Goal: Task Accomplishment & Management: Manage account settings

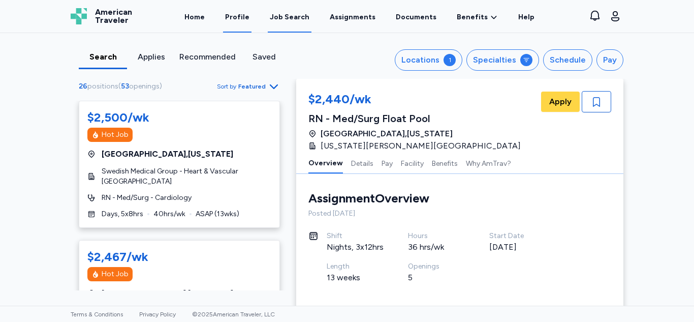
click at [245, 24] on link "Profile" at bounding box center [237, 16] width 28 height 31
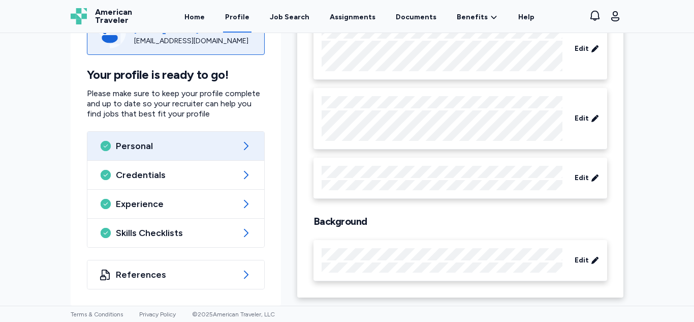
scroll to position [113, 0]
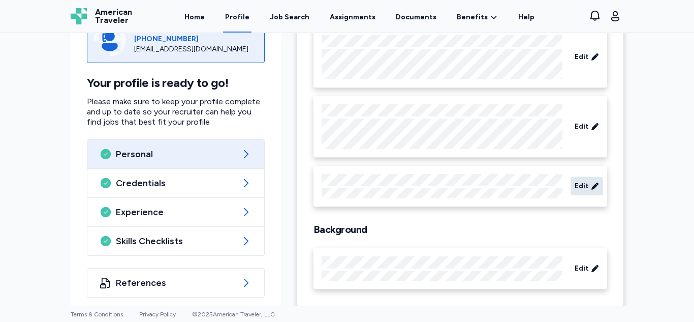
click at [574, 181] on span "Edit" at bounding box center [581, 186] width 14 height 10
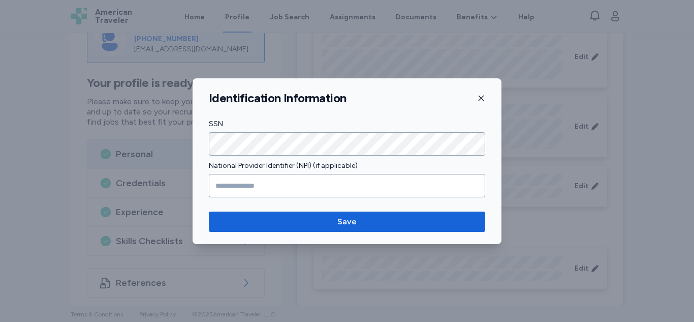
click at [481, 98] on icon "button" at bounding box center [480, 97] width 5 height 5
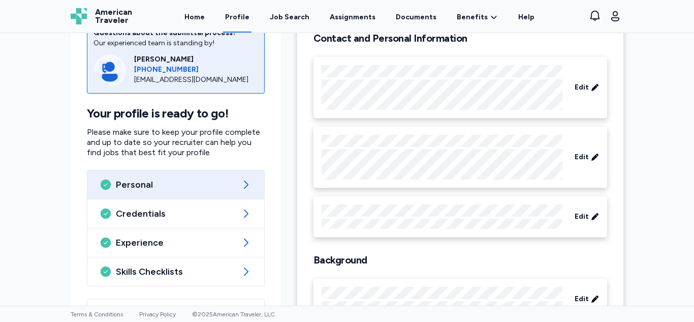
scroll to position [121, 0]
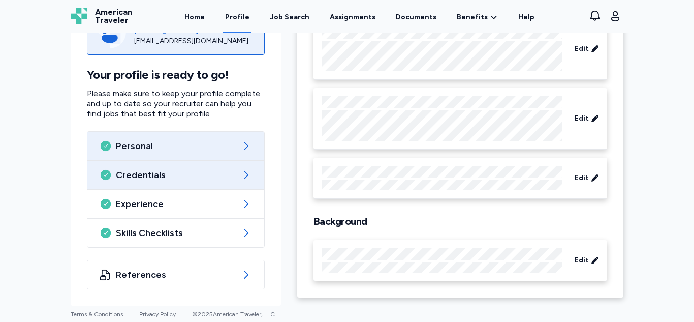
click at [178, 173] on span "Credentials" at bounding box center [176, 175] width 120 height 12
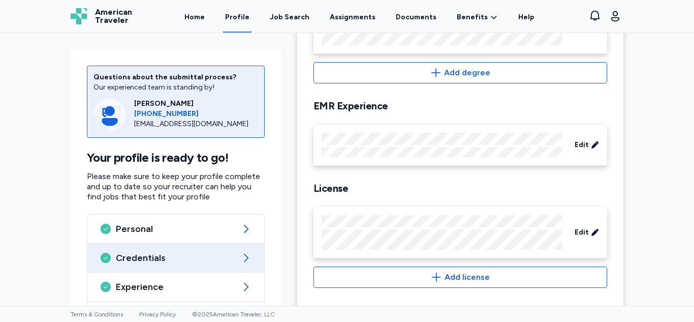
scroll to position [239, 0]
click at [206, 17] on link "Home" at bounding box center [194, 16] width 24 height 31
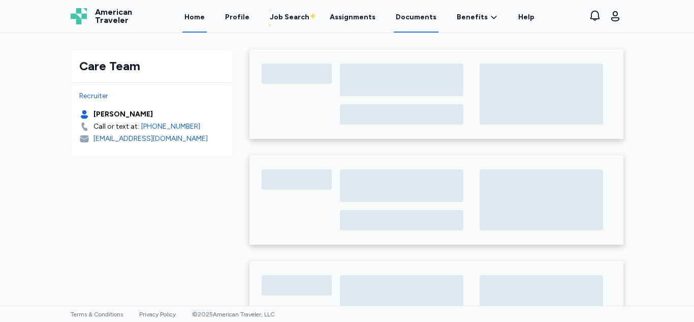
click at [398, 16] on link "Documents" at bounding box center [416, 16] width 45 height 31
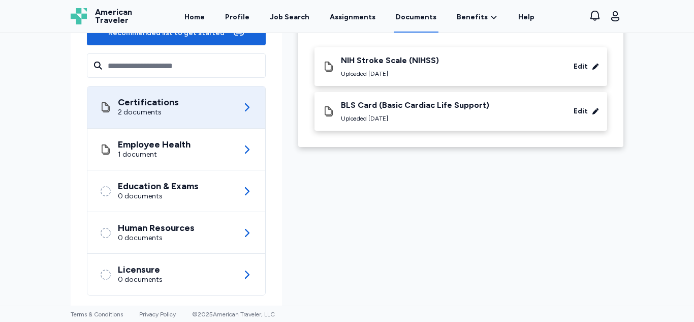
scroll to position [142, 0]
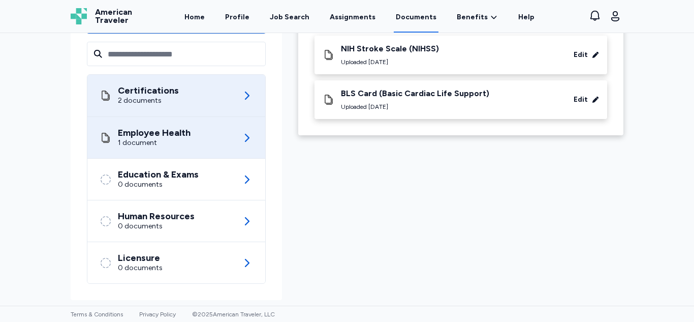
click at [192, 142] on div "Employee Health 1 document" at bounding box center [176, 137] width 153 height 41
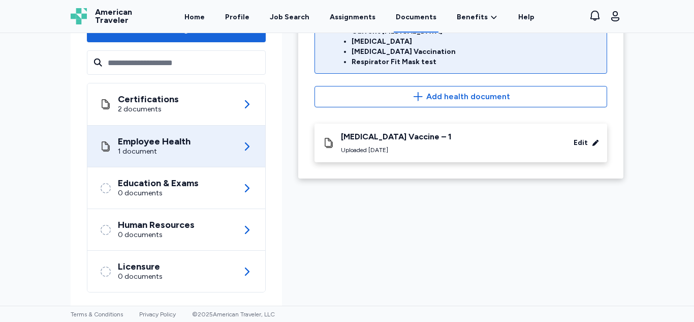
scroll to position [134, 0]
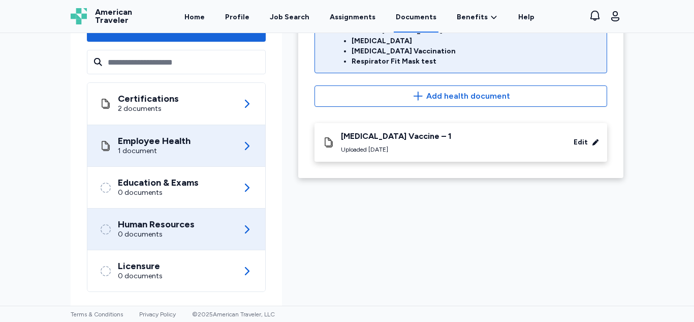
click at [155, 224] on div "Human Resources" at bounding box center [156, 224] width 77 height 10
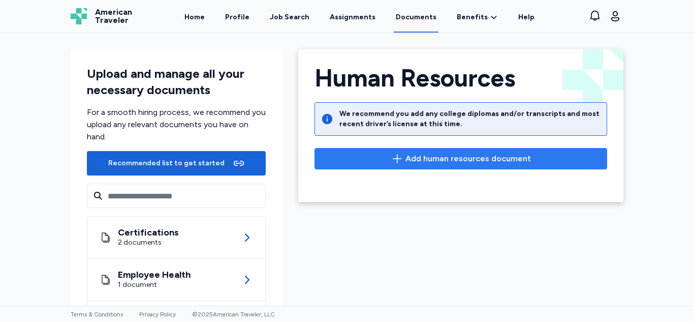
click at [356, 158] on span "Add human resources document" at bounding box center [460, 158] width 275 height 12
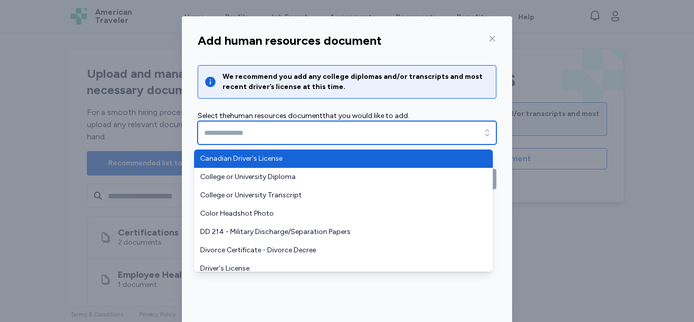
click at [352, 124] on input "text" at bounding box center [347, 132] width 299 height 23
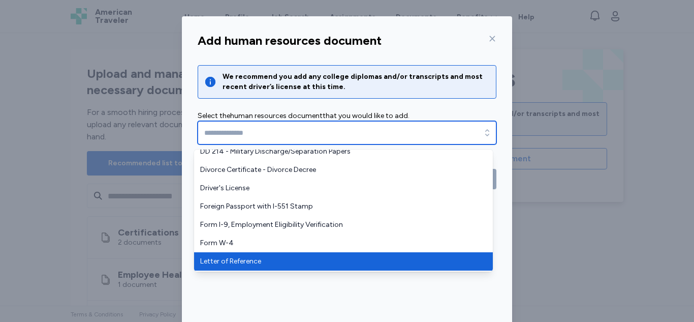
scroll to position [79, 0]
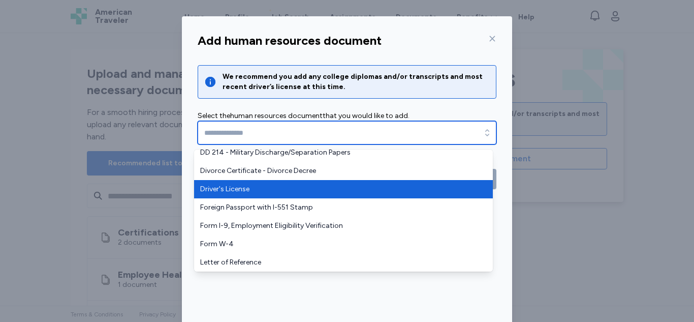
type input "**********"
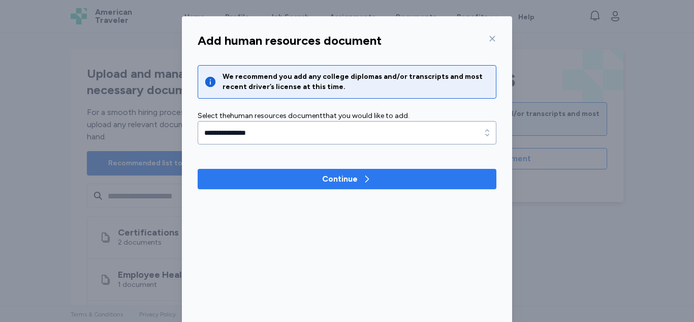
click at [249, 179] on span "Continue" at bounding box center [347, 179] width 282 height 12
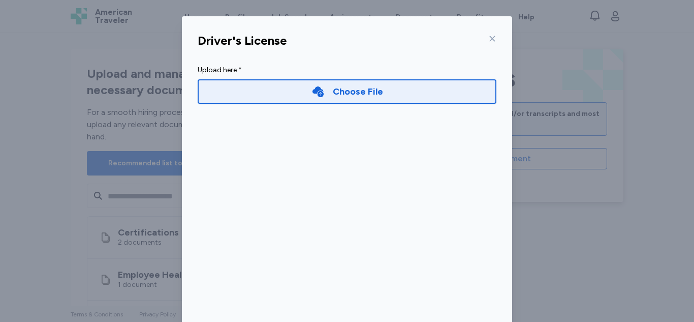
click at [306, 101] on div "Choose File" at bounding box center [347, 91] width 299 height 24
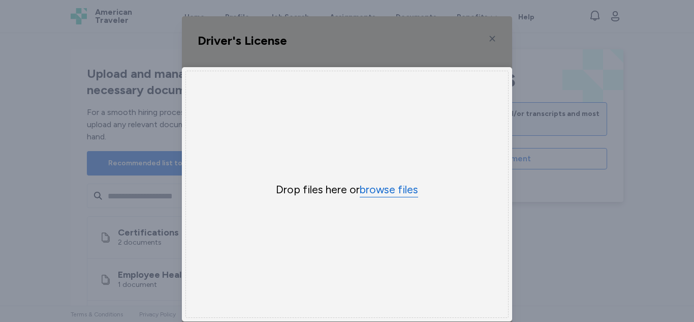
click at [374, 191] on button "browse files" at bounding box center [389, 189] width 58 height 15
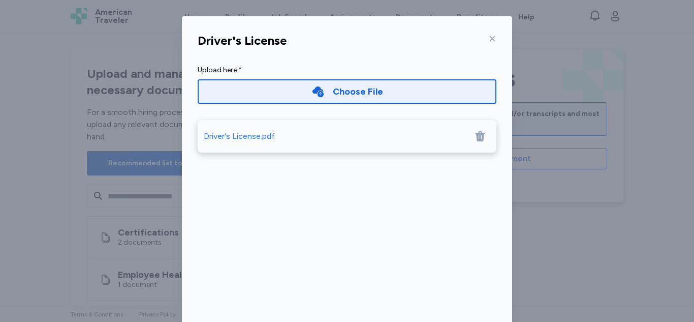
click at [229, 140] on div "Driver's License.pdf" at bounding box center [239, 136] width 71 height 12
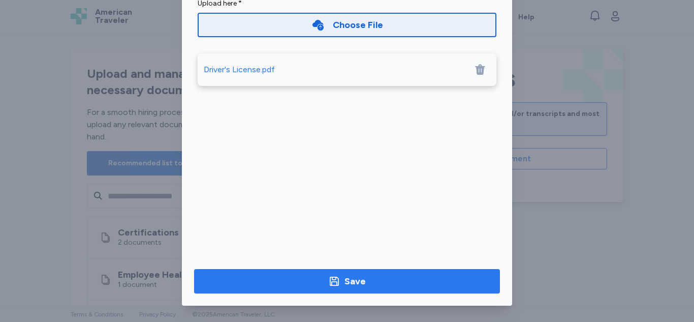
click at [337, 291] on button "Save" at bounding box center [347, 281] width 306 height 24
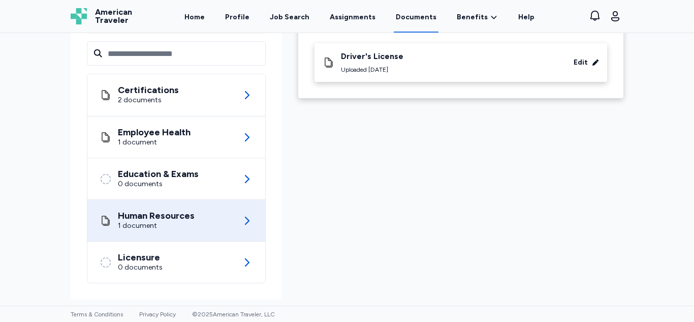
scroll to position [141, 0]
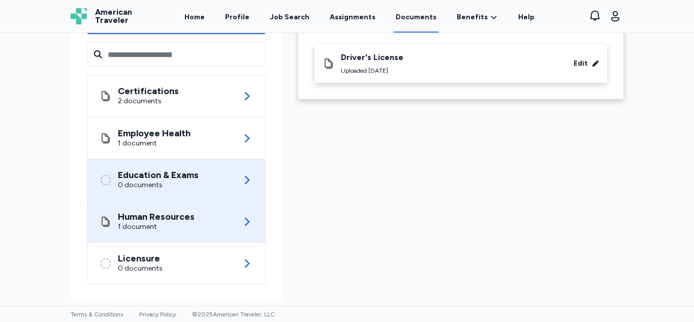
click at [204, 176] on div "Education & Exams 0 documents" at bounding box center [176, 179] width 153 height 41
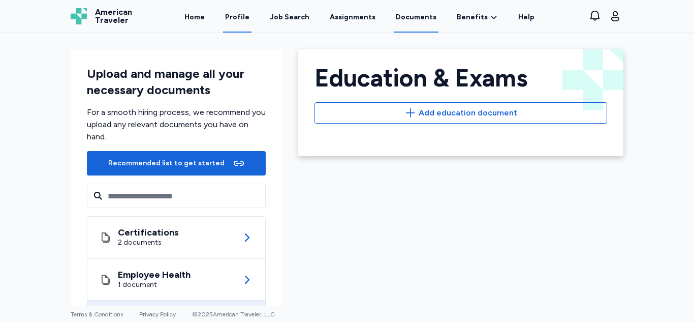
click at [251, 15] on link "Profile" at bounding box center [237, 16] width 28 height 31
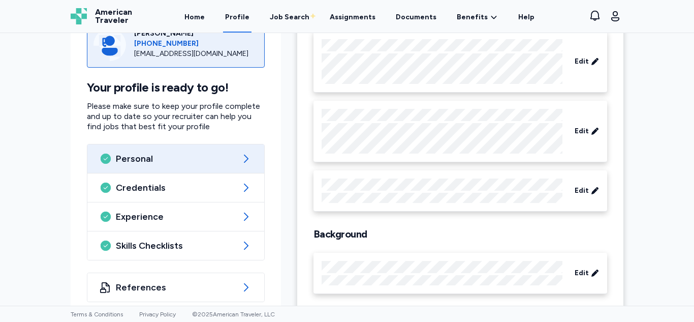
scroll to position [121, 0]
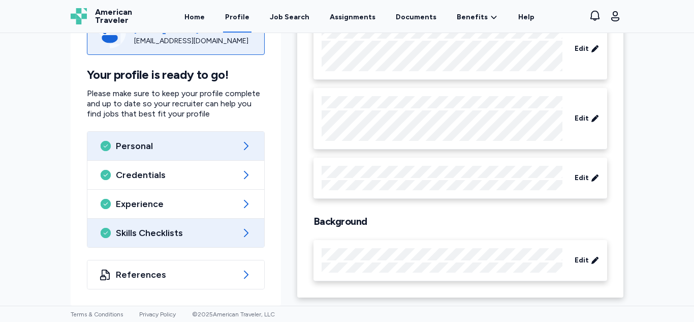
click at [171, 241] on div "Skills Checklists" at bounding box center [175, 232] width 177 height 28
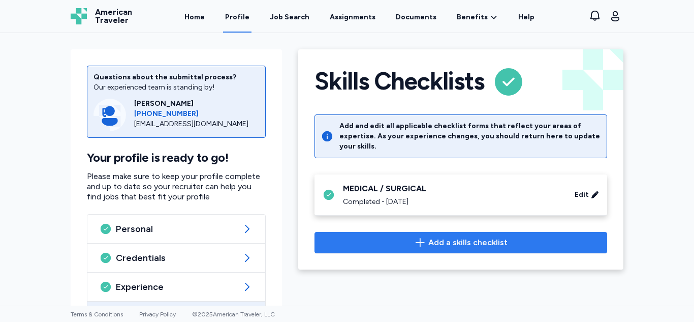
click at [401, 236] on span "Add a skills checklist" at bounding box center [460, 242] width 275 height 12
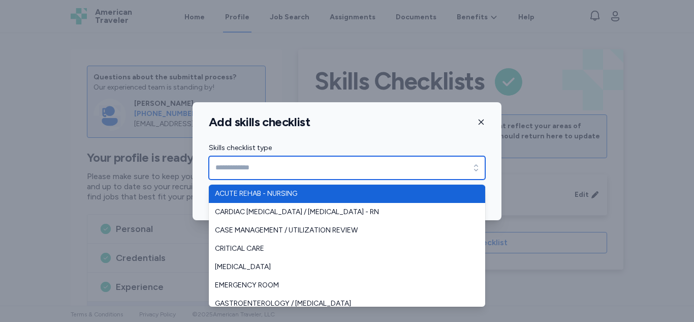
click at [320, 163] on input "Skills checklist type" at bounding box center [347, 167] width 276 height 23
type input "*"
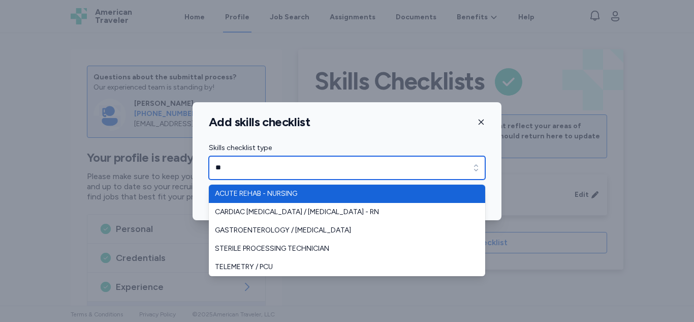
type input "*"
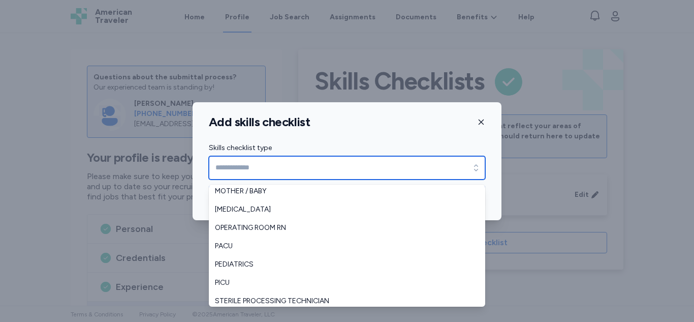
scroll to position [207, 0]
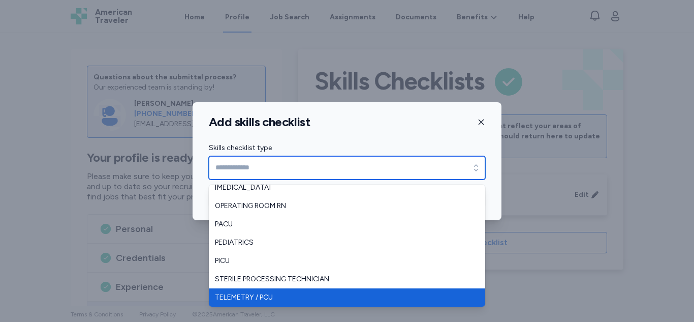
type input "**********"
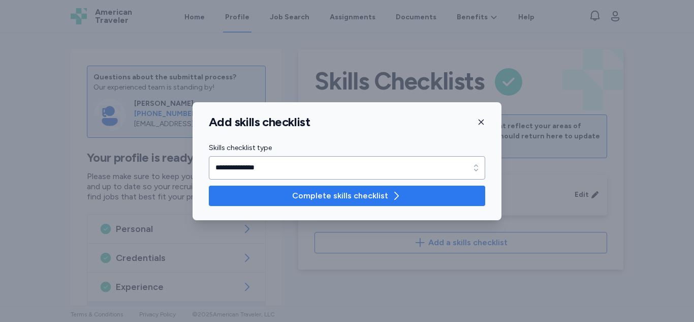
click at [319, 199] on span "Complete skills checklist" at bounding box center [340, 195] width 96 height 12
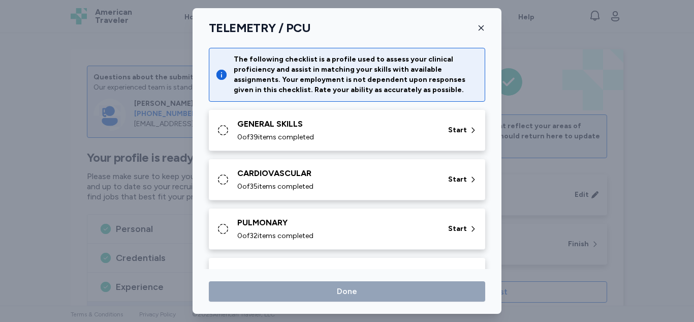
click at [286, 122] on div "GENERAL SKILLS" at bounding box center [336, 124] width 199 height 12
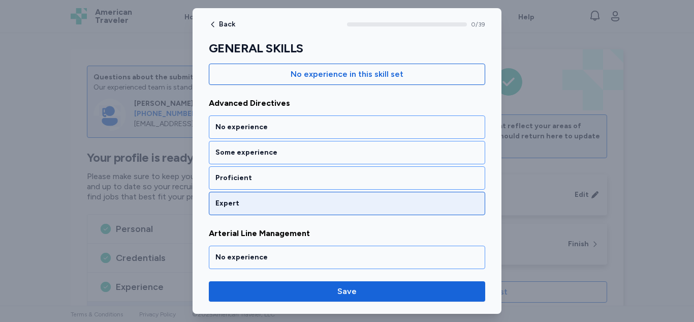
click at [285, 197] on div "Expert" at bounding box center [347, 202] width 276 height 23
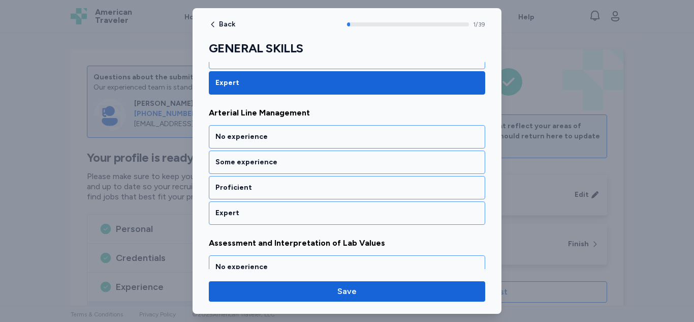
scroll to position [235, 0]
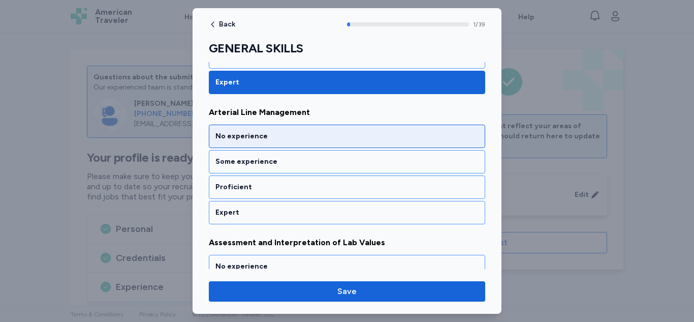
click at [239, 139] on div "No experience" at bounding box center [346, 136] width 263 height 10
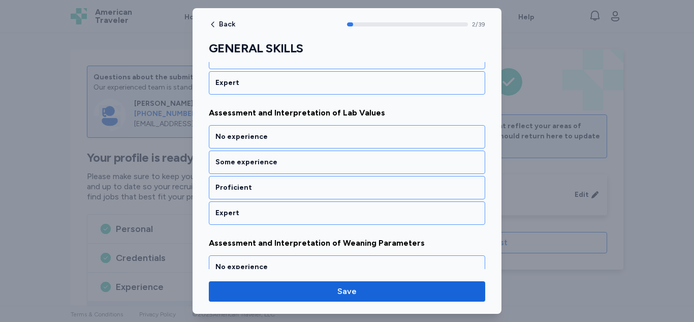
scroll to position [365, 0]
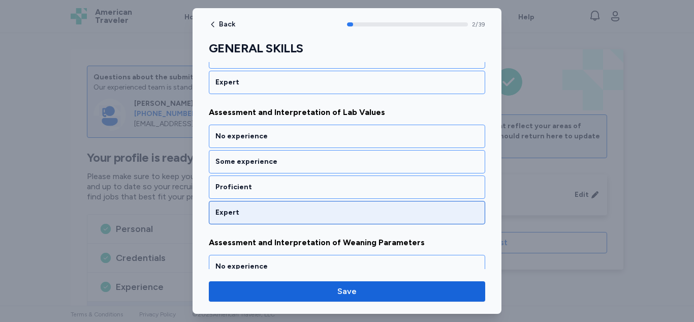
click at [243, 209] on div "Expert" at bounding box center [346, 212] width 263 height 10
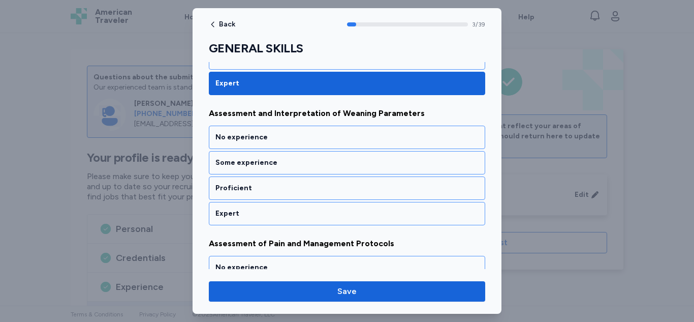
scroll to position [495, 0]
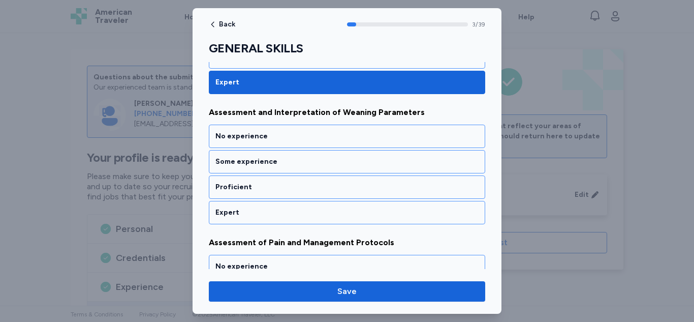
click at [243, 209] on div "Expert" at bounding box center [346, 212] width 263 height 10
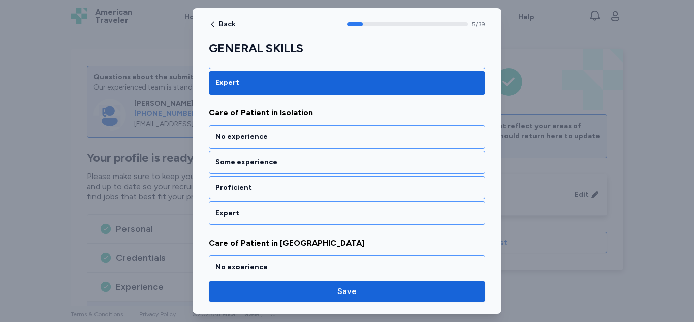
scroll to position [755, 0]
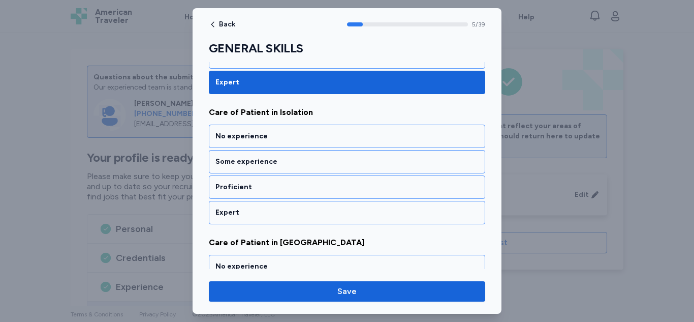
click at [243, 209] on div "Expert" at bounding box center [346, 212] width 263 height 10
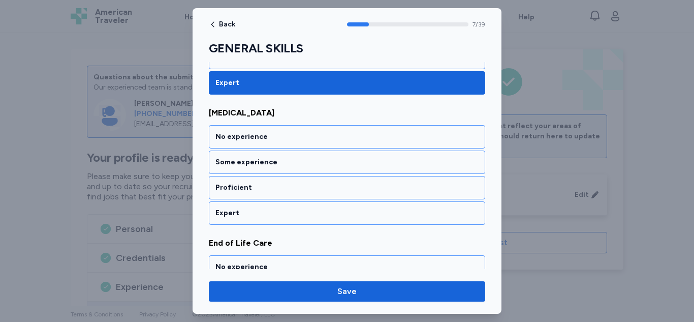
scroll to position [1015, 0]
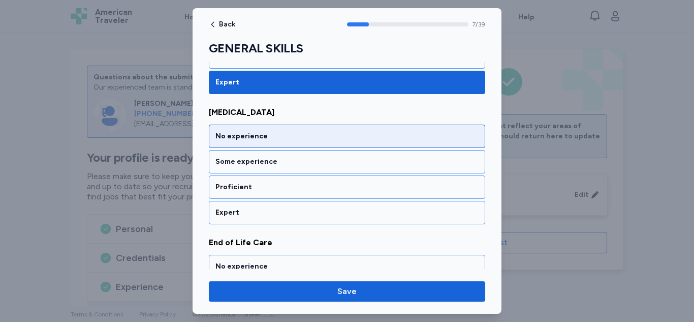
click at [249, 137] on div "No experience" at bounding box center [346, 136] width 263 height 10
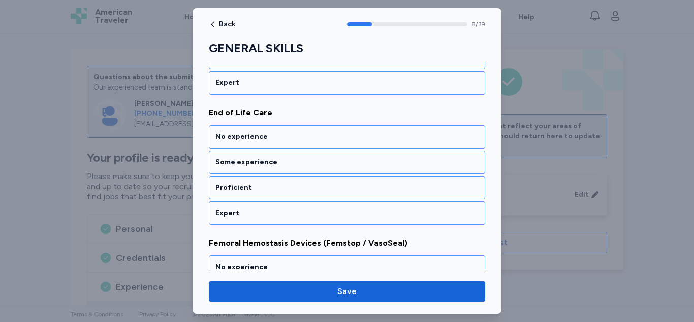
scroll to position [1145, 0]
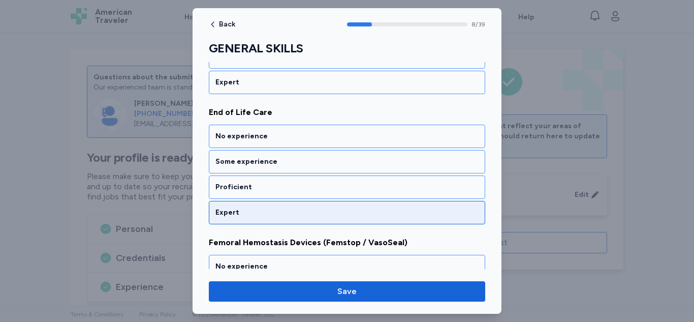
click at [239, 206] on div "Expert" at bounding box center [347, 212] width 276 height 23
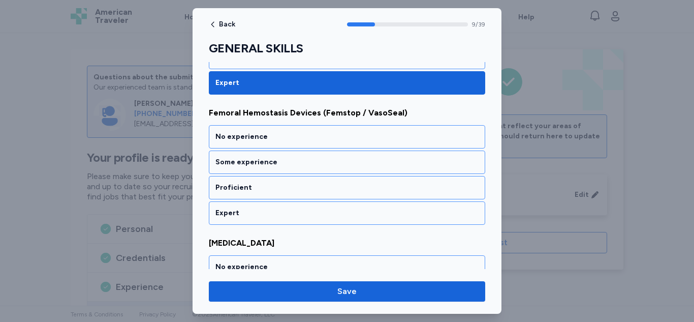
scroll to position [1275, 0]
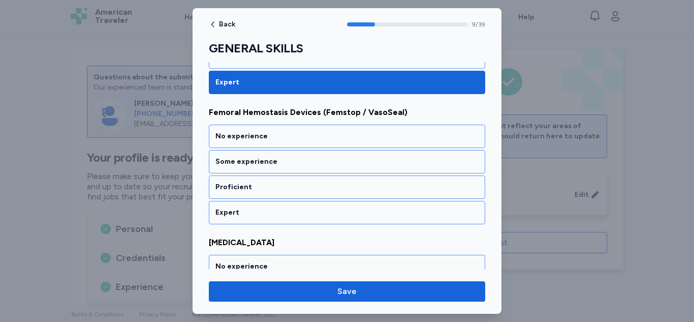
click at [239, 206] on div "Expert" at bounding box center [347, 212] width 276 height 23
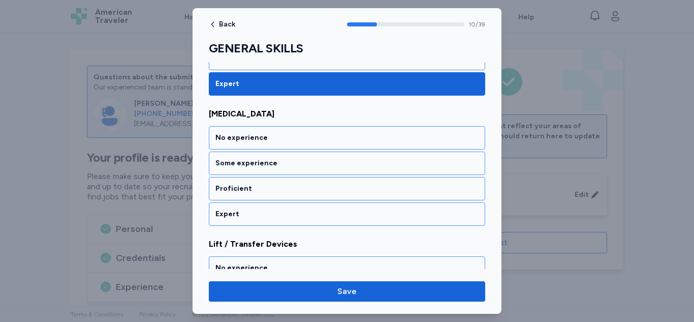
scroll to position [1405, 0]
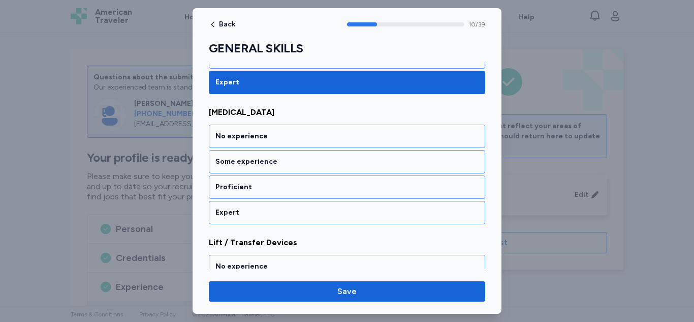
click at [239, 206] on div "Expert" at bounding box center [347, 212] width 276 height 23
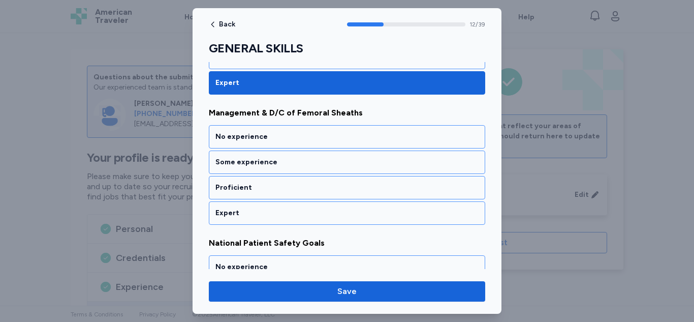
scroll to position [1665, 0]
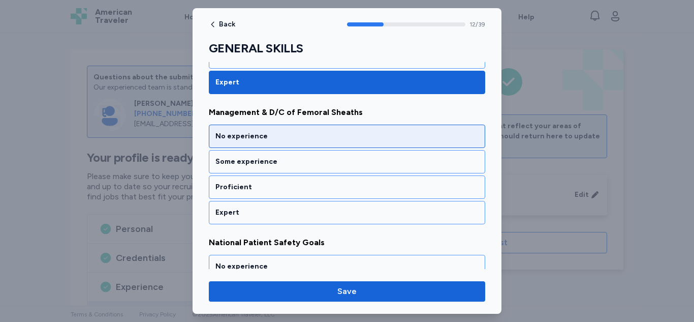
click at [226, 136] on div "No experience" at bounding box center [346, 136] width 263 height 10
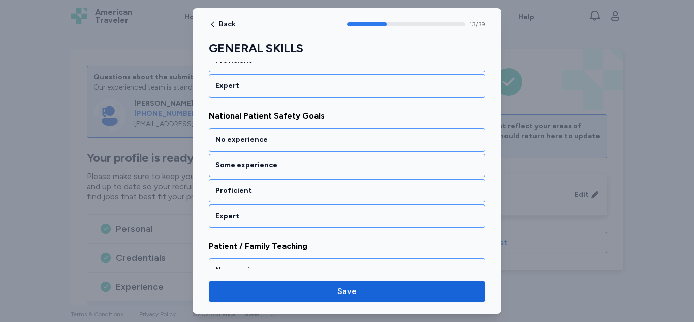
scroll to position [1795, 0]
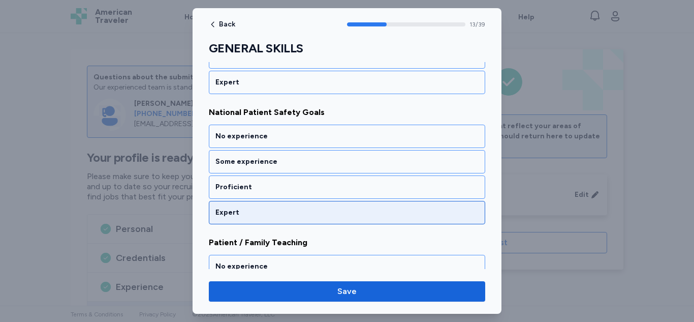
click at [231, 202] on div "Expert" at bounding box center [347, 212] width 276 height 23
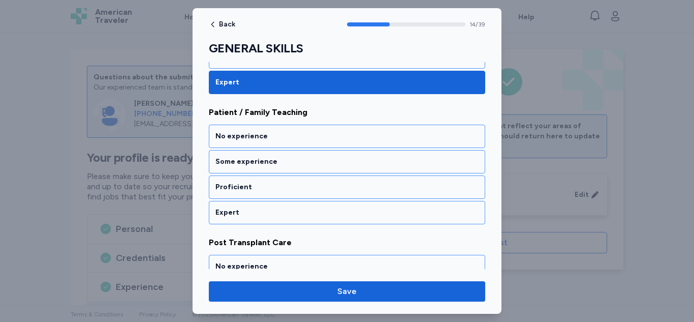
click at [231, 202] on div "Expert" at bounding box center [347, 212] width 276 height 23
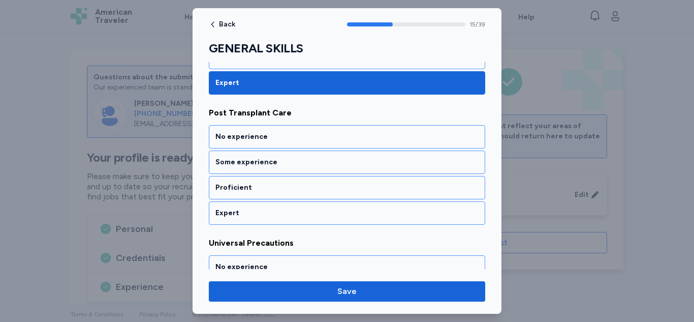
scroll to position [2056, 0]
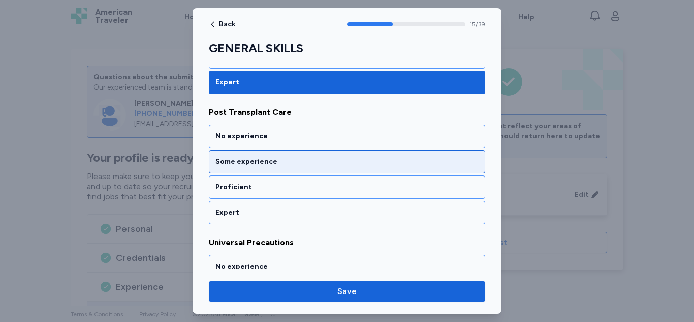
click at [241, 168] on div "Some experience" at bounding box center [347, 161] width 276 height 23
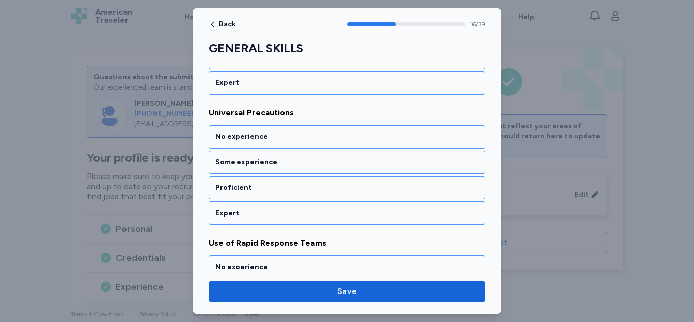
scroll to position [2186, 0]
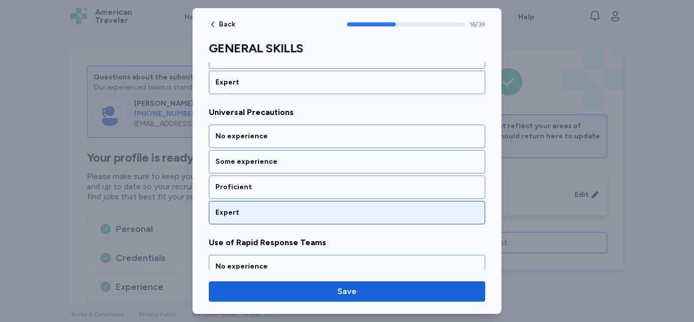
click at [230, 204] on div "Expert" at bounding box center [347, 212] width 276 height 23
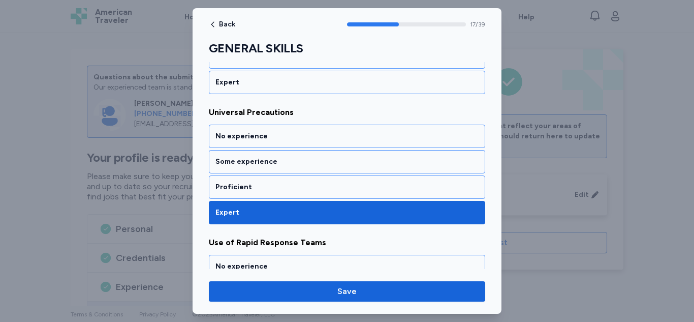
scroll to position [2316, 0]
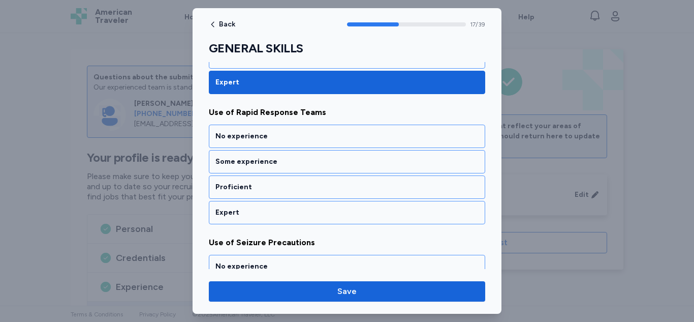
click at [230, 204] on div "Expert" at bounding box center [347, 212] width 276 height 23
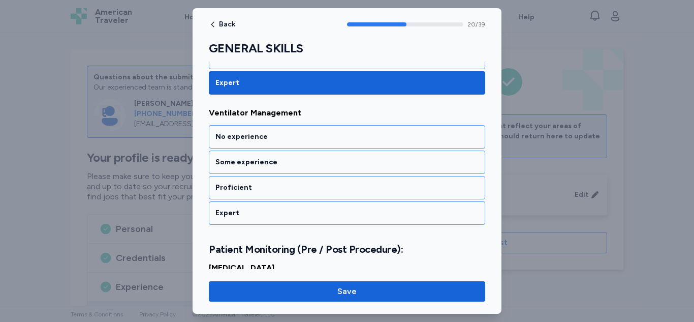
scroll to position [2706, 0]
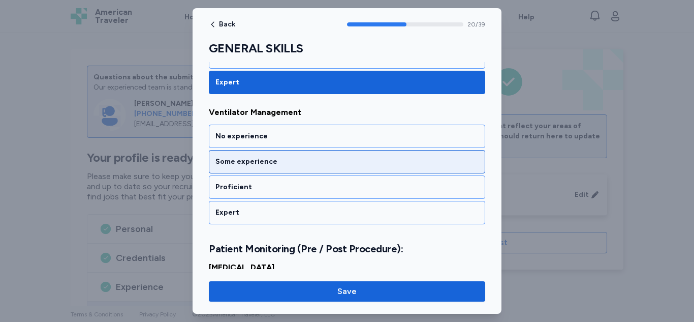
click at [240, 166] on div "Some experience" at bounding box center [346, 161] width 263 height 10
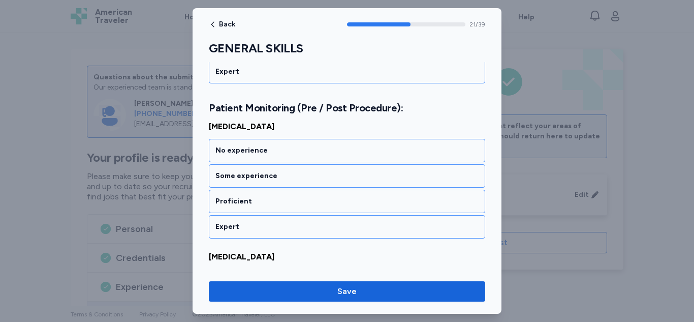
scroll to position [2848, 0]
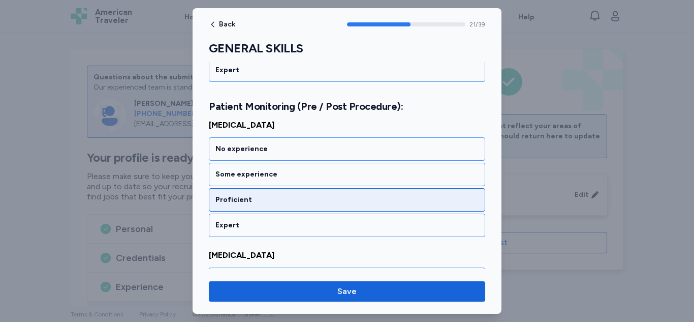
click at [235, 193] on div "Proficient" at bounding box center [347, 199] width 276 height 23
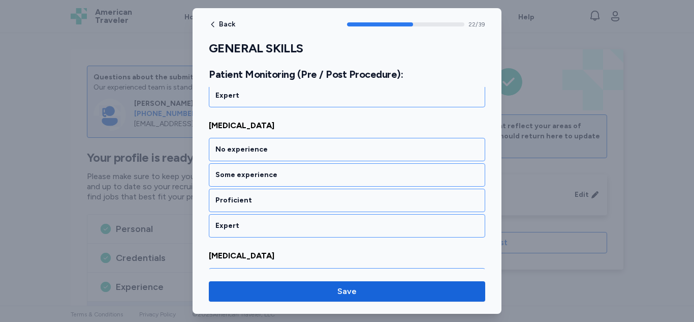
scroll to position [2978, 0]
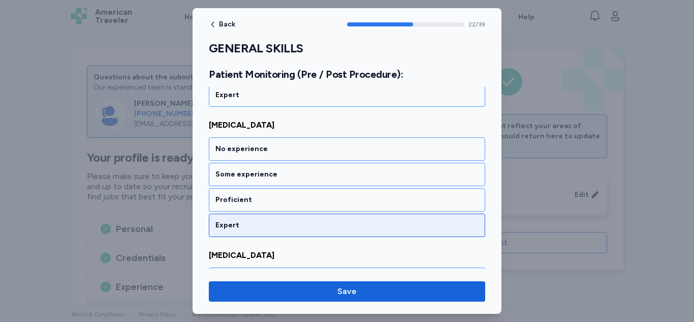
click at [229, 217] on div "Expert" at bounding box center [347, 224] width 276 height 23
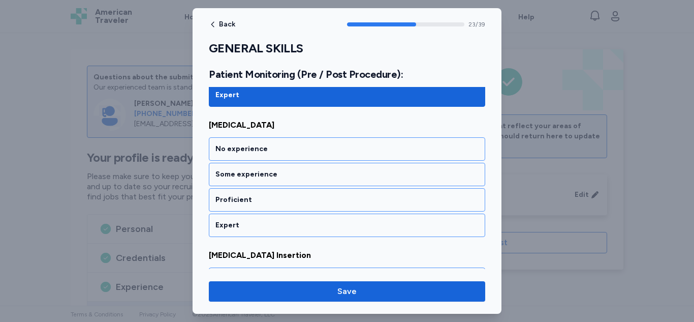
click at [229, 217] on div "Expert" at bounding box center [347, 224] width 276 height 23
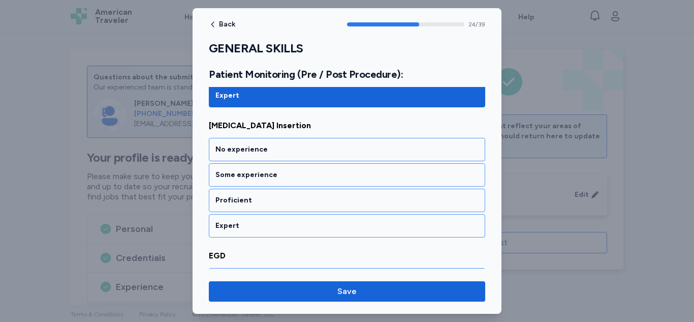
scroll to position [3238, 0]
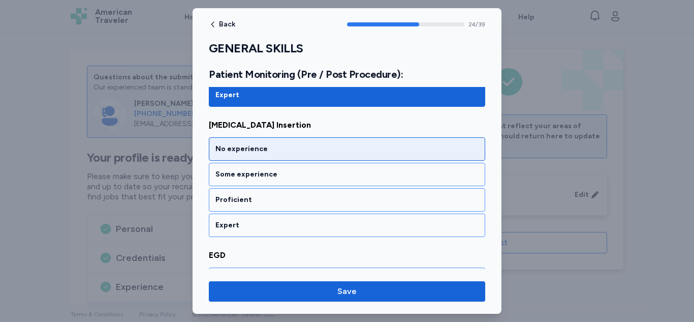
click at [229, 149] on div "No experience" at bounding box center [346, 149] width 263 height 10
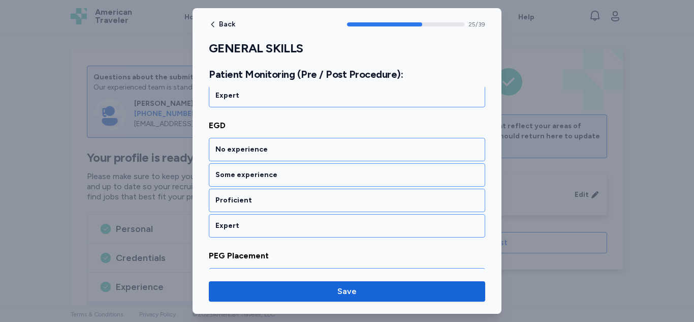
scroll to position [3368, 0]
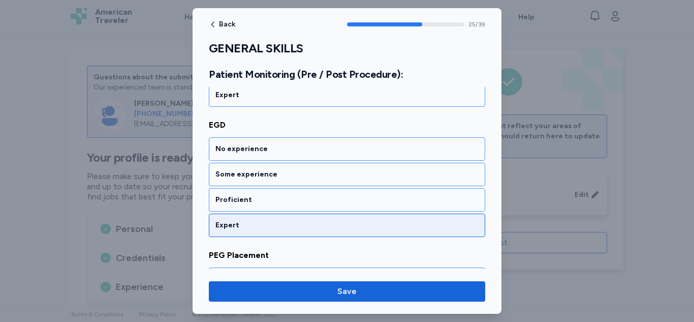
click at [223, 217] on div "Expert" at bounding box center [347, 224] width 276 height 23
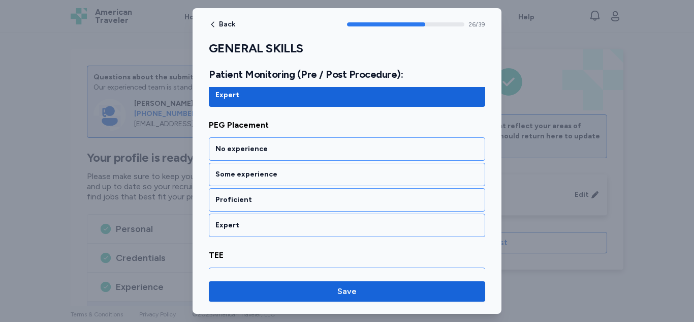
click at [223, 217] on div "Expert" at bounding box center [347, 224] width 276 height 23
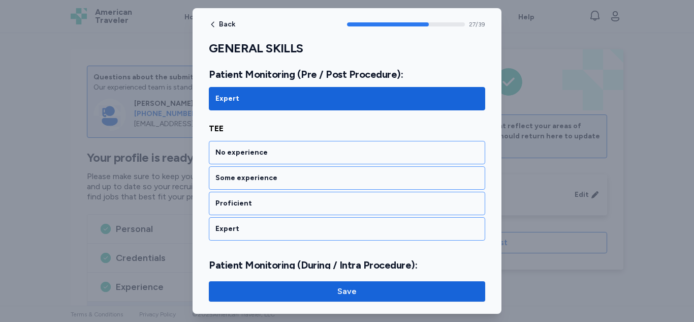
scroll to position [3628, 0]
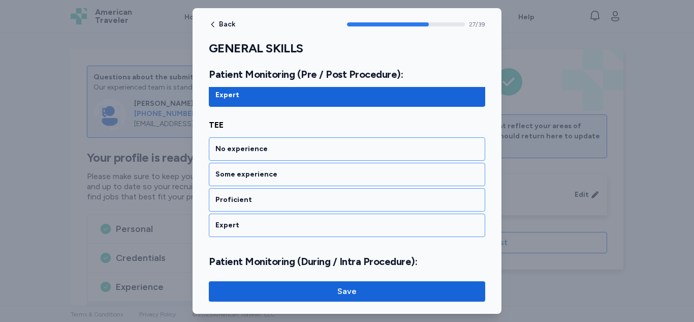
click at [223, 217] on div "Expert" at bounding box center [347, 224] width 276 height 23
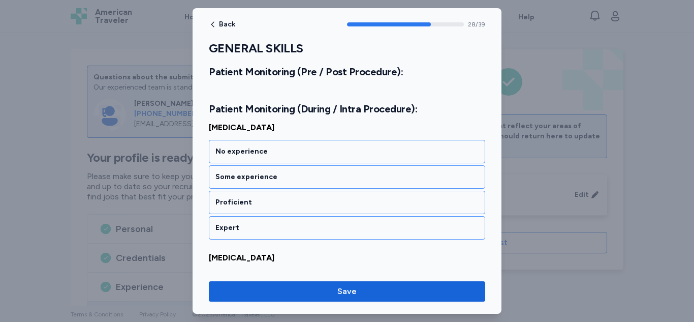
scroll to position [3783, 0]
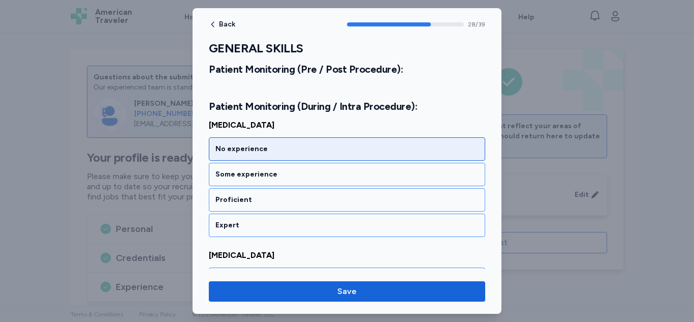
click at [251, 154] on div "No experience" at bounding box center [347, 148] width 276 height 23
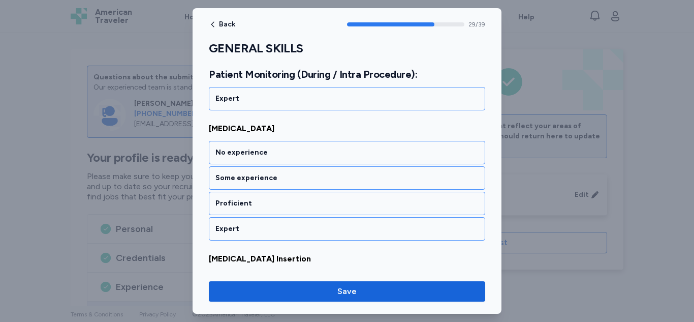
scroll to position [3913, 0]
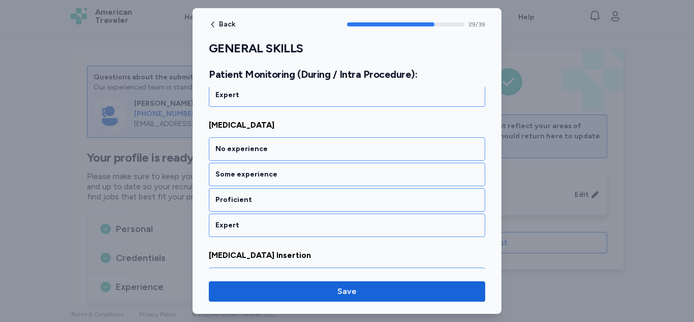
click at [251, 154] on div "No experience" at bounding box center [347, 148] width 276 height 23
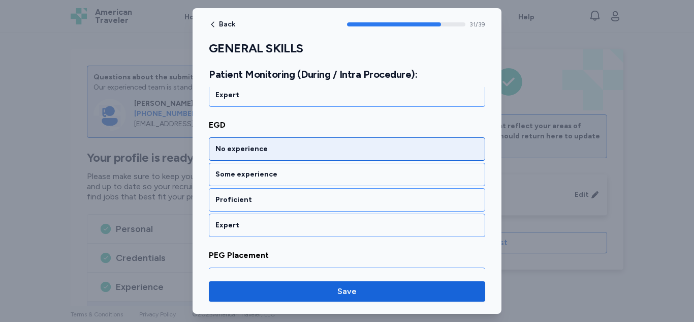
click at [249, 149] on div "No experience" at bounding box center [346, 149] width 263 height 10
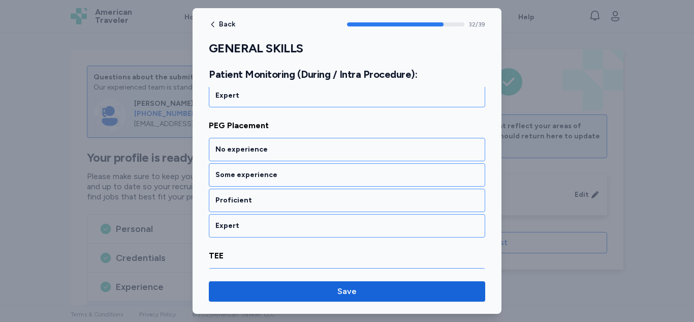
scroll to position [4303, 0]
click at [249, 149] on div "No experience" at bounding box center [346, 149] width 263 height 10
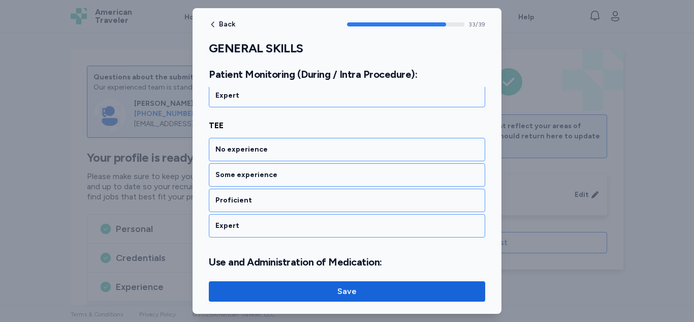
scroll to position [4433, 0]
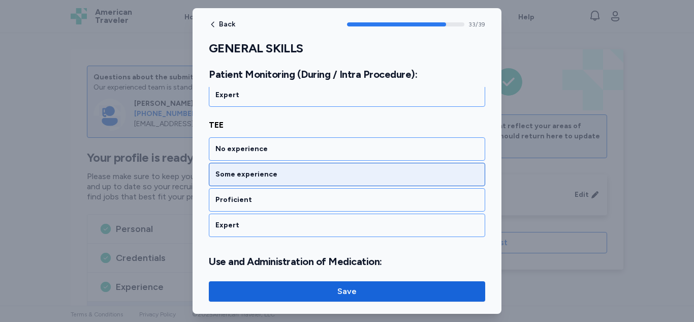
click at [235, 181] on div "Some experience" at bounding box center [347, 174] width 276 height 23
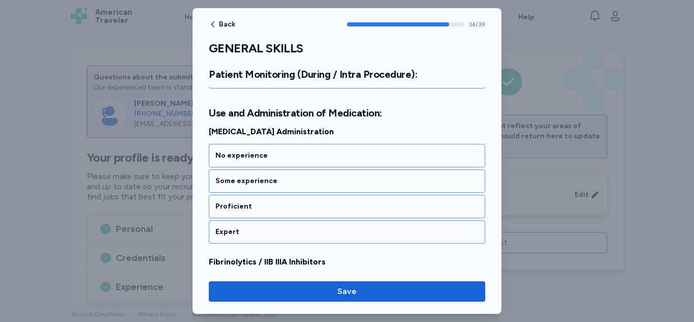
scroll to position [4588, 0]
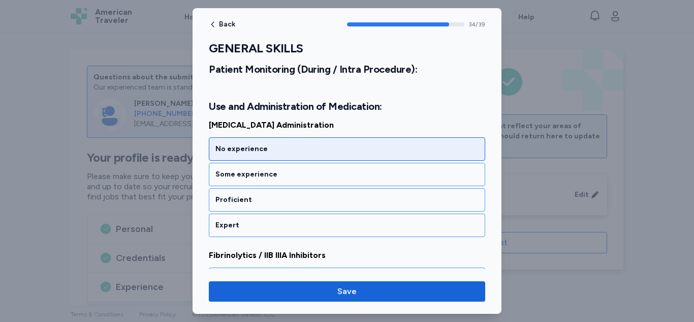
click at [254, 146] on div "No experience" at bounding box center [346, 149] width 263 height 10
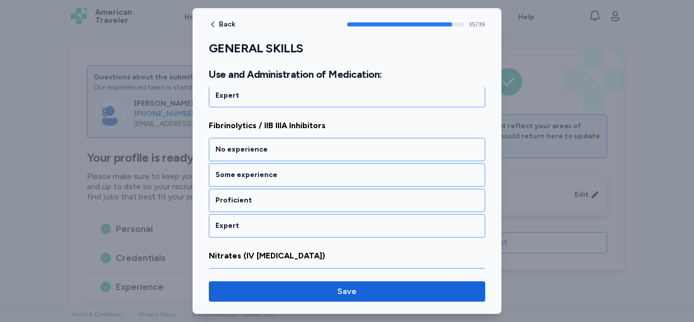
scroll to position [4718, 0]
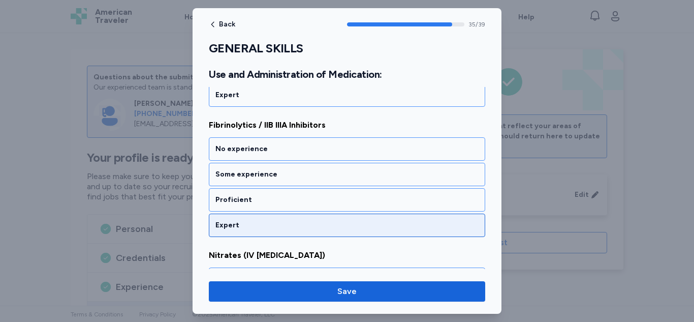
click at [243, 219] on div "Expert" at bounding box center [347, 224] width 276 height 23
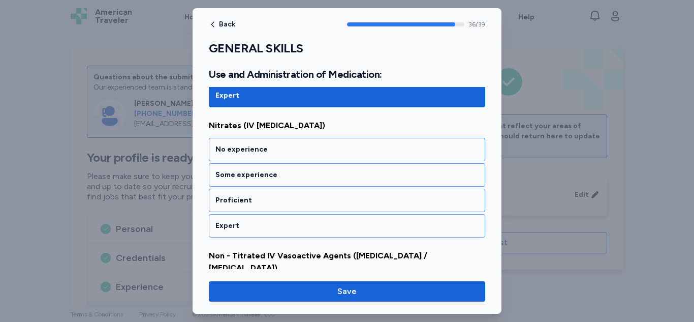
scroll to position [4848, 0]
click at [243, 219] on div "Expert" at bounding box center [347, 224] width 276 height 23
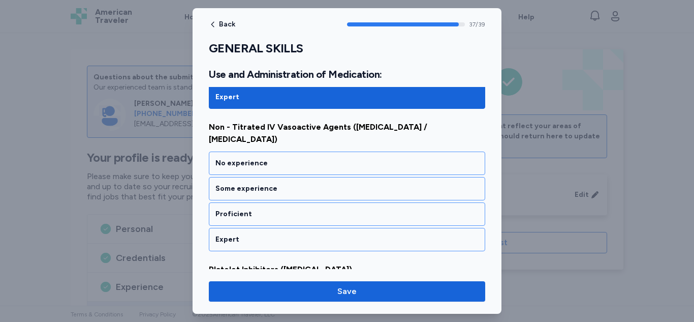
scroll to position [4978, 0]
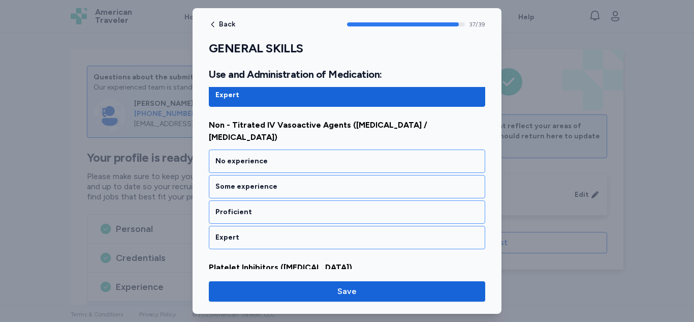
click at [243, 226] on div "Expert" at bounding box center [347, 237] width 276 height 23
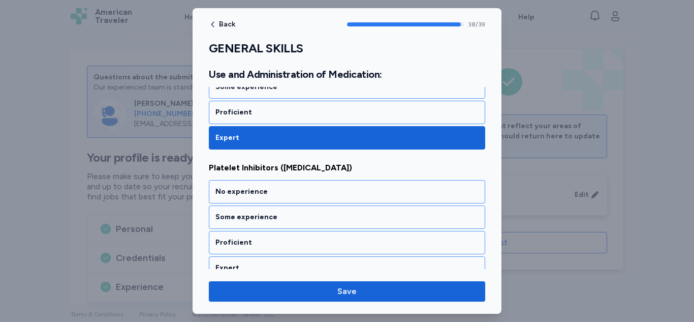
scroll to position [5078, 0]
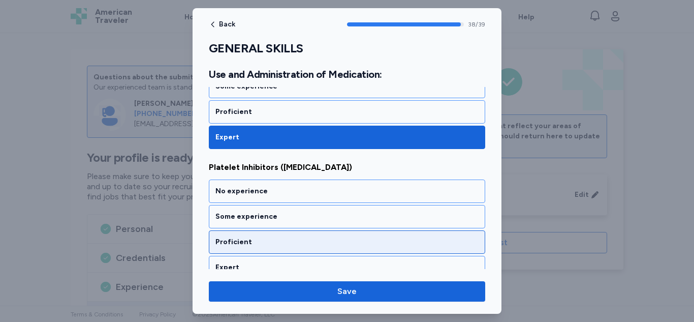
click at [294, 237] on div "Proficient" at bounding box center [346, 242] width 263 height 10
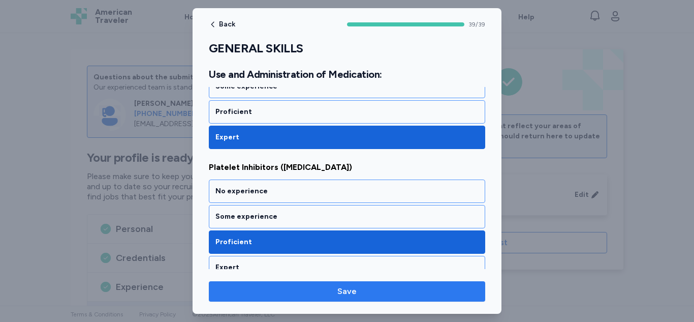
click at [290, 291] on span "Save" at bounding box center [347, 291] width 260 height 12
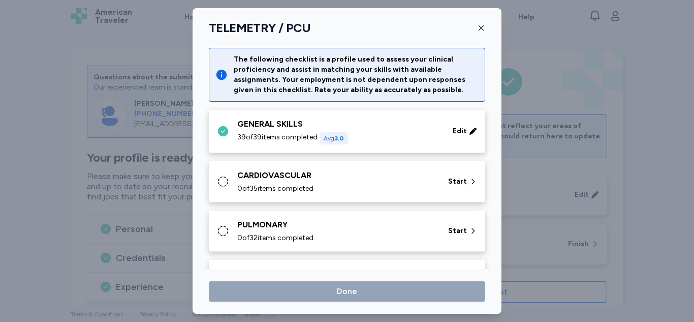
click at [286, 180] on div "CARDIOVASCULAR" at bounding box center [336, 175] width 199 height 12
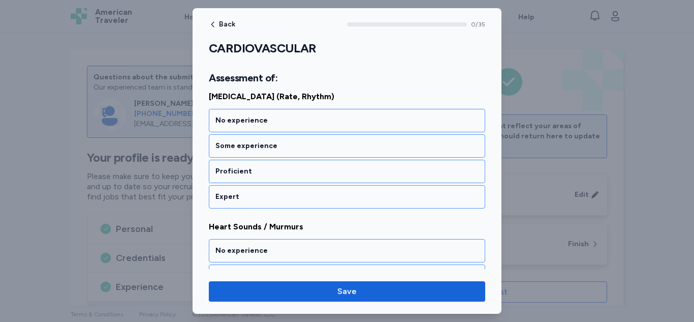
scroll to position [147, 0]
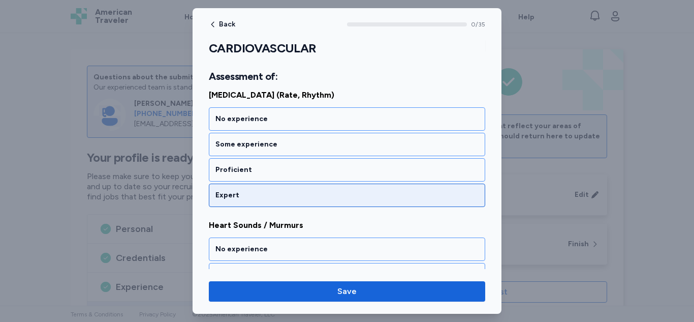
click at [265, 201] on div "Expert" at bounding box center [347, 194] width 276 height 23
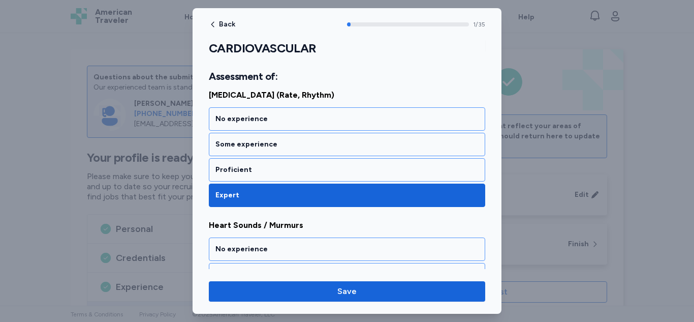
scroll to position [247, 0]
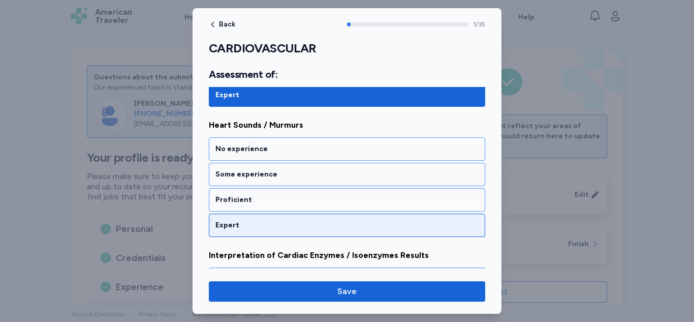
click at [261, 223] on div "Expert" at bounding box center [346, 225] width 263 height 10
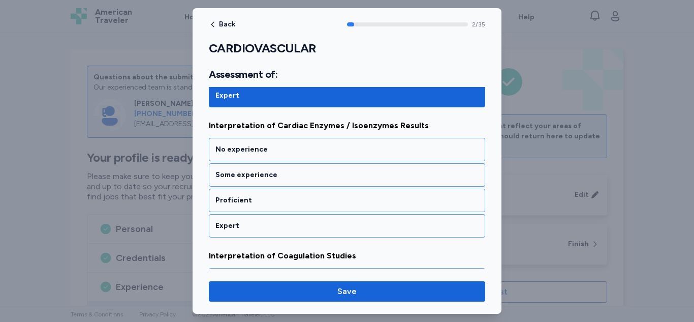
scroll to position [377, 0]
click at [261, 223] on div "Expert" at bounding box center [346, 225] width 263 height 10
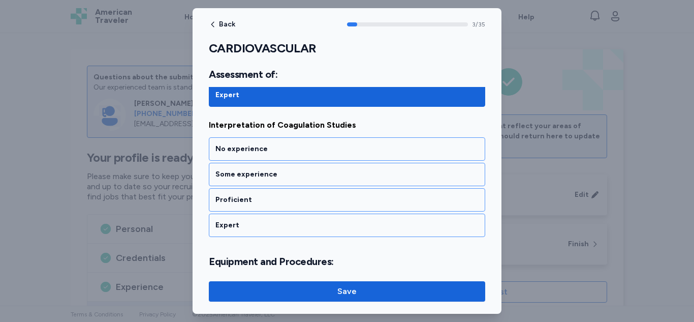
click at [261, 223] on div "Expert" at bounding box center [346, 225] width 263 height 10
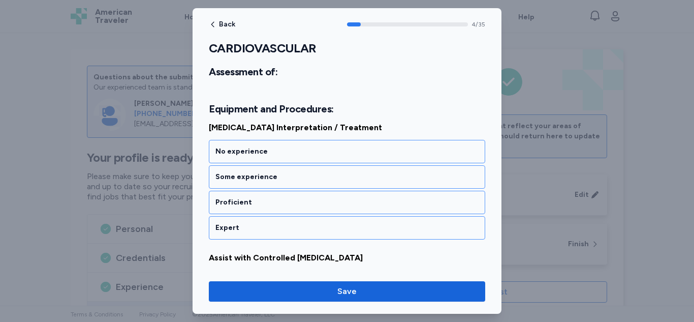
scroll to position [662, 0]
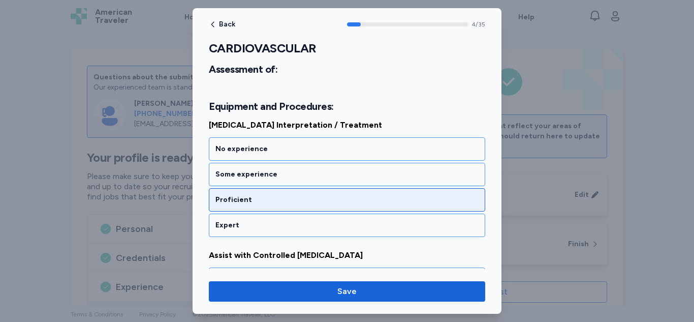
click at [270, 205] on div "Proficient" at bounding box center [347, 199] width 276 height 23
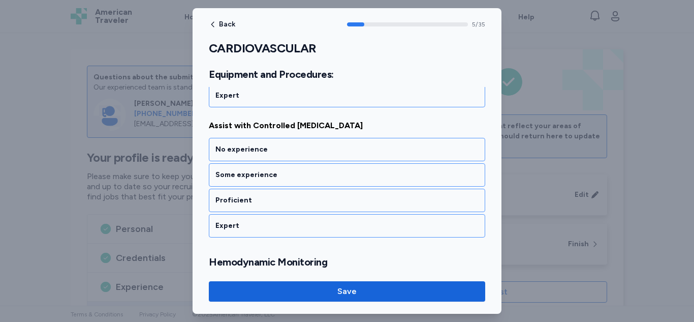
scroll to position [792, 0]
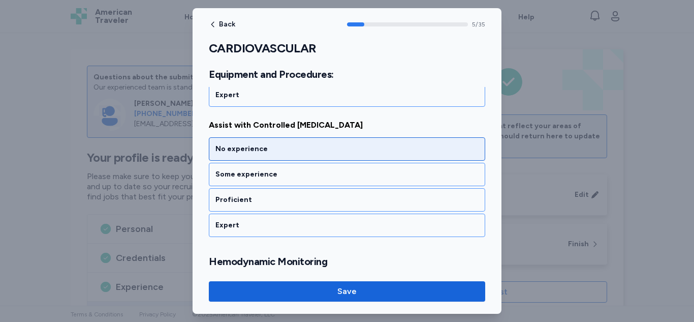
click at [282, 151] on div "No experience" at bounding box center [346, 149] width 263 height 10
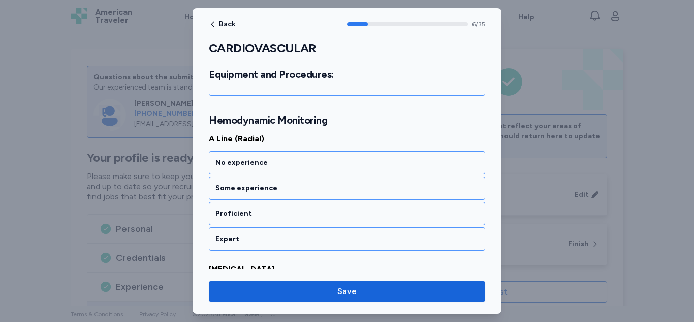
scroll to position [935, 0]
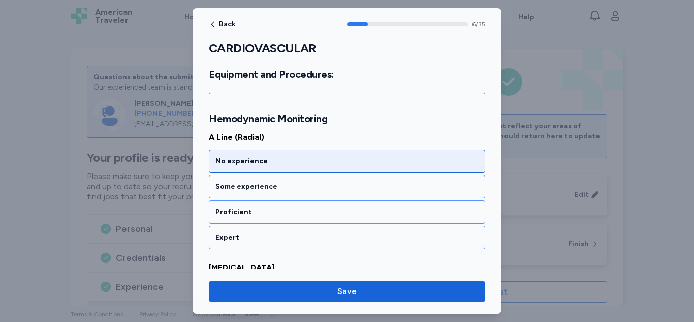
click at [266, 157] on div "No experience" at bounding box center [346, 161] width 263 height 10
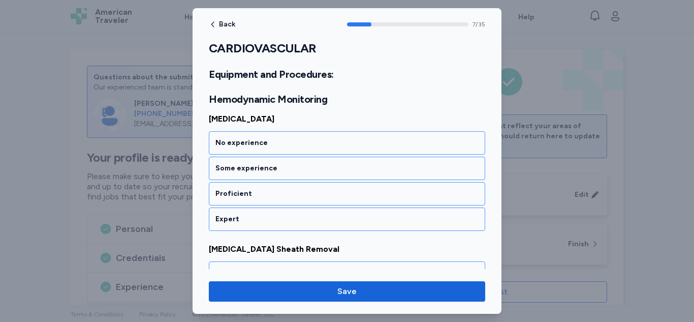
scroll to position [1077, 0]
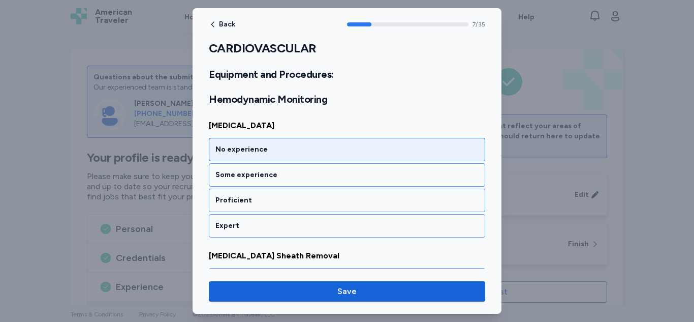
click at [263, 148] on div "No experience" at bounding box center [346, 149] width 263 height 10
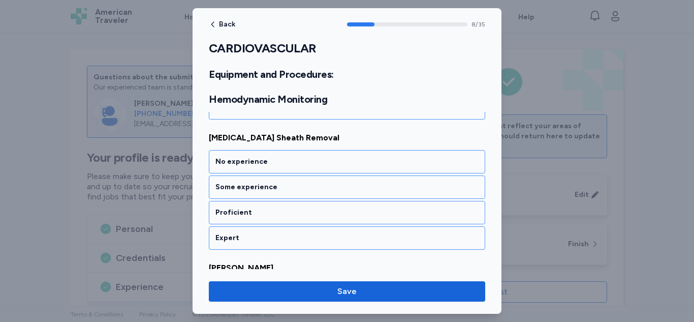
scroll to position [1195, 0]
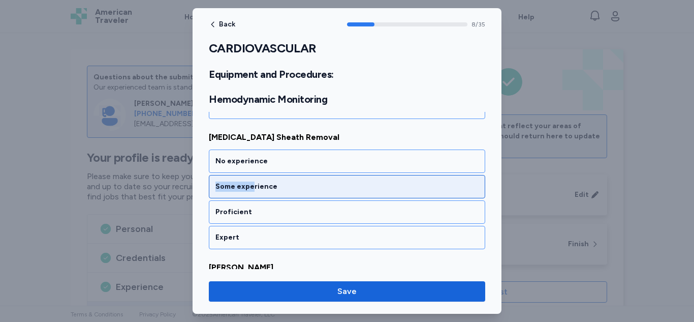
drag, startPoint x: 263, startPoint y: 148, endPoint x: 251, endPoint y: 193, distance: 46.2
click at [251, 193] on div "[MEDICAL_DATA][PERSON_NAME] Removal No experience Some experience Proficient Ex…" at bounding box center [347, 190] width 276 height 118
click at [251, 193] on div "Some experience" at bounding box center [347, 186] width 276 height 23
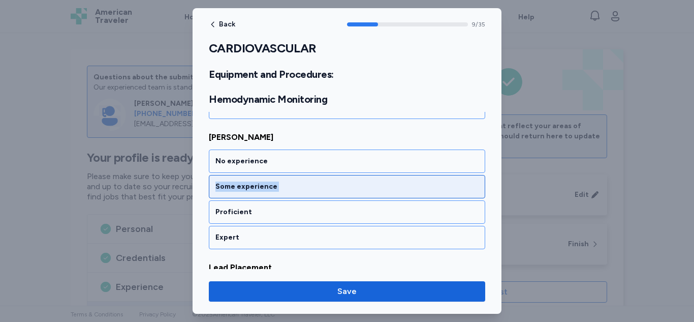
drag, startPoint x: 251, startPoint y: 194, endPoint x: 257, endPoint y: 176, distance: 18.3
click at [257, 176] on div "Some experience" at bounding box center [347, 186] width 276 height 23
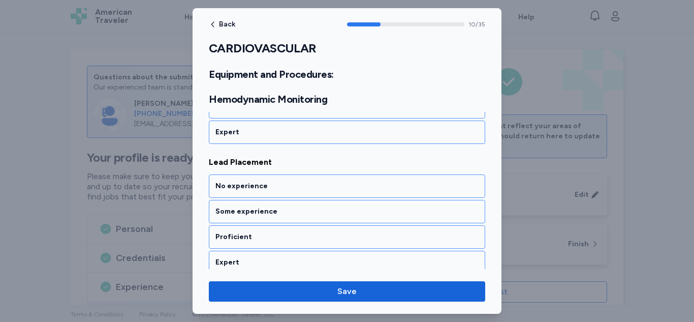
scroll to position [1455, 0]
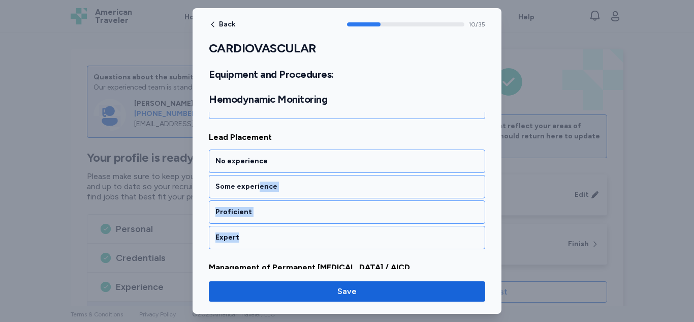
drag, startPoint x: 257, startPoint y: 176, endPoint x: 248, endPoint y: 251, distance: 75.7
click at [248, 251] on div "A Line (Radial) No experience Some experience Proficient Expert [MEDICAL_DATA] …" at bounding box center [347, 190] width 276 height 1158
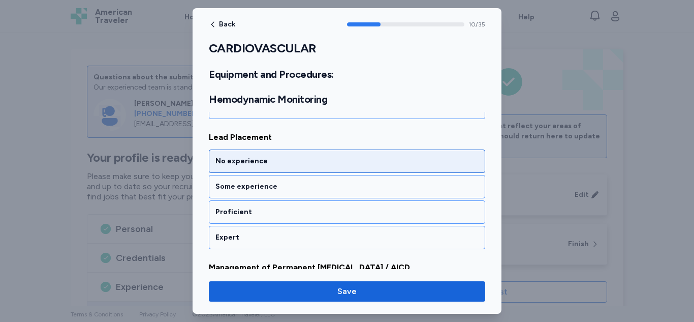
drag, startPoint x: 298, startPoint y: 169, endPoint x: 317, endPoint y: 167, distance: 19.9
click at [317, 167] on div "No experience" at bounding box center [347, 160] width 276 height 23
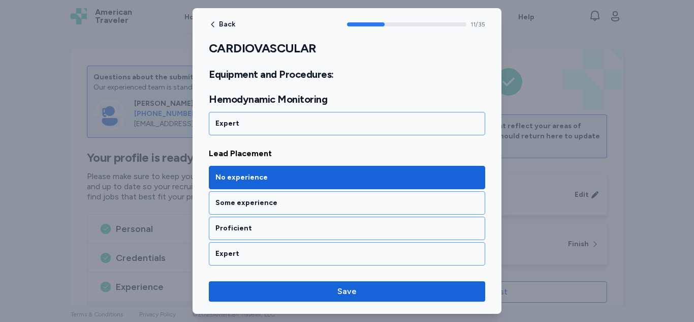
scroll to position [1472, 0]
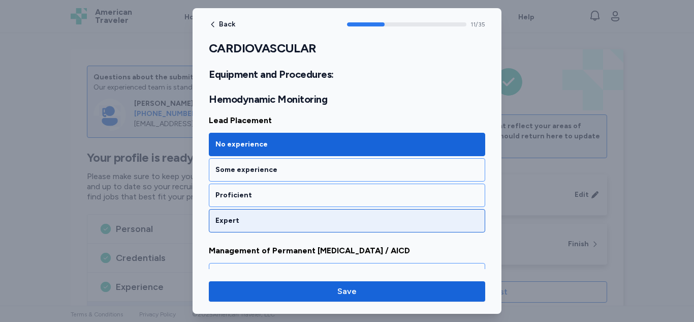
click at [262, 219] on div "Expert" at bounding box center [346, 220] width 263 height 10
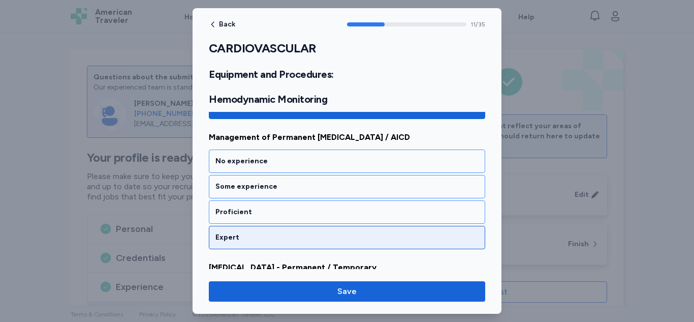
click at [258, 235] on div "Expert" at bounding box center [346, 237] width 263 height 10
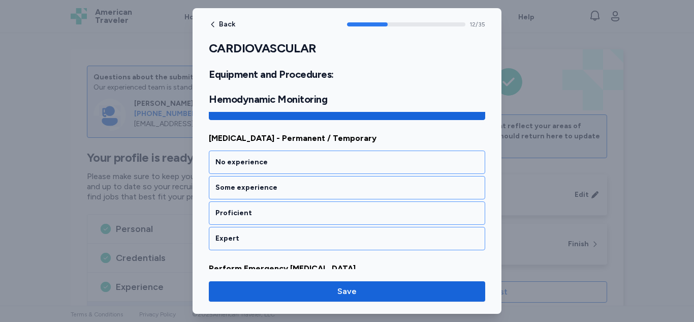
scroll to position [1715, 0]
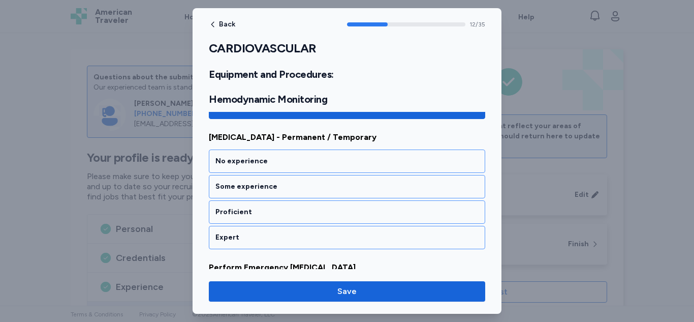
click at [258, 235] on div "Expert" at bounding box center [346, 237] width 263 height 10
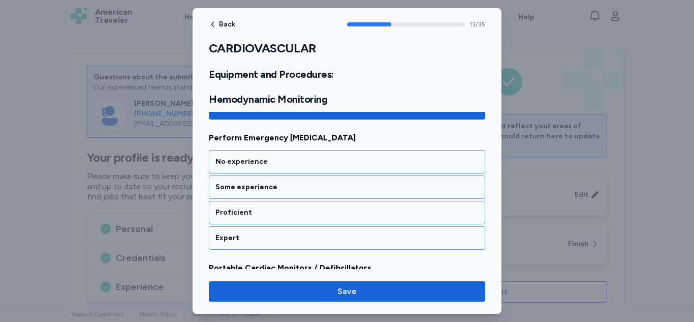
scroll to position [1845, 0]
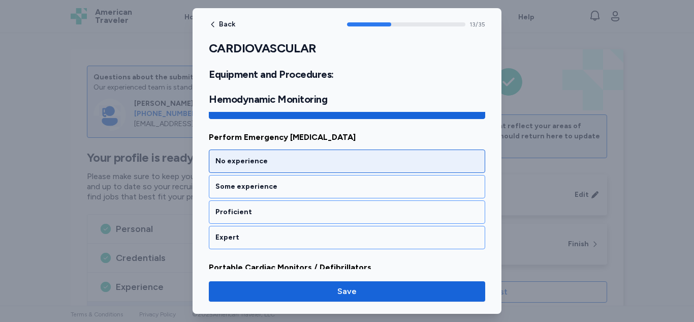
click at [259, 166] on div "No experience" at bounding box center [346, 161] width 263 height 10
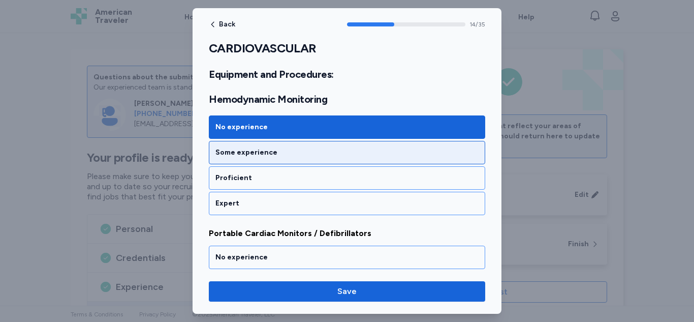
click at [254, 152] on div "Some experience" at bounding box center [346, 152] width 263 height 10
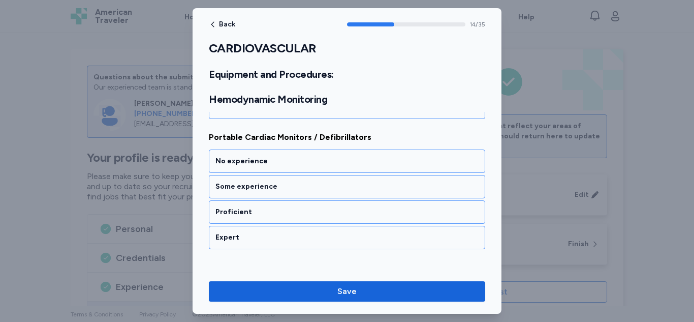
scroll to position [1999, 0]
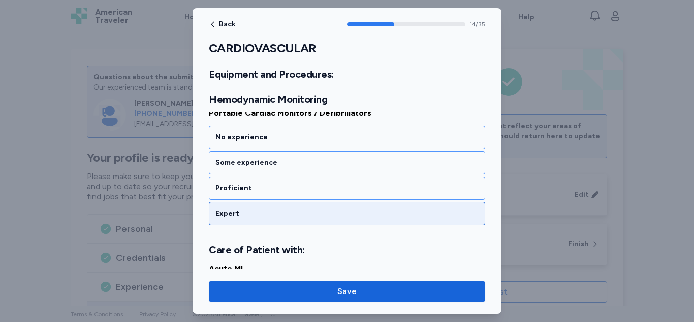
click at [240, 208] on div "Expert" at bounding box center [347, 213] width 276 height 23
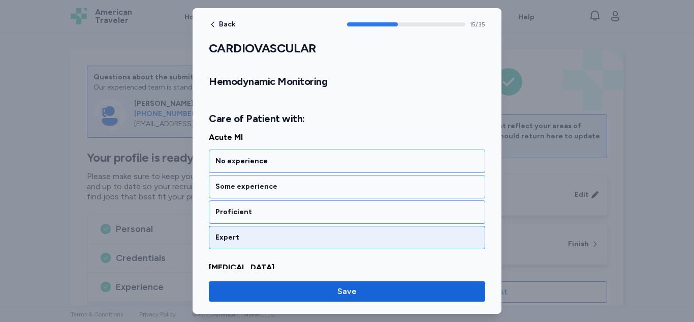
click at [236, 237] on div "Expert" at bounding box center [346, 237] width 263 height 10
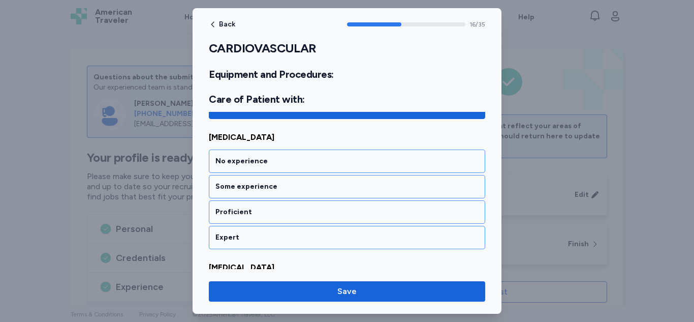
click at [236, 237] on div "Expert" at bounding box center [346, 237] width 263 height 10
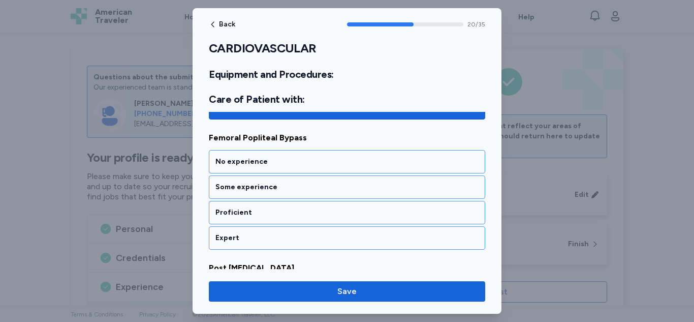
scroll to position [2780, 0]
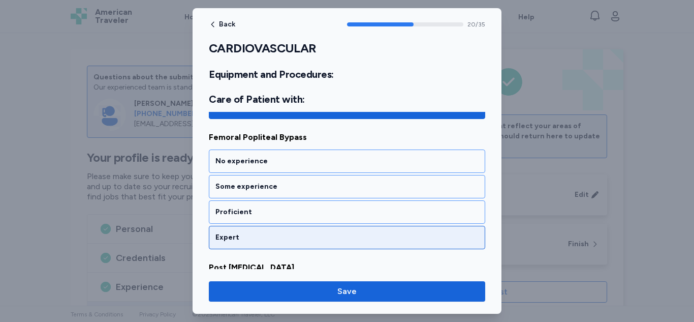
click at [261, 232] on div "Expert" at bounding box center [346, 237] width 263 height 10
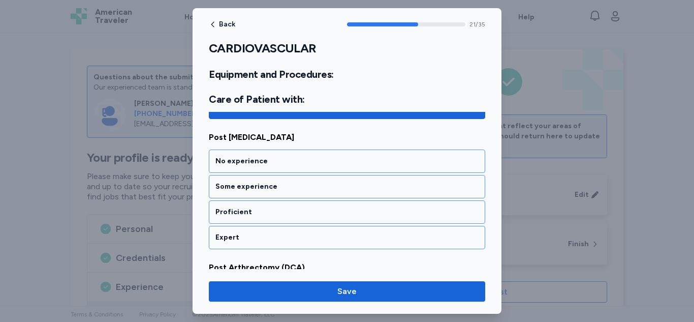
click at [261, 232] on div "Expert" at bounding box center [346, 237] width 263 height 10
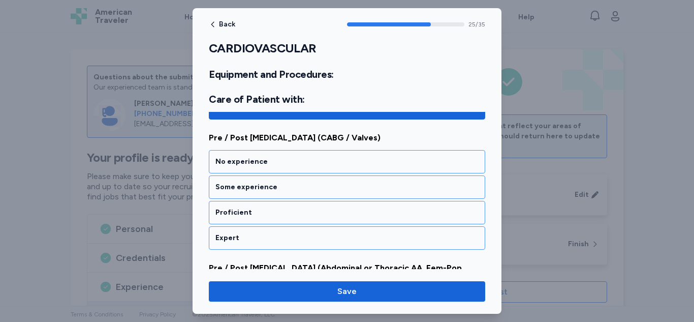
scroll to position [3430, 0]
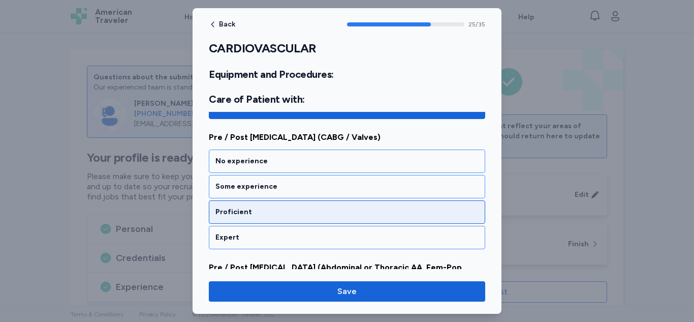
click at [262, 207] on div "Proficient" at bounding box center [346, 212] width 263 height 10
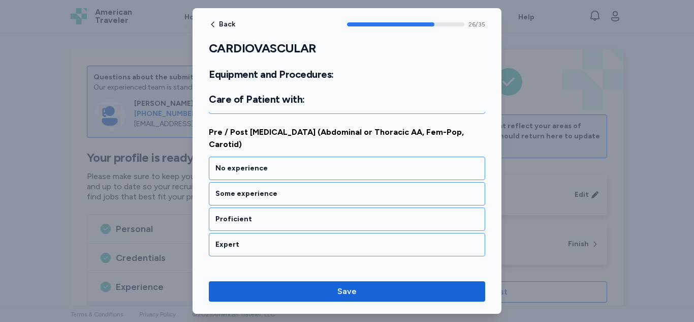
scroll to position [3567, 0]
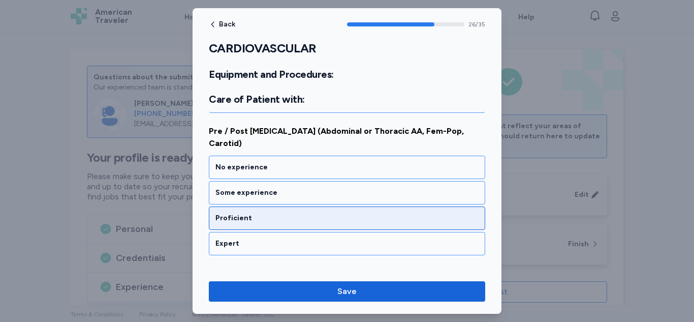
click at [283, 207] on div "Proficient" at bounding box center [347, 217] width 276 height 23
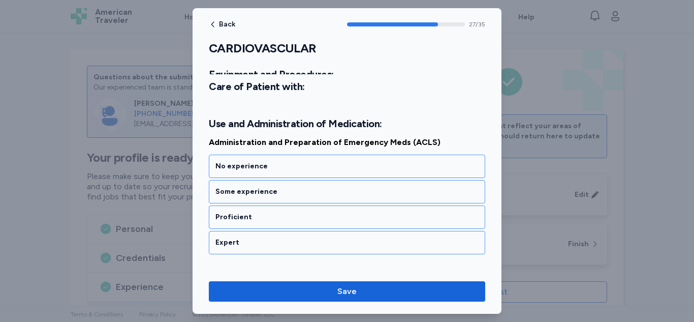
scroll to position [3728, 0]
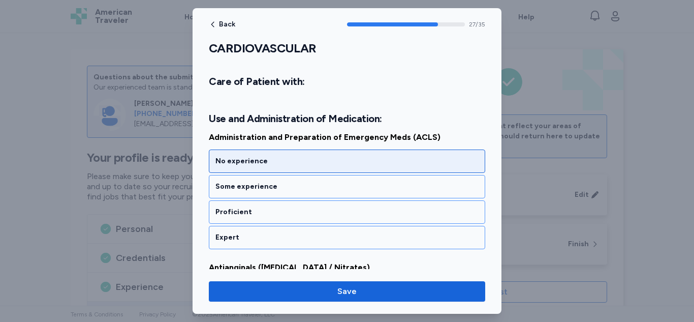
click at [267, 167] on div "No experience" at bounding box center [347, 160] width 276 height 23
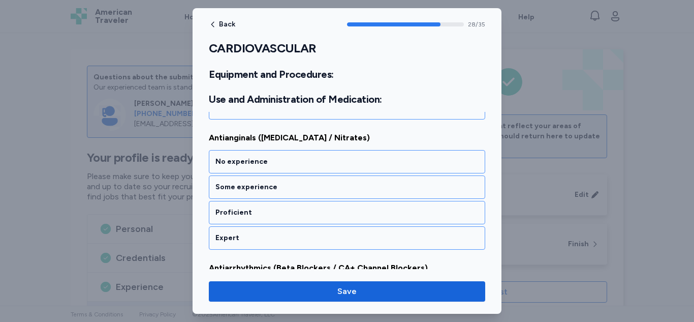
scroll to position [3858, 0]
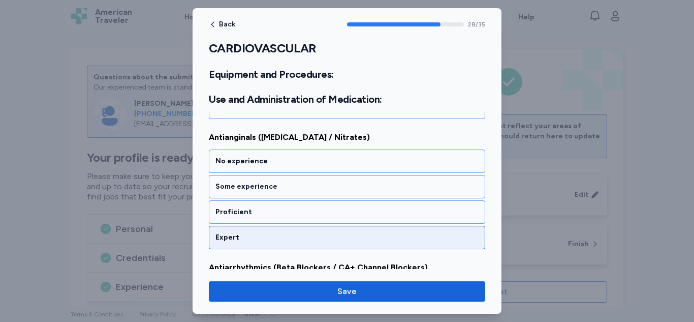
click at [275, 236] on div "Expert" at bounding box center [346, 237] width 263 height 10
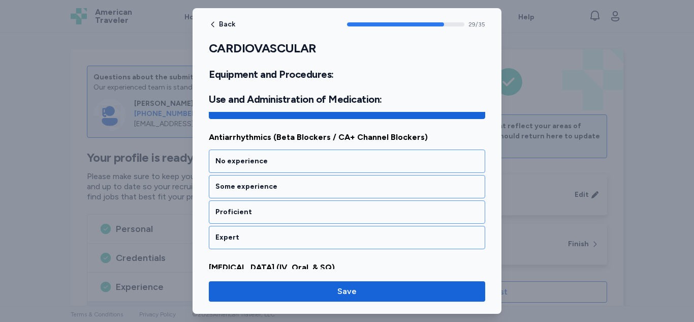
click at [275, 236] on div "Expert" at bounding box center [346, 237] width 263 height 10
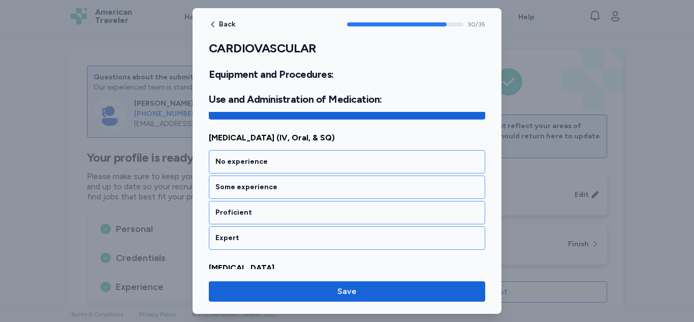
scroll to position [4118, 0]
click at [275, 236] on div "Expert" at bounding box center [346, 237] width 263 height 10
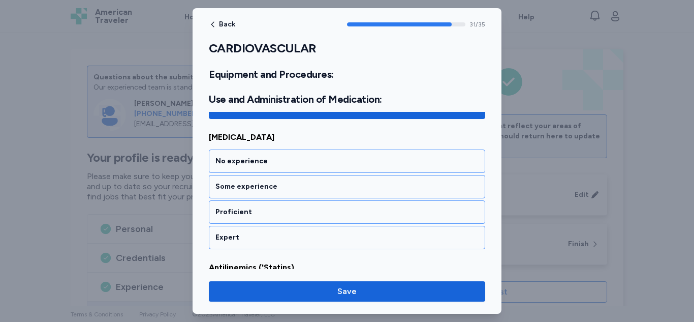
click at [275, 236] on div "Expert" at bounding box center [346, 237] width 263 height 10
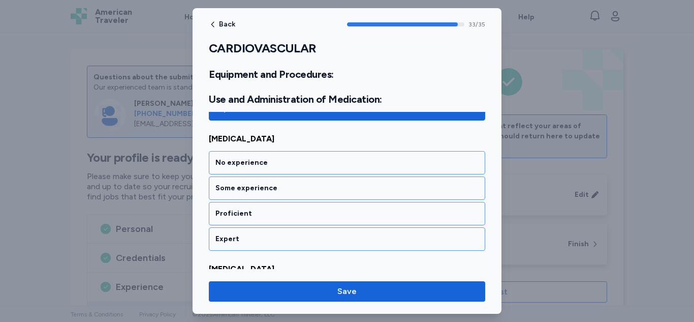
scroll to position [4508, 0]
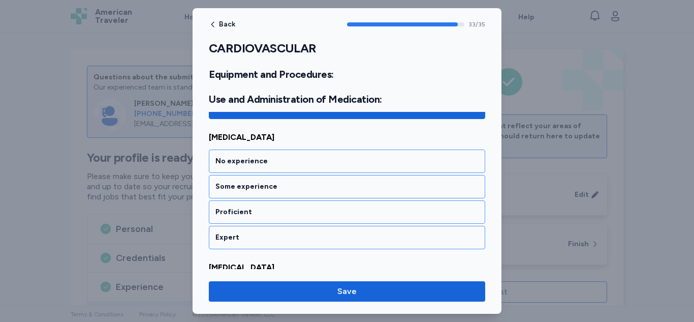
click at [275, 236] on div "Expert" at bounding box center [346, 237] width 263 height 10
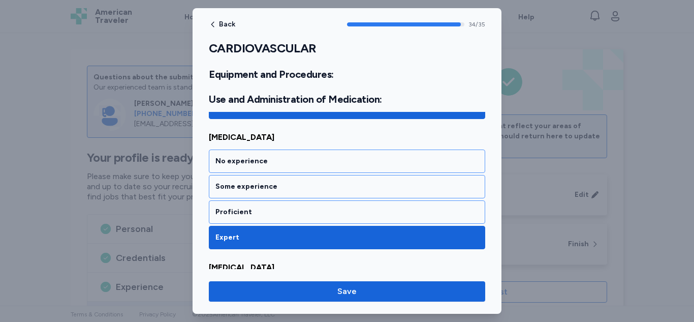
scroll to position [4620, 0]
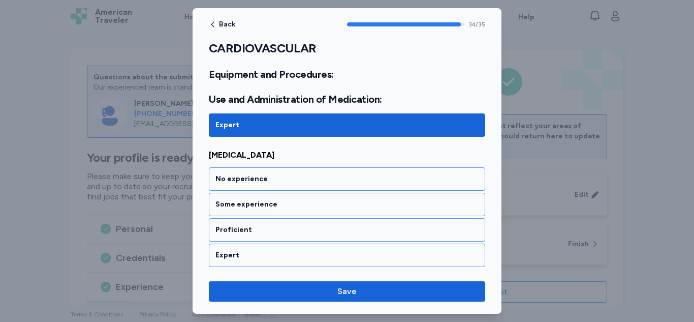
click at [275, 236] on div "Proficient" at bounding box center [347, 229] width 276 height 23
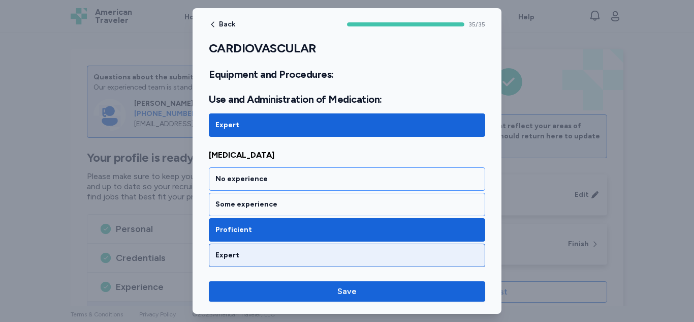
click at [273, 253] on div "Expert" at bounding box center [346, 255] width 263 height 10
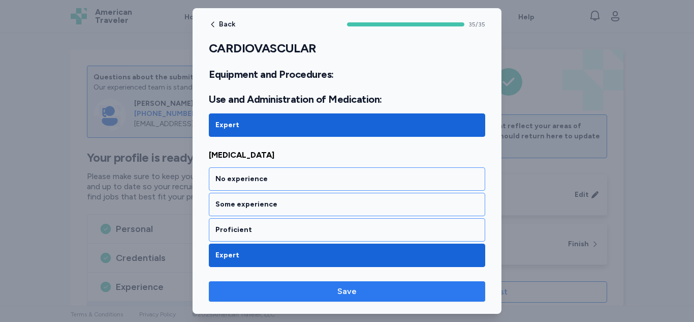
click at [279, 294] on span "Save" at bounding box center [347, 291] width 260 height 12
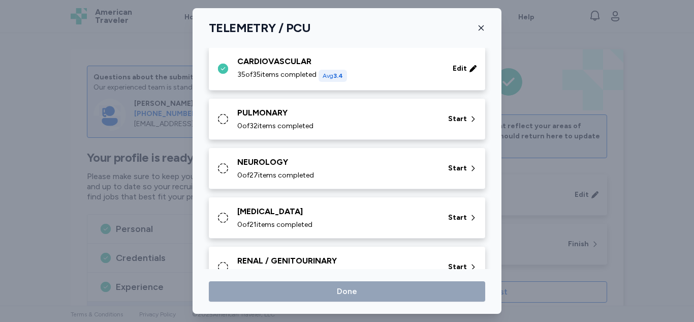
scroll to position [113, 0]
click at [284, 119] on div "PULMONARY 0 of 32 items completed" at bounding box center [336, 119] width 199 height 24
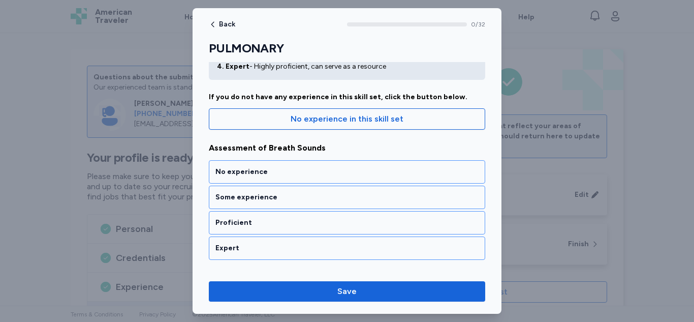
scroll to position [71, 0]
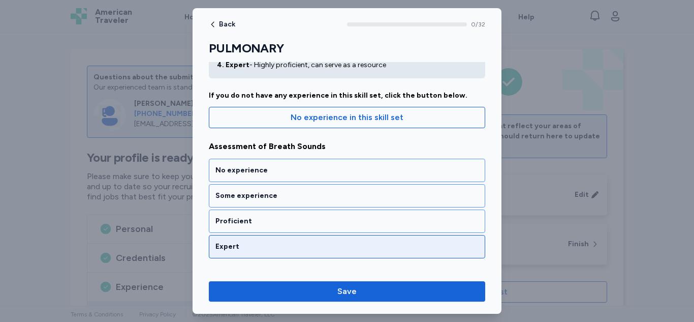
click at [261, 240] on div "Expert" at bounding box center [347, 246] width 276 height 23
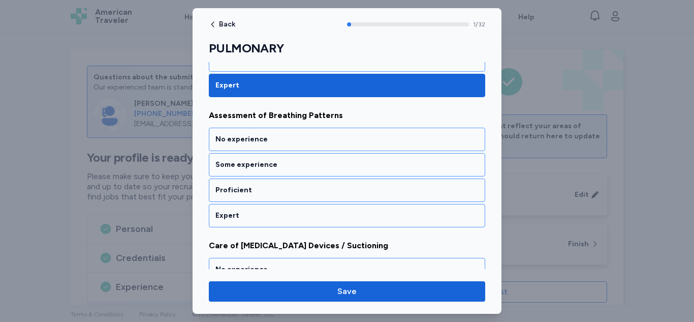
scroll to position [235, 0]
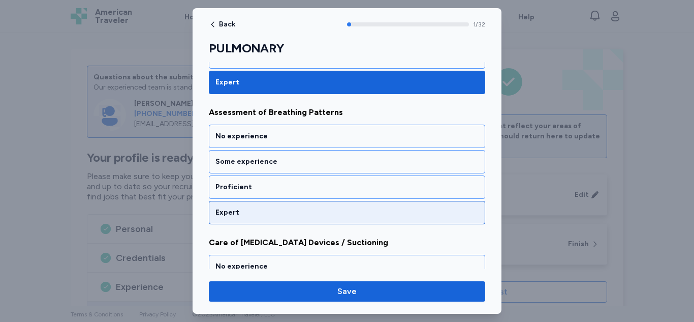
click at [270, 208] on div "Expert" at bounding box center [346, 212] width 263 height 10
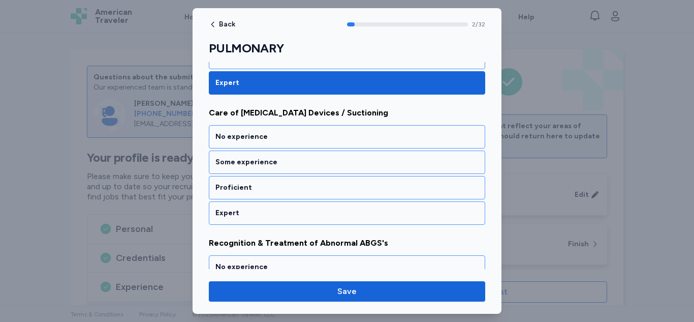
scroll to position [365, 0]
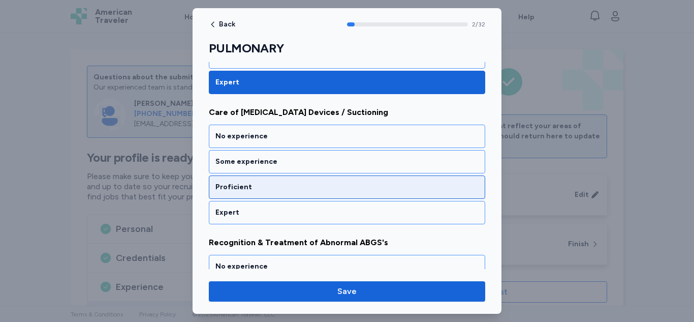
click at [275, 194] on div "Proficient" at bounding box center [347, 186] width 276 height 23
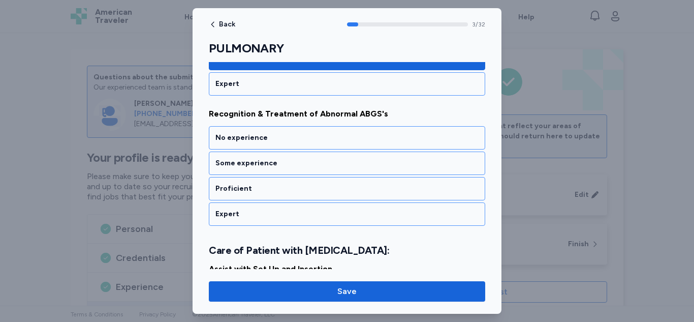
scroll to position [495, 0]
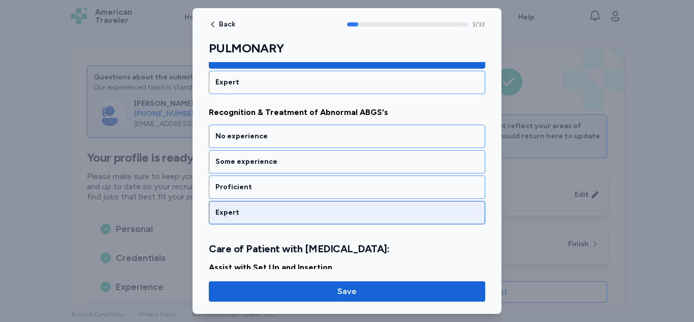
click at [275, 206] on div "Expert" at bounding box center [347, 212] width 276 height 23
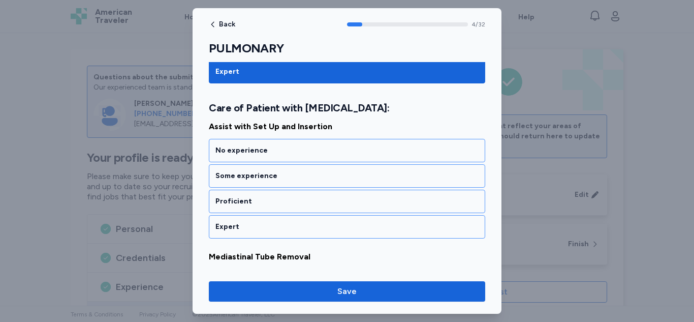
scroll to position [637, 0]
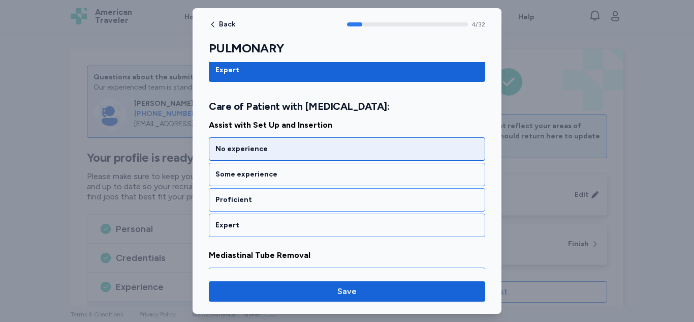
click at [279, 148] on div "No experience" at bounding box center [346, 149] width 263 height 10
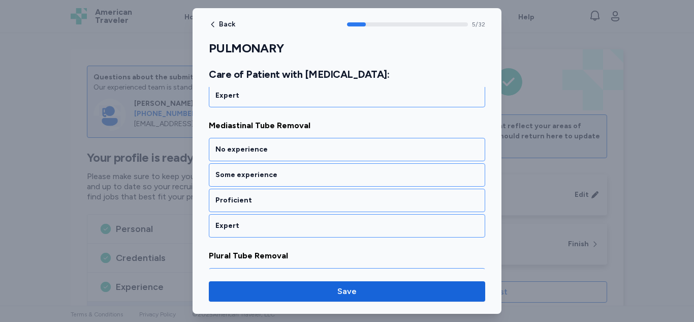
scroll to position [767, 0]
click at [279, 148] on div "No experience" at bounding box center [346, 149] width 263 height 10
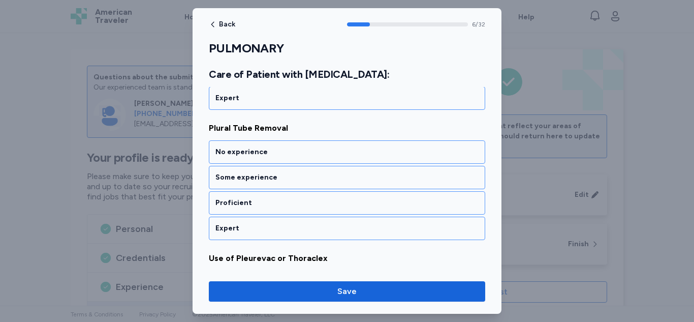
scroll to position [897, 0]
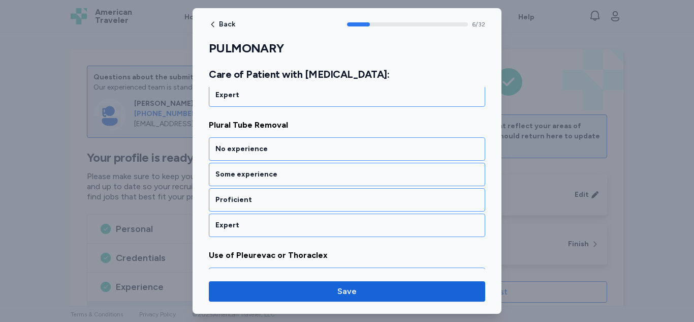
click at [279, 148] on div "No experience" at bounding box center [346, 149] width 263 height 10
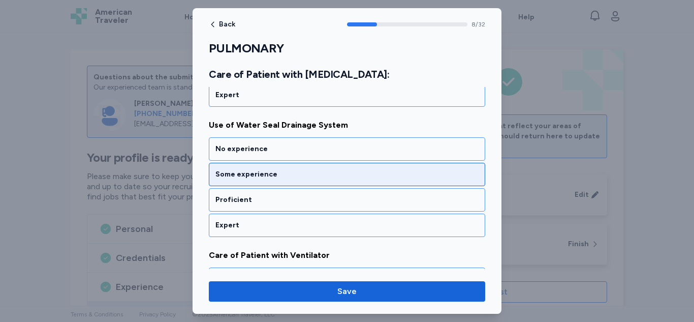
click at [279, 174] on div "Some experience" at bounding box center [346, 174] width 263 height 10
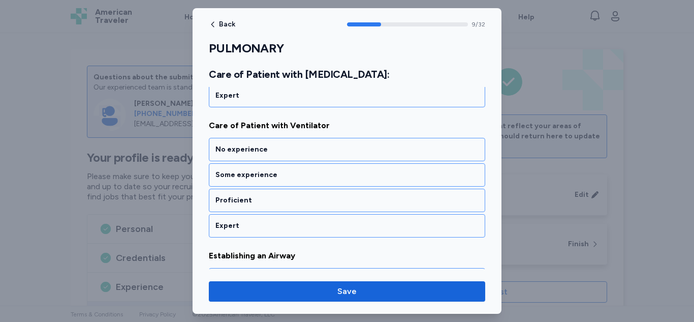
scroll to position [1288, 0]
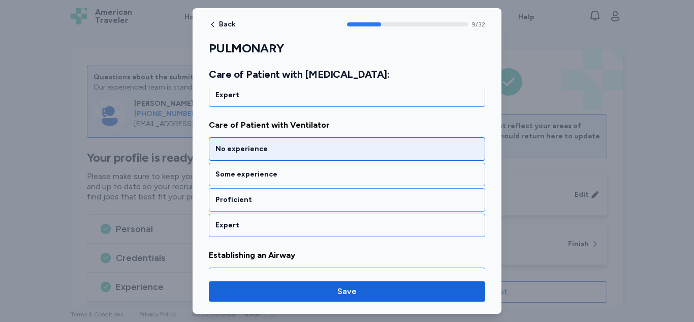
click at [278, 157] on div "No experience" at bounding box center [347, 148] width 276 height 23
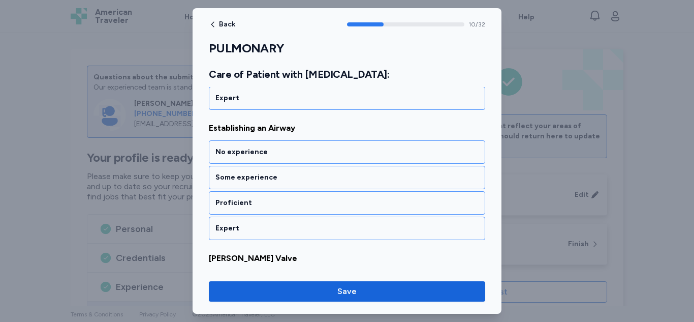
scroll to position [1418, 0]
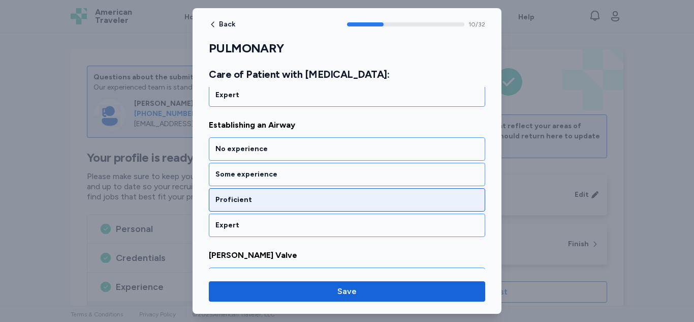
click at [273, 189] on div "Proficient" at bounding box center [347, 199] width 276 height 23
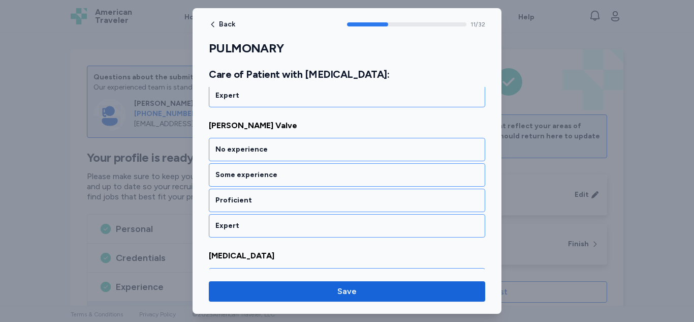
scroll to position [1548, 0]
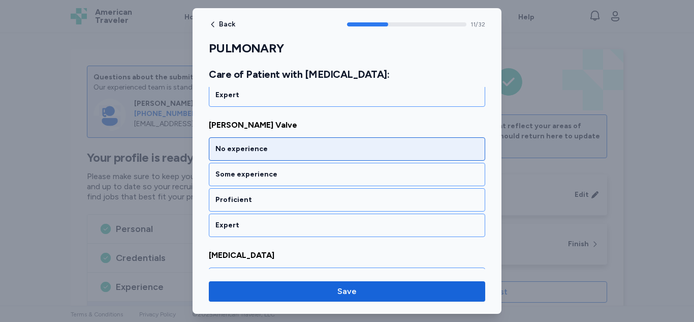
click at [272, 145] on div "No experience" at bounding box center [346, 149] width 263 height 10
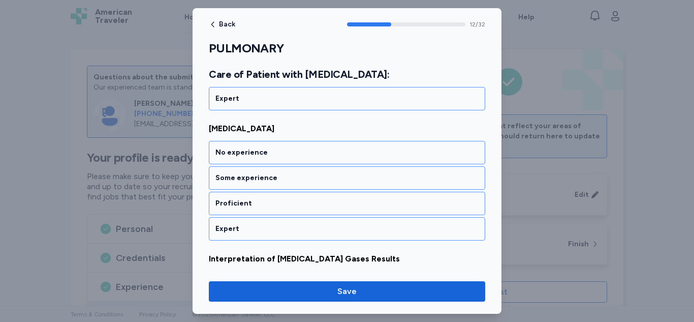
scroll to position [1678, 0]
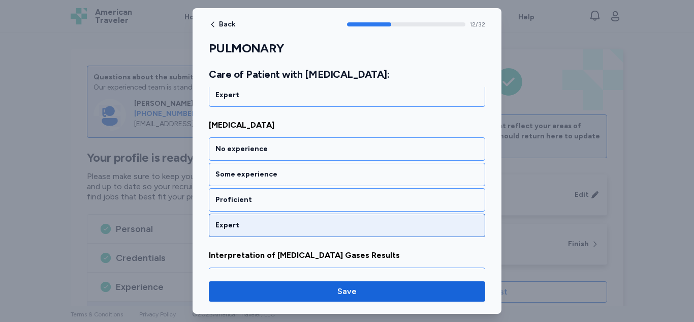
click at [256, 222] on div "Expert" at bounding box center [346, 225] width 263 height 10
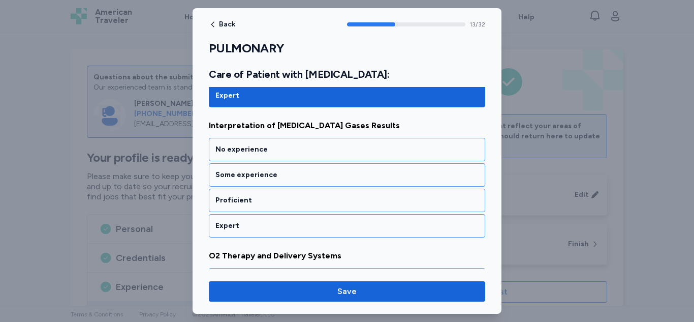
scroll to position [1808, 0]
click at [256, 222] on div "Expert" at bounding box center [346, 225] width 263 height 10
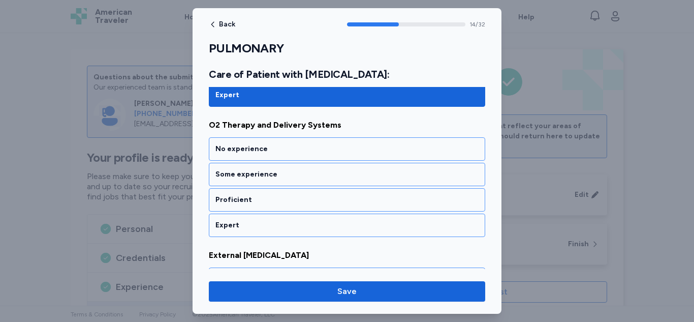
click at [256, 222] on div "Expert" at bounding box center [346, 225] width 263 height 10
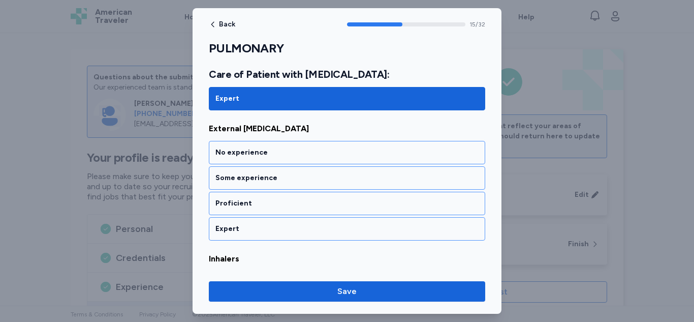
scroll to position [2068, 0]
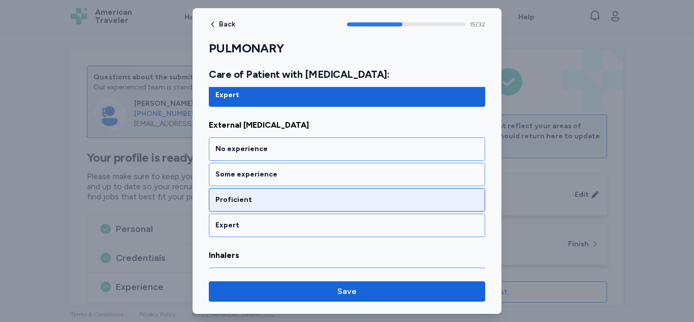
click at [269, 204] on div "Proficient" at bounding box center [346, 200] width 263 height 10
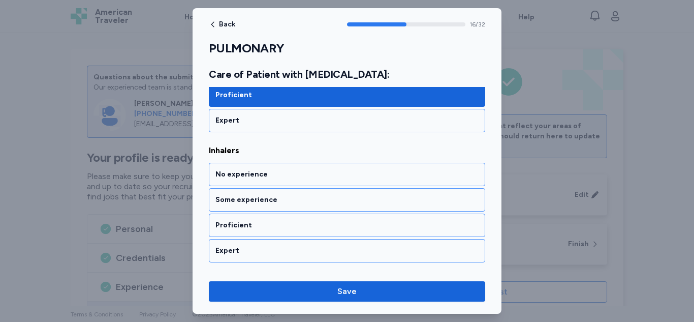
scroll to position [2198, 0]
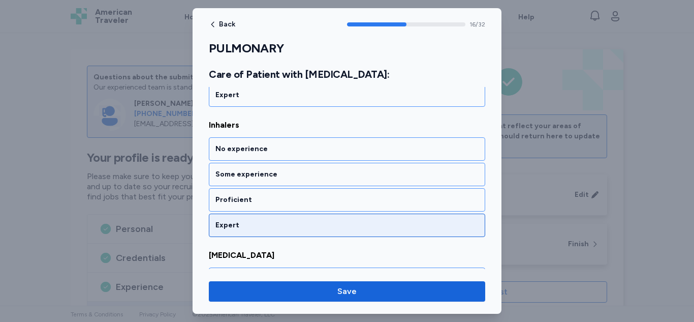
click at [269, 219] on div "Expert" at bounding box center [347, 224] width 276 height 23
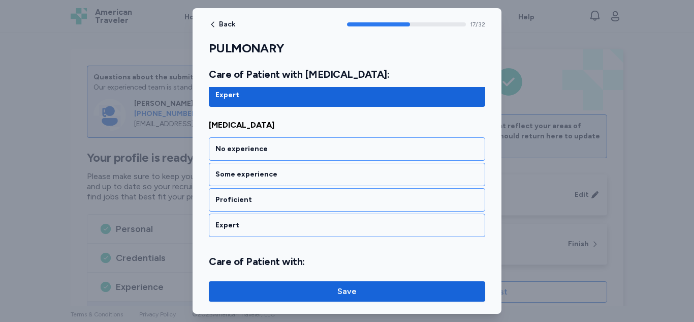
click at [269, 219] on div "Expert" at bounding box center [347, 224] width 276 height 23
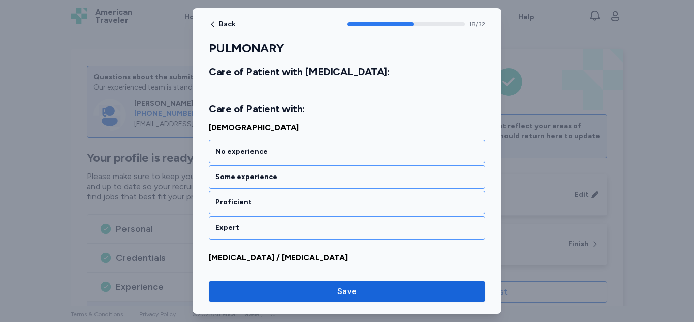
scroll to position [2483, 0]
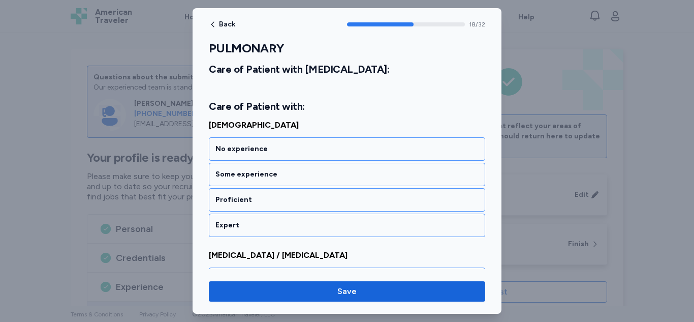
click at [269, 219] on div "Expert" at bounding box center [347, 224] width 276 height 23
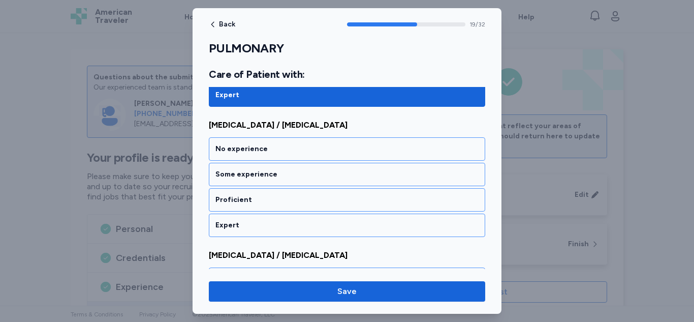
click at [269, 219] on div "Expert" at bounding box center [347, 224] width 276 height 23
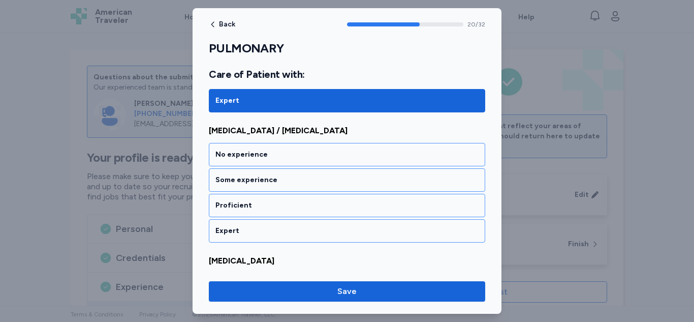
scroll to position [2743, 0]
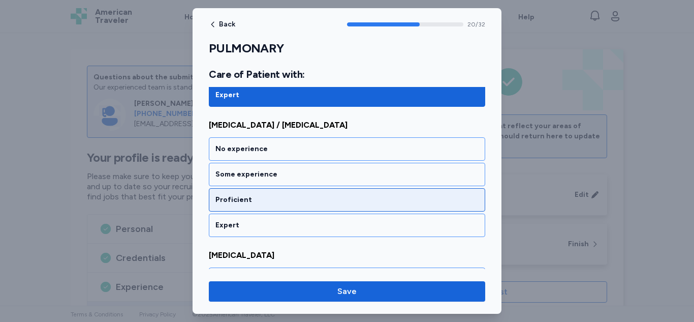
click at [276, 200] on div "Proficient" at bounding box center [346, 200] width 263 height 10
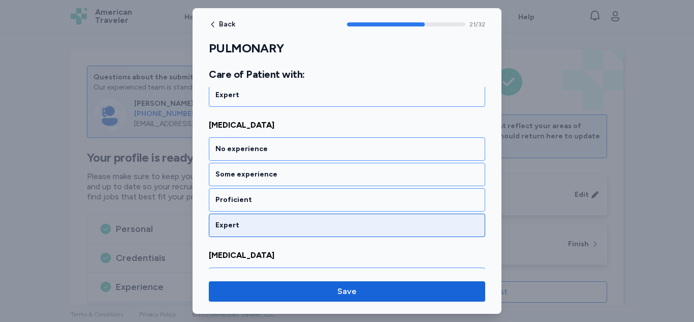
click at [280, 215] on div "Expert" at bounding box center [347, 224] width 276 height 23
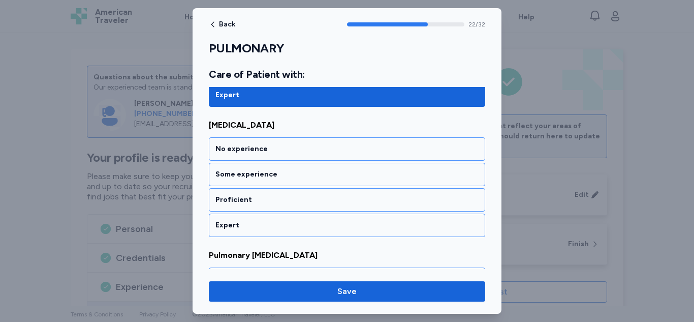
click at [280, 215] on div "Expert" at bounding box center [347, 224] width 276 height 23
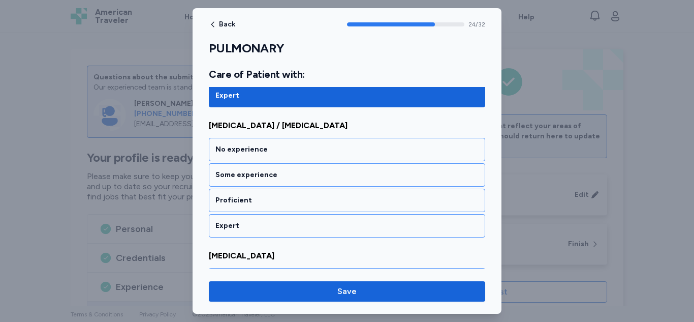
scroll to position [3263, 0]
click at [280, 215] on div "Expert" at bounding box center [347, 224] width 276 height 23
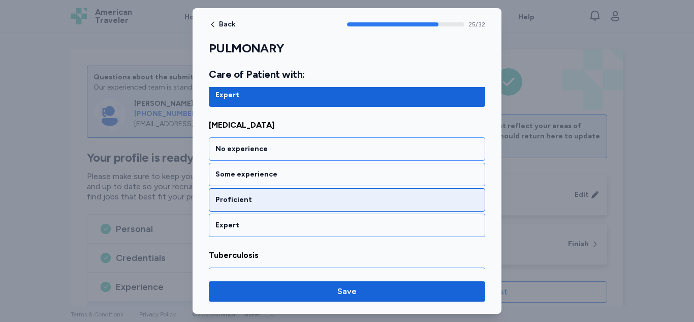
click at [283, 202] on div "Proficient" at bounding box center [346, 200] width 263 height 10
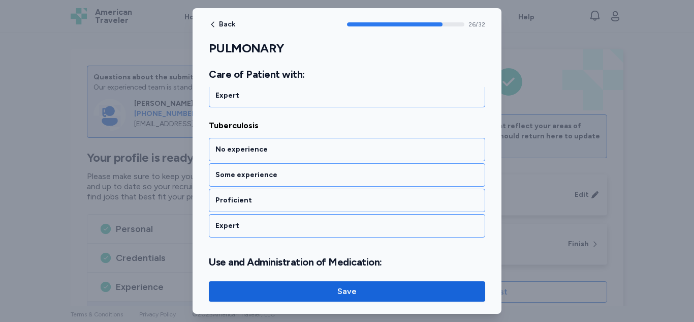
scroll to position [3523, 0]
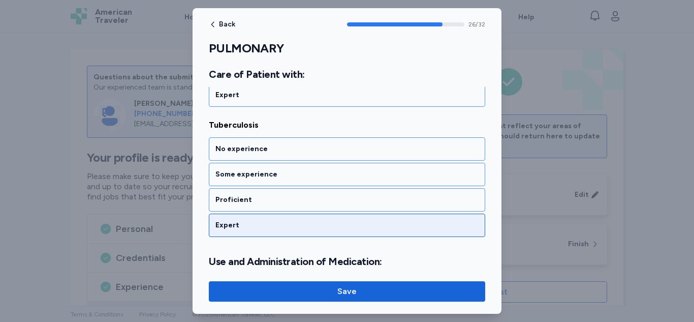
click at [277, 219] on div "Expert" at bounding box center [347, 224] width 276 height 23
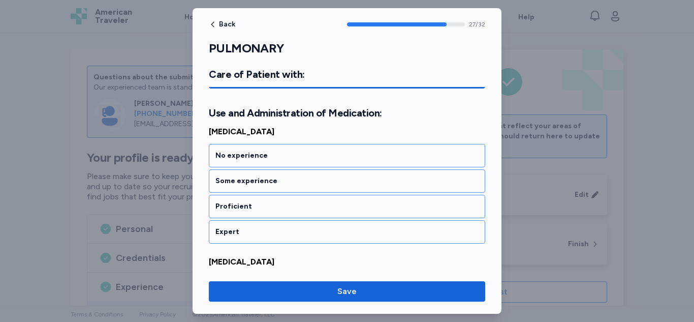
scroll to position [3678, 0]
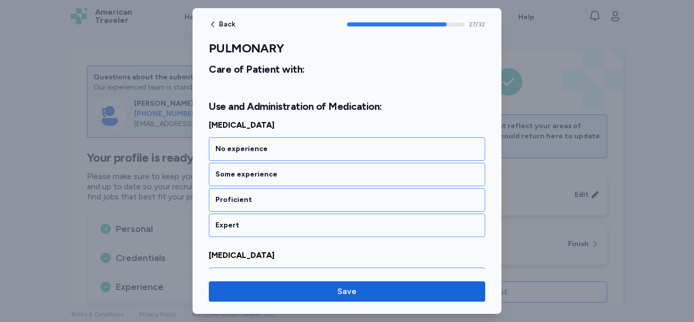
click at [277, 219] on div "Expert" at bounding box center [347, 224] width 276 height 23
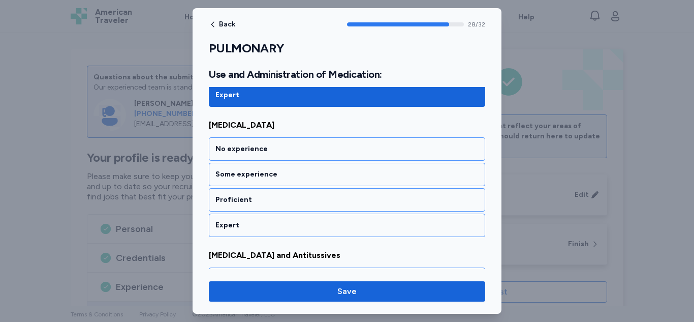
click at [277, 219] on div "Expert" at bounding box center [347, 224] width 276 height 23
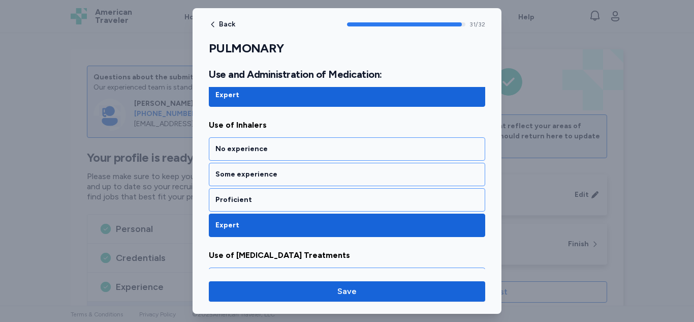
scroll to position [4168, 0]
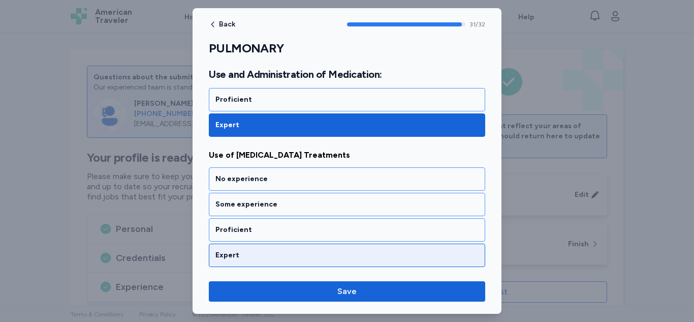
click at [280, 249] on div "Expert" at bounding box center [347, 254] width 276 height 23
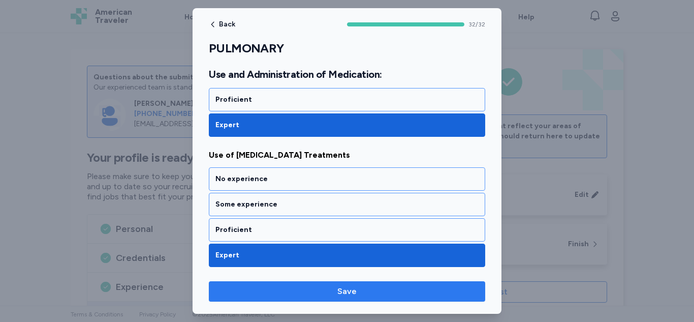
click at [278, 287] on span "Save" at bounding box center [347, 291] width 260 height 12
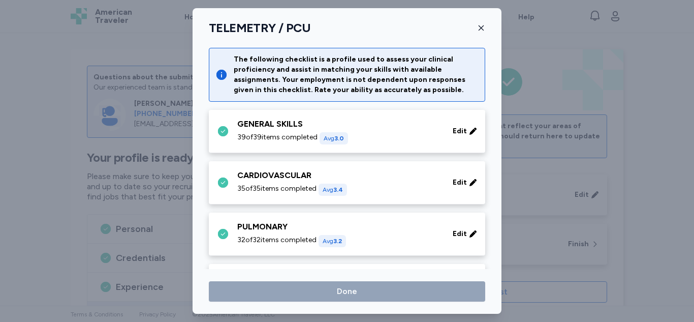
scroll to position [113, 0]
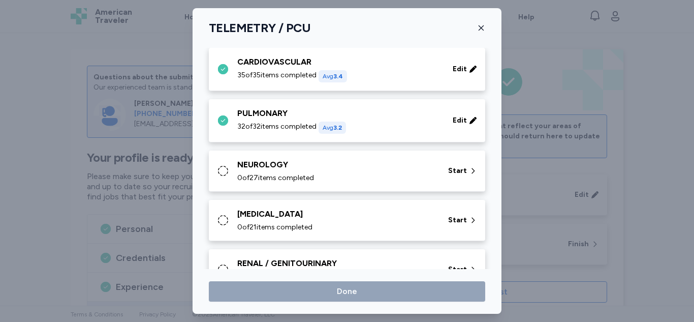
click at [308, 176] on span "0 of 27 items completed" at bounding box center [275, 178] width 77 height 10
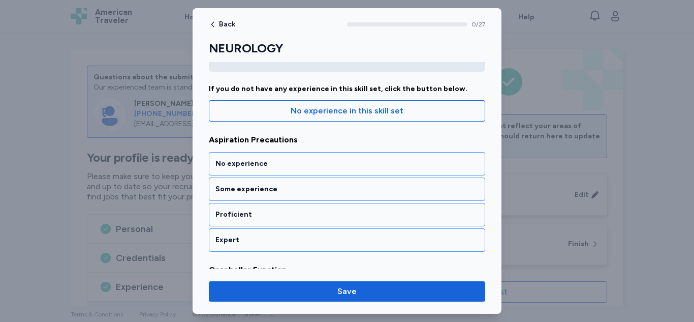
scroll to position [98, 0]
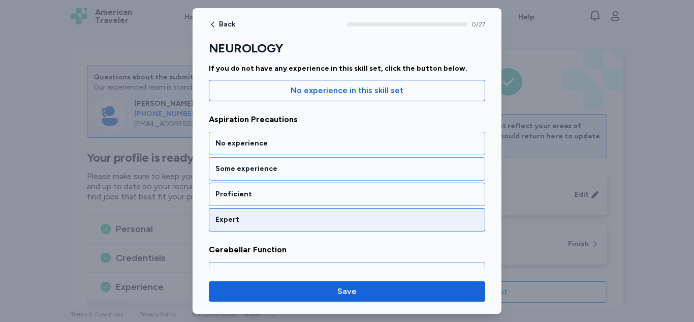
click at [279, 219] on div "Expert" at bounding box center [346, 219] width 263 height 10
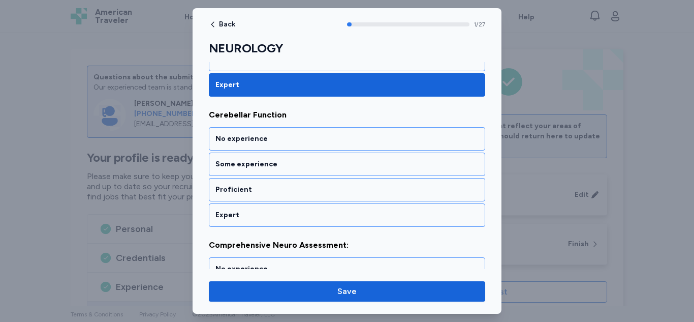
scroll to position [235, 0]
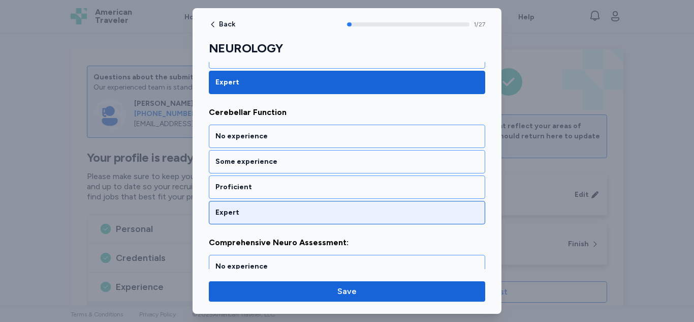
click at [280, 207] on div "Expert" at bounding box center [346, 212] width 263 height 10
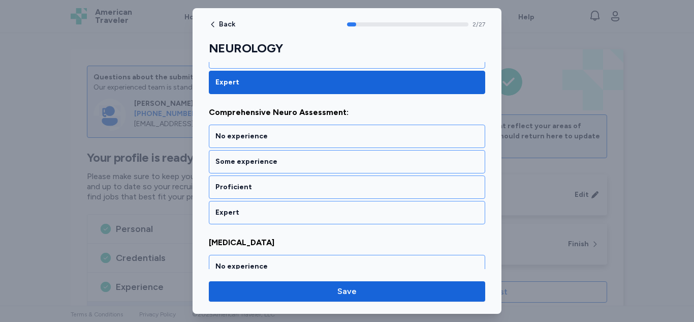
click at [280, 207] on div "Expert" at bounding box center [346, 212] width 263 height 10
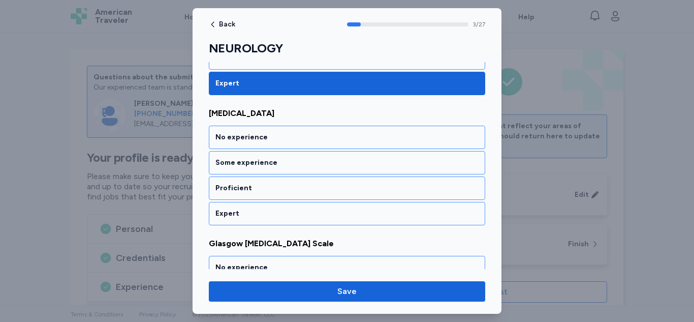
scroll to position [495, 0]
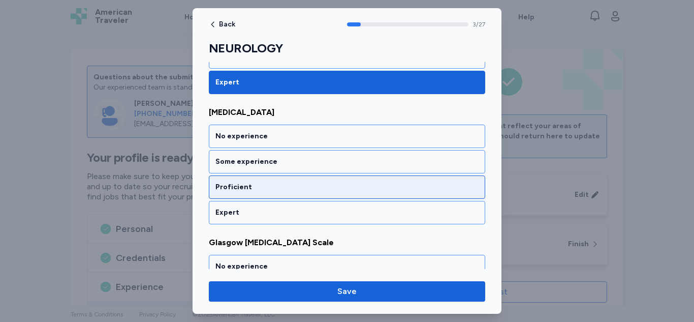
click at [281, 189] on div "Proficient" at bounding box center [346, 187] width 263 height 10
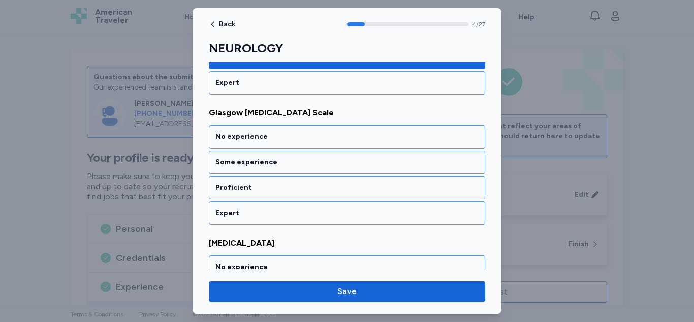
scroll to position [625, 0]
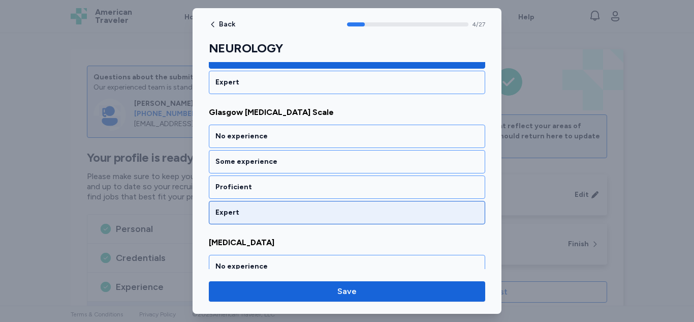
click at [280, 204] on div "Expert" at bounding box center [347, 212] width 276 height 23
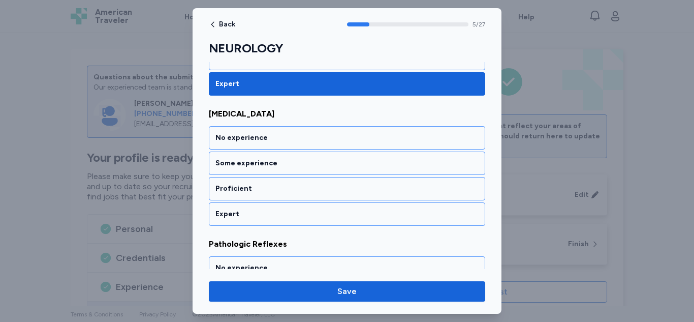
scroll to position [755, 0]
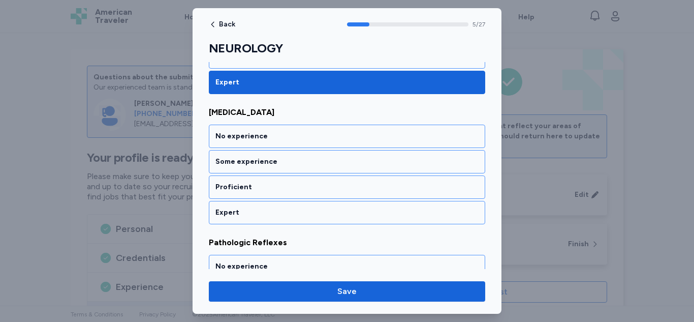
click at [280, 204] on div "Expert" at bounding box center [347, 212] width 276 height 23
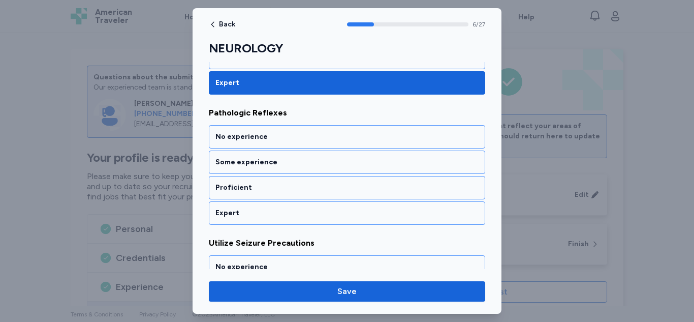
scroll to position [885, 0]
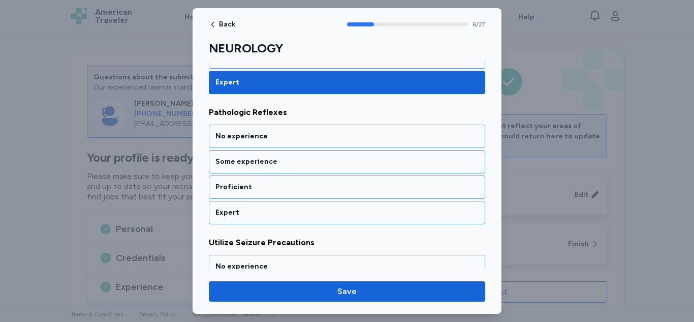
click at [280, 204] on div "Expert" at bounding box center [347, 212] width 276 height 23
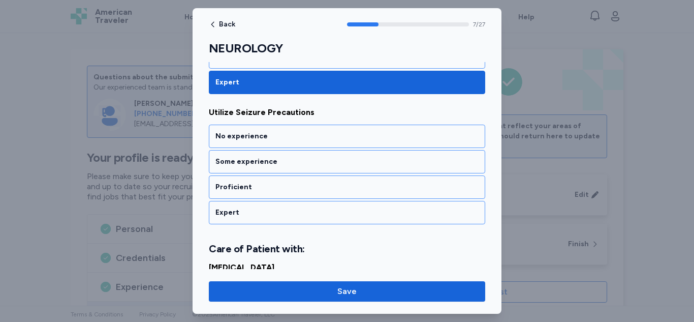
click at [280, 204] on div "Expert" at bounding box center [347, 212] width 276 height 23
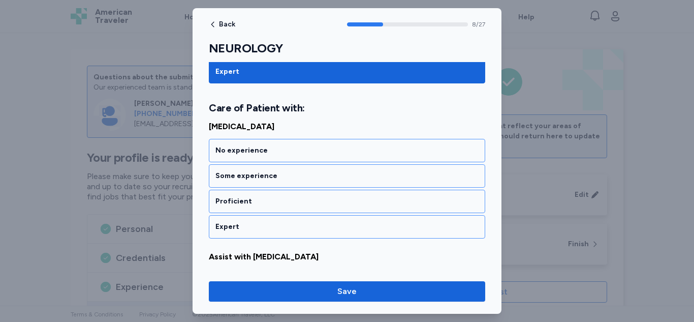
scroll to position [1158, 0]
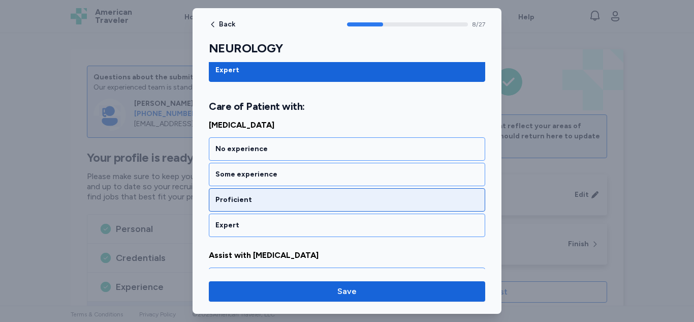
click at [277, 192] on div "Proficient" at bounding box center [347, 199] width 276 height 23
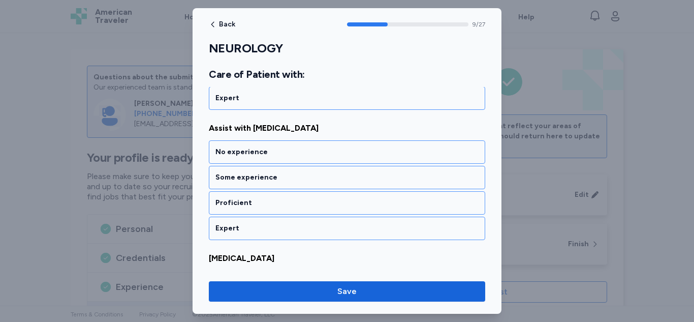
scroll to position [1288, 0]
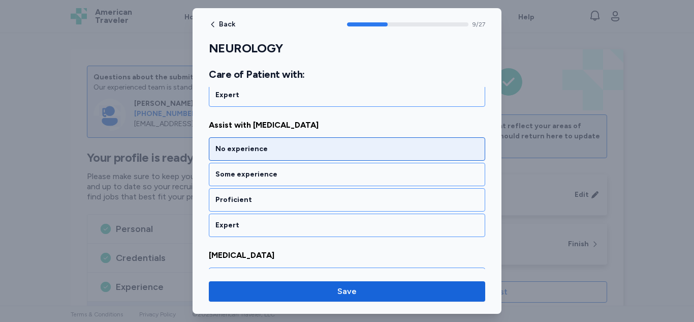
click at [277, 151] on div "No experience" at bounding box center [346, 149] width 263 height 10
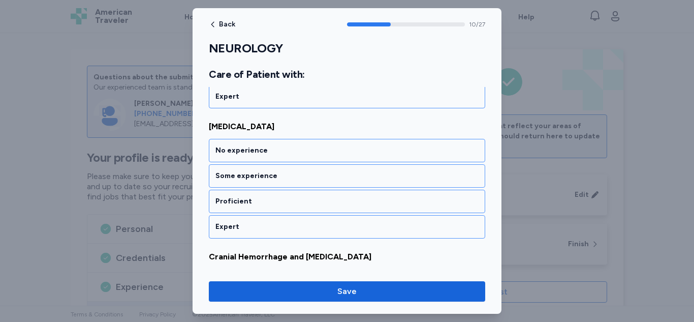
scroll to position [1418, 0]
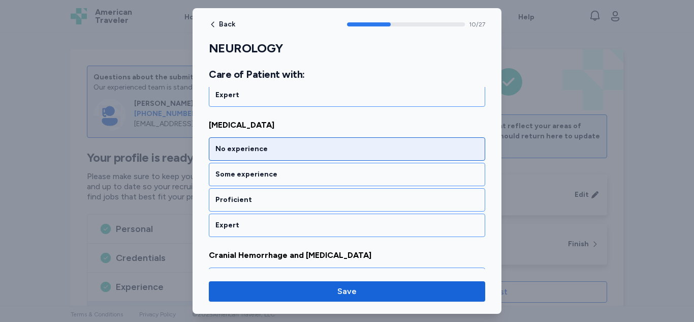
click at [276, 147] on div "No experience" at bounding box center [346, 149] width 263 height 10
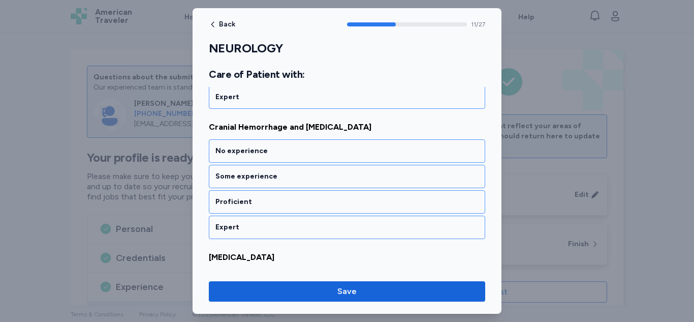
scroll to position [1548, 0]
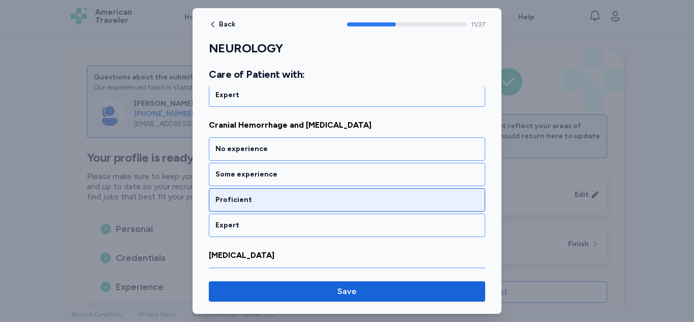
click at [267, 196] on div "Proficient" at bounding box center [346, 200] width 263 height 10
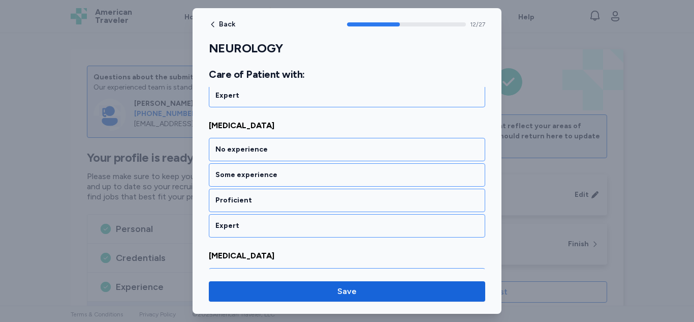
scroll to position [1678, 0]
click at [267, 196] on div "Proficient" at bounding box center [346, 200] width 263 height 10
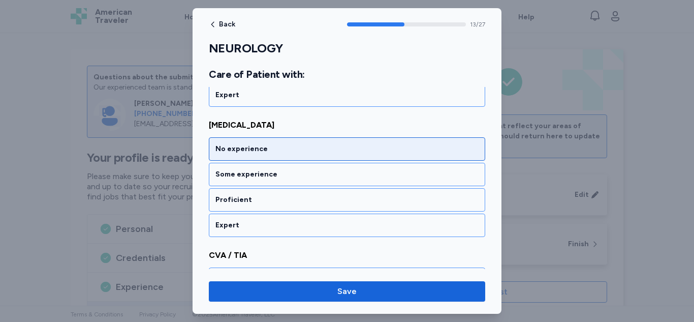
click at [278, 151] on div "No experience" at bounding box center [346, 149] width 263 height 10
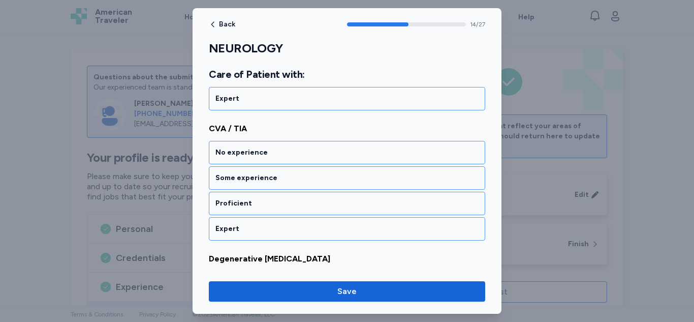
scroll to position [1938, 0]
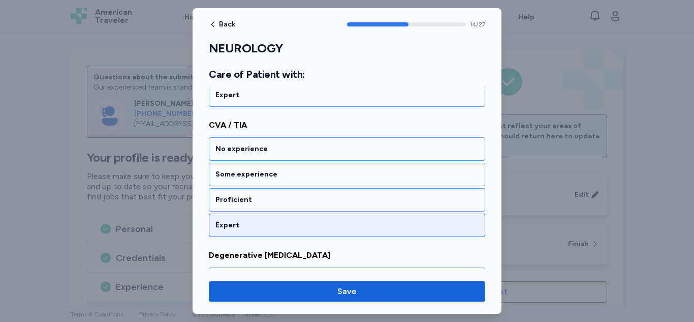
click at [259, 224] on div "Expert" at bounding box center [346, 225] width 263 height 10
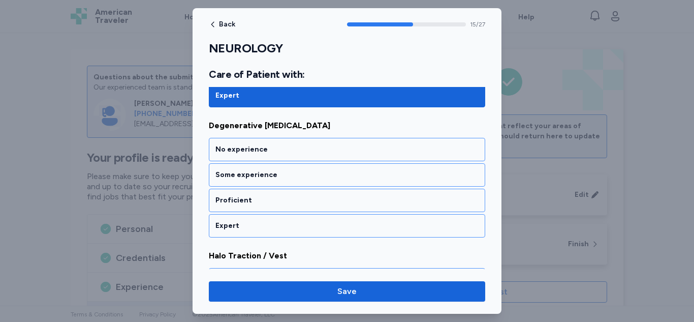
scroll to position [2068, 0]
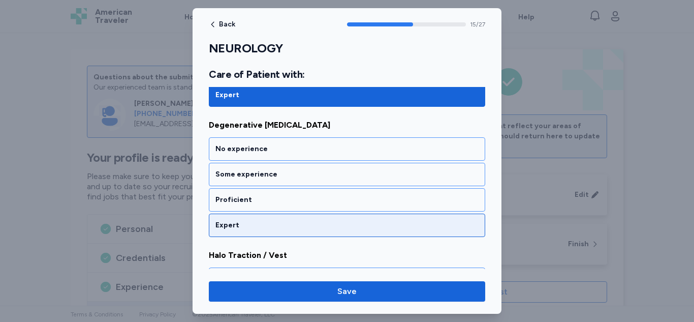
click at [260, 223] on div "Expert" at bounding box center [346, 225] width 263 height 10
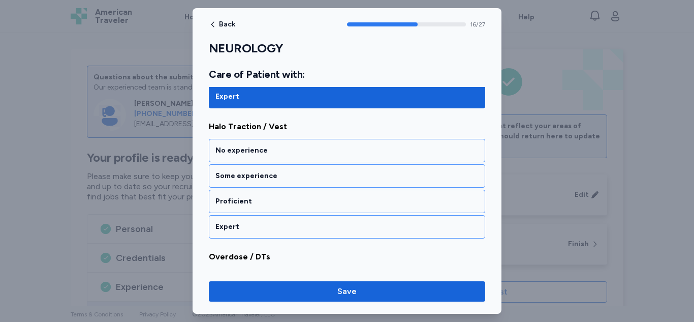
scroll to position [2198, 0]
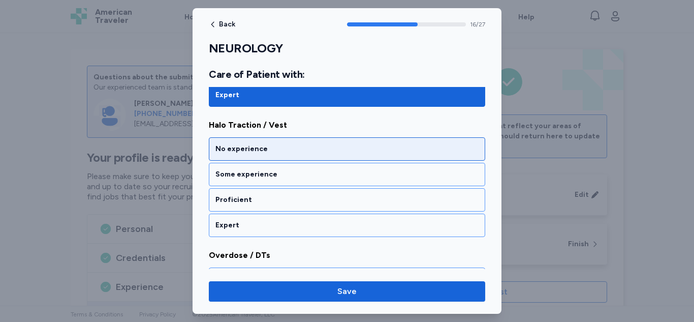
click at [272, 150] on div "No experience" at bounding box center [346, 149] width 263 height 10
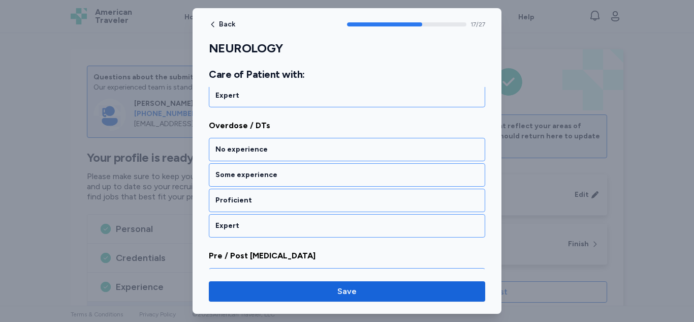
scroll to position [2328, 0]
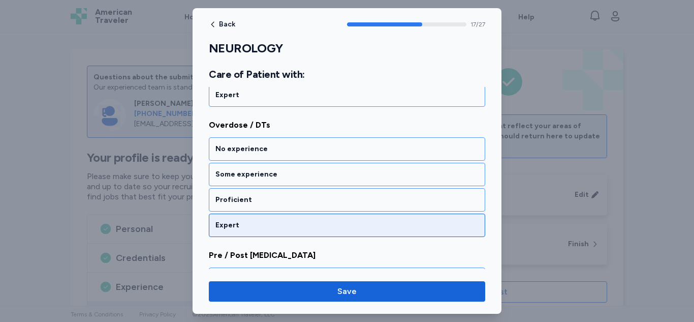
click at [254, 221] on div "Expert" at bounding box center [346, 225] width 263 height 10
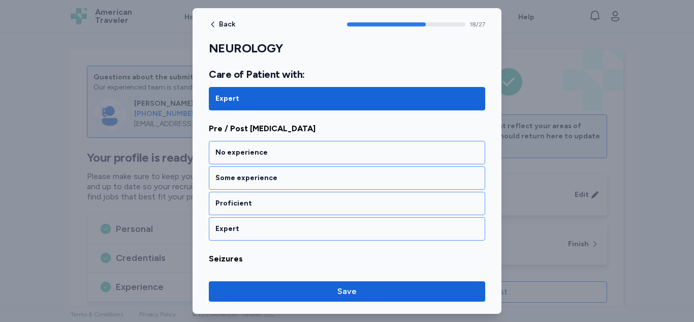
scroll to position [2458, 0]
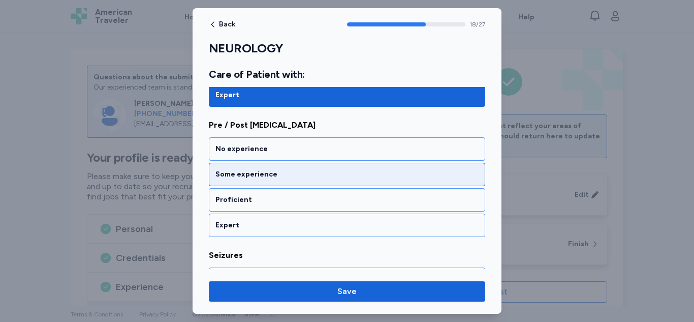
click at [268, 180] on div "Some experience" at bounding box center [347, 174] width 276 height 23
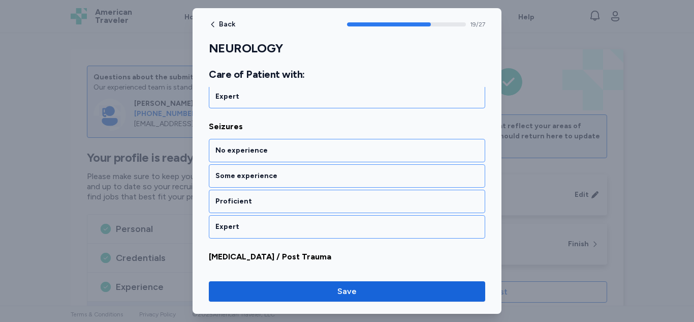
scroll to position [2588, 0]
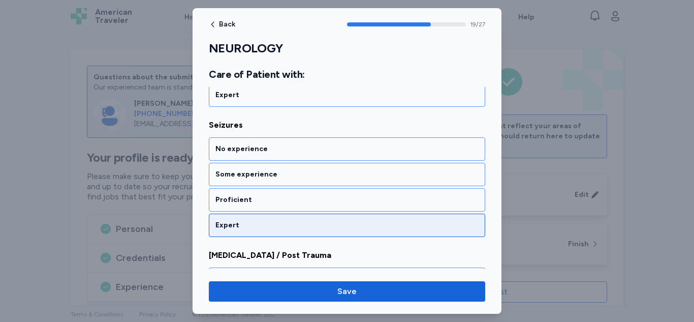
click at [258, 217] on div "Expert" at bounding box center [347, 224] width 276 height 23
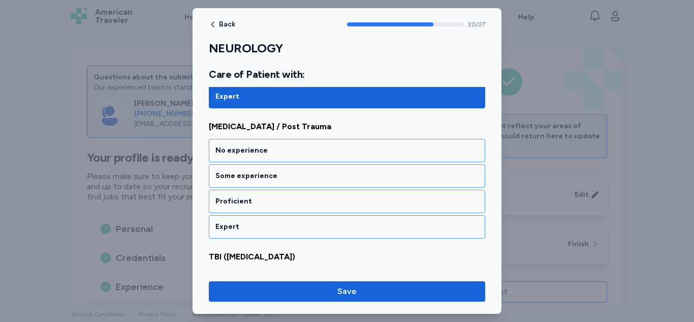
scroll to position [2718, 0]
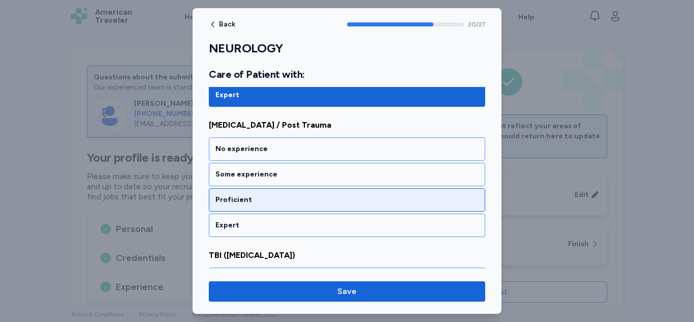
click at [266, 203] on div "Proficient" at bounding box center [346, 200] width 263 height 10
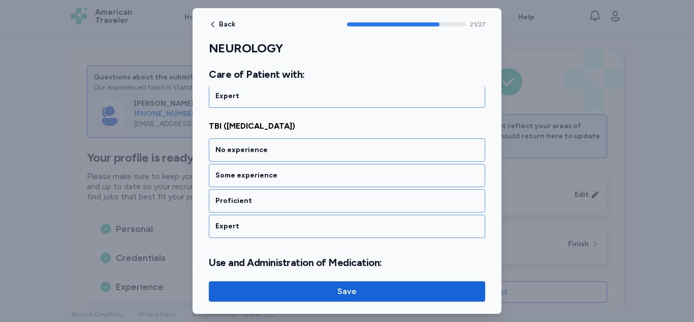
scroll to position [2848, 0]
click at [266, 203] on div "Proficient" at bounding box center [346, 200] width 263 height 10
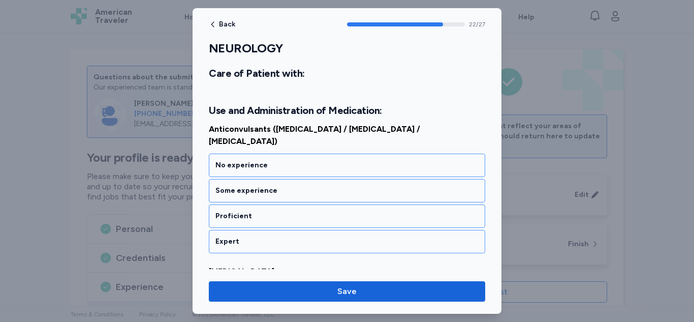
scroll to position [3003, 0]
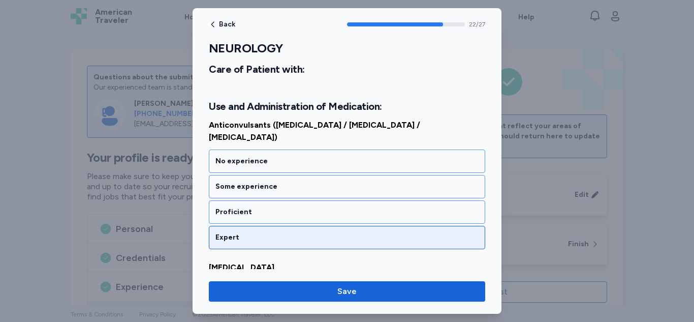
click at [259, 232] on div "Expert" at bounding box center [346, 237] width 263 height 10
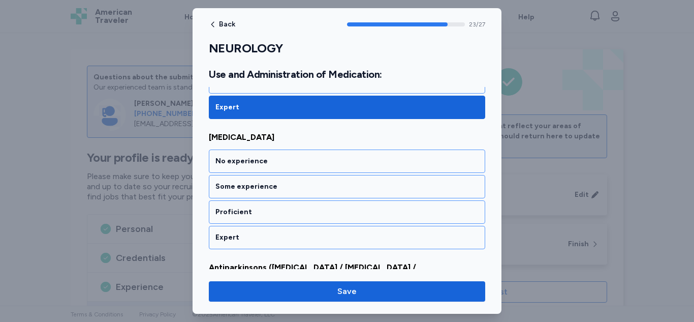
click at [259, 232] on div "Expert" at bounding box center [346, 237] width 263 height 10
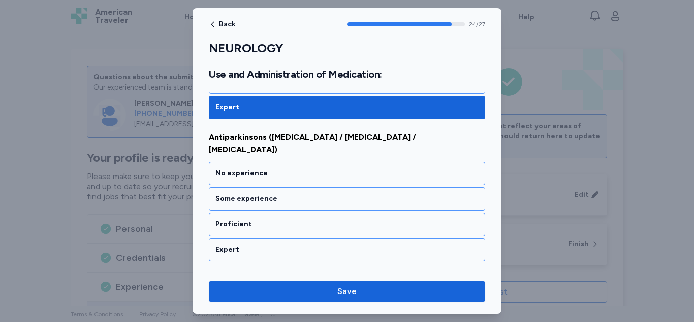
click at [259, 244] on div "Expert" at bounding box center [346, 249] width 263 height 10
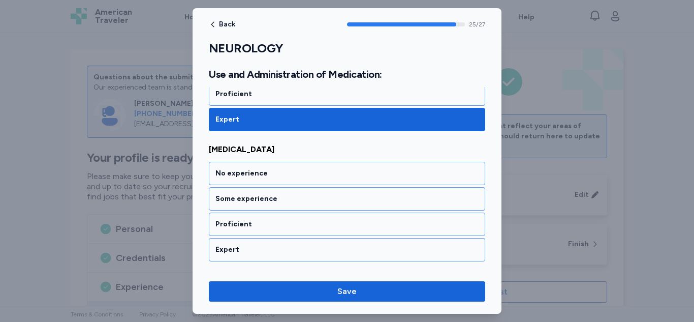
click at [259, 244] on div "Expert" at bounding box center [346, 249] width 263 height 10
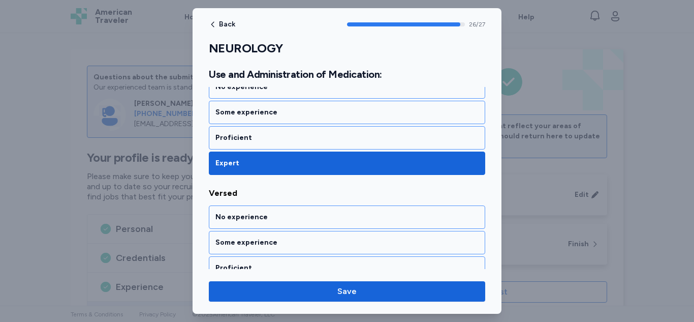
scroll to position [3493, 0]
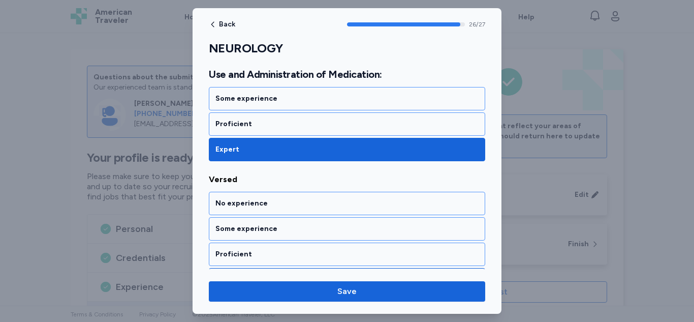
click at [254, 268] on div "Expert" at bounding box center [347, 279] width 276 height 23
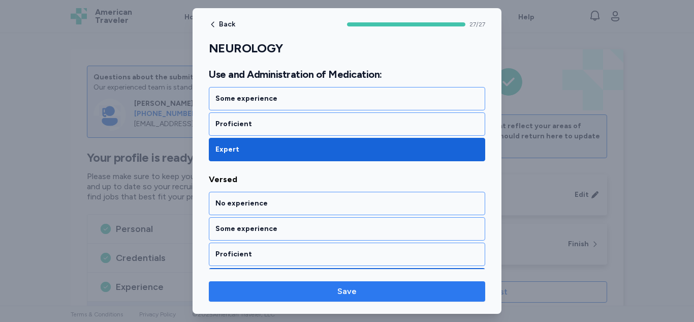
click at [263, 284] on button "Save" at bounding box center [347, 291] width 276 height 20
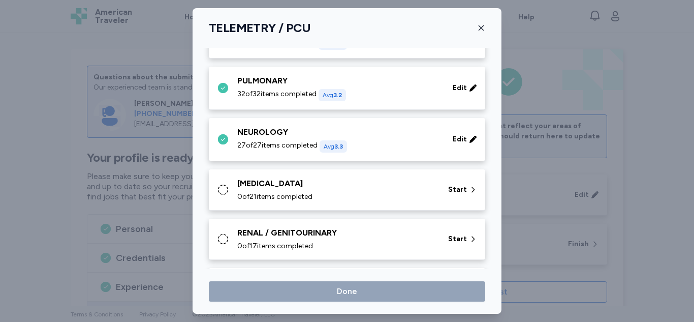
scroll to position [146, 0]
click at [289, 183] on div "[MEDICAL_DATA]" at bounding box center [336, 183] width 199 height 12
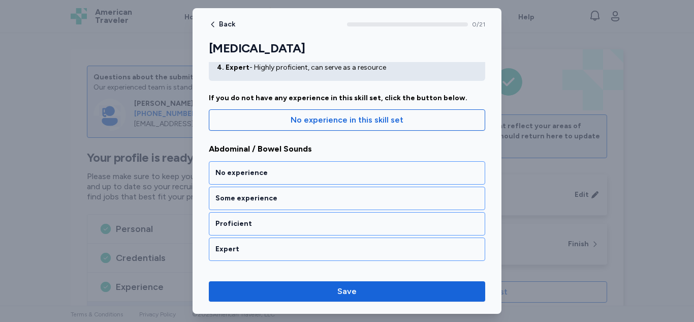
scroll to position [74, 0]
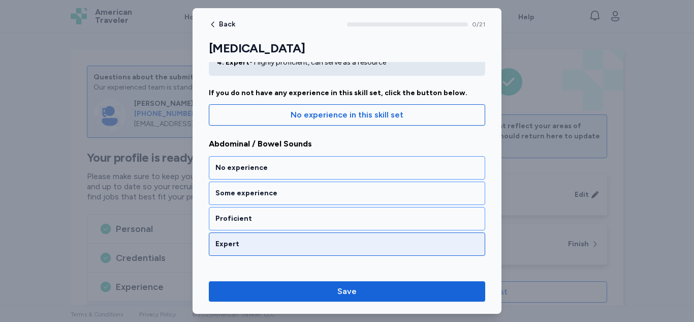
click at [256, 246] on div "Expert" at bounding box center [346, 244] width 263 height 10
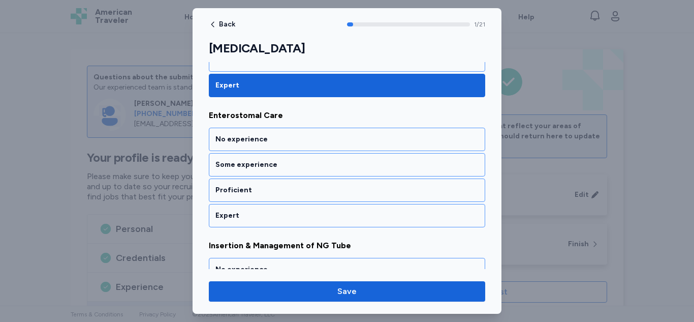
scroll to position [235, 0]
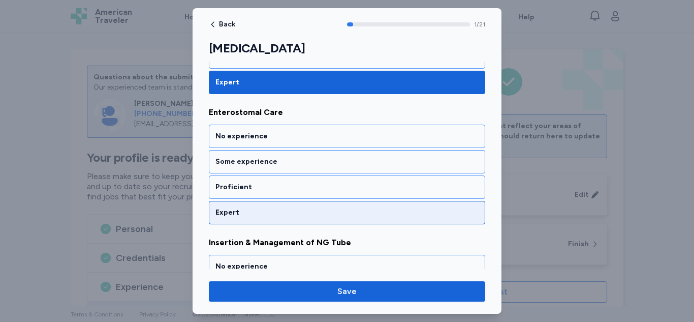
click at [269, 205] on div "Expert" at bounding box center [347, 212] width 276 height 23
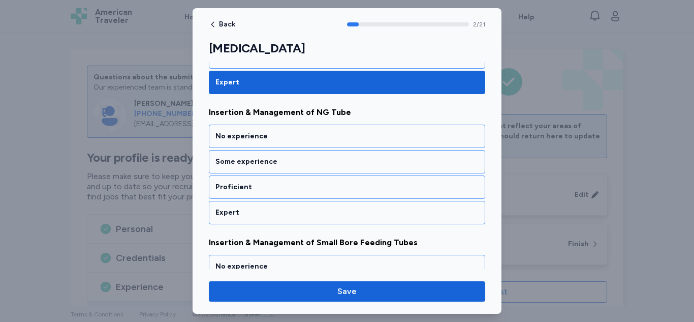
click at [269, 205] on div "Expert" at bounding box center [347, 212] width 276 height 23
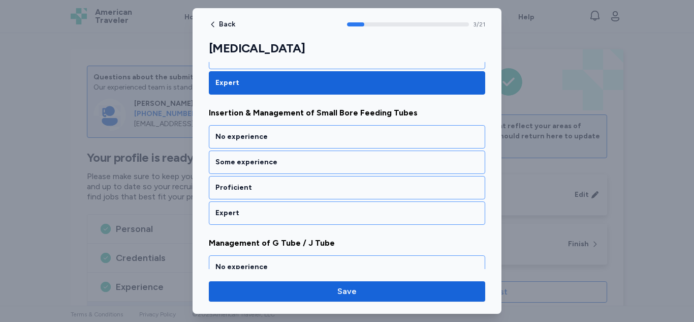
scroll to position [495, 0]
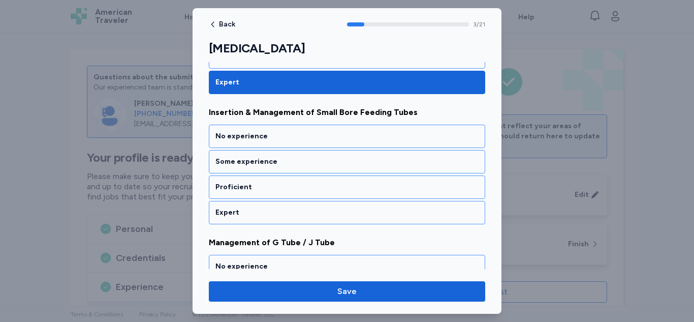
click at [269, 205] on div "Expert" at bounding box center [347, 212] width 276 height 23
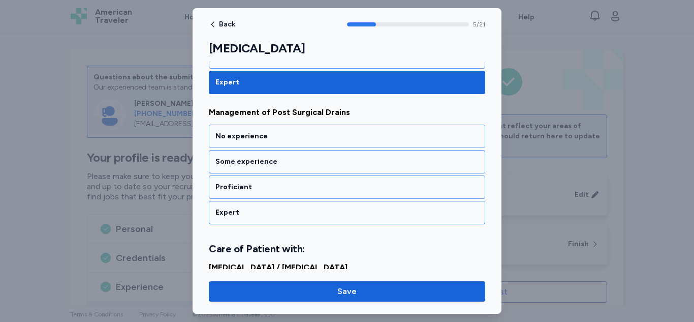
click at [269, 205] on div "Expert" at bounding box center [347, 212] width 276 height 23
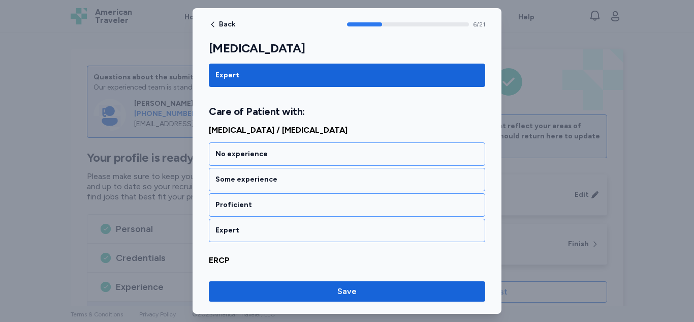
scroll to position [897, 0]
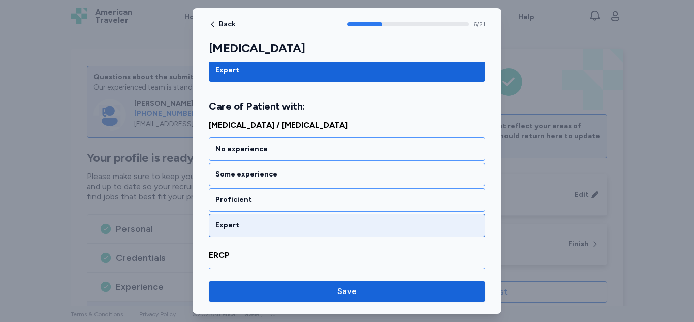
click at [265, 216] on div "Expert" at bounding box center [347, 224] width 276 height 23
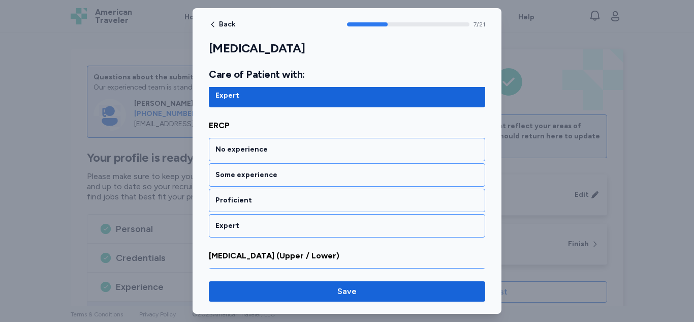
scroll to position [1028, 0]
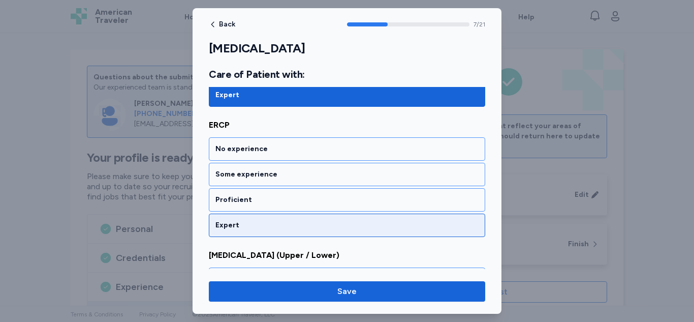
click at [324, 224] on div "Expert" at bounding box center [346, 225] width 263 height 10
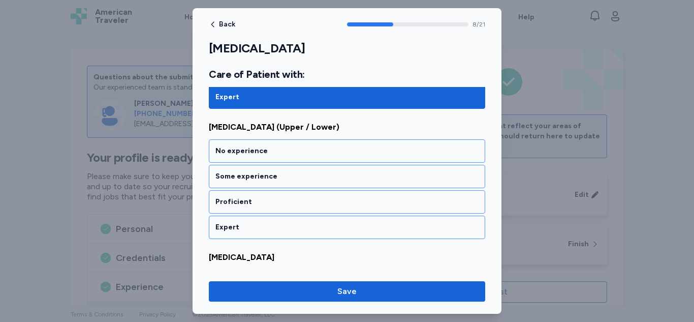
scroll to position [1158, 0]
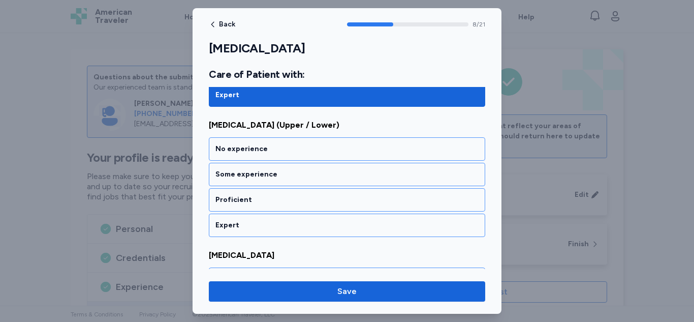
click at [324, 224] on div "Expert" at bounding box center [346, 225] width 263 height 10
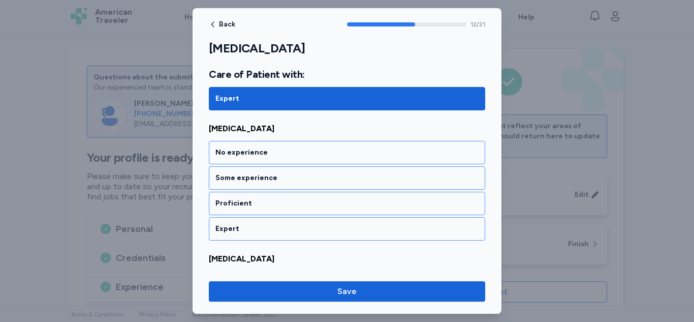
scroll to position [1678, 0]
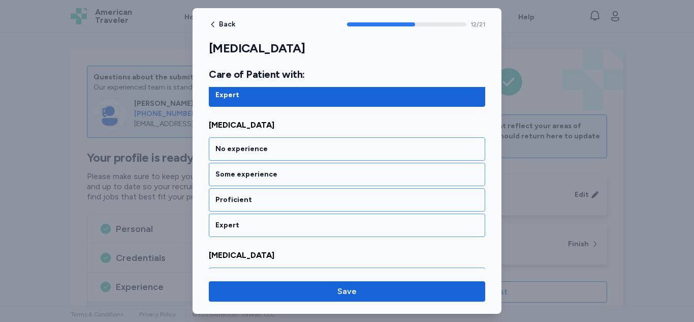
click at [324, 224] on div "Expert" at bounding box center [346, 225] width 263 height 10
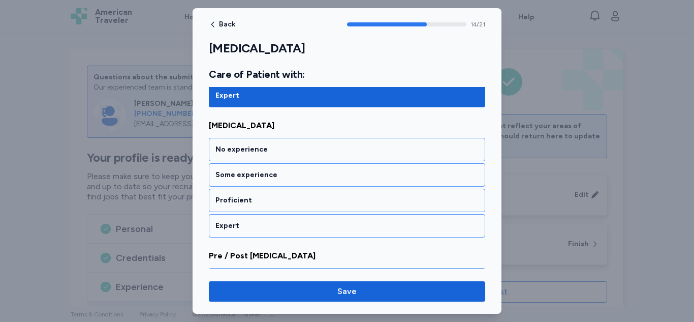
scroll to position [1938, 0]
click at [324, 224] on div "Expert" at bounding box center [346, 225] width 263 height 10
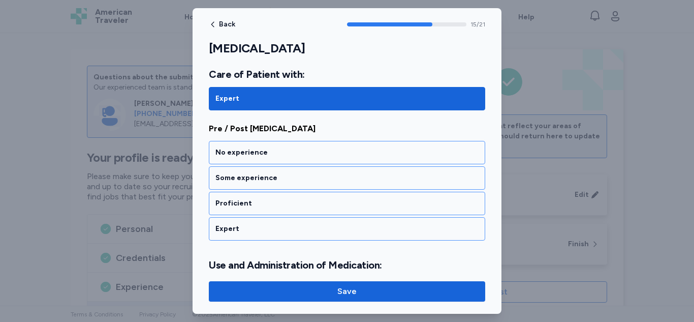
scroll to position [2068, 0]
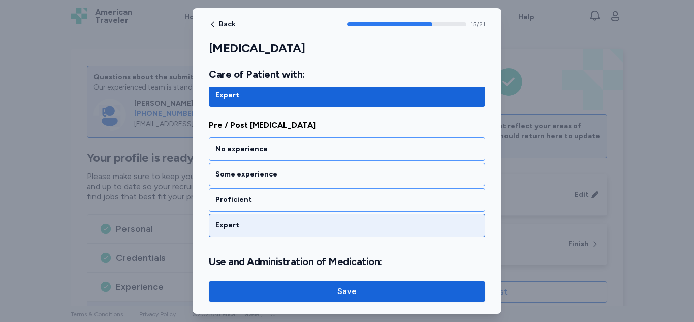
click at [330, 214] on div "Expert" at bounding box center [347, 224] width 276 height 23
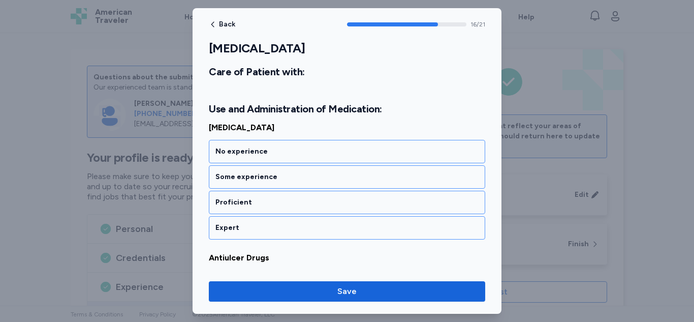
scroll to position [2223, 0]
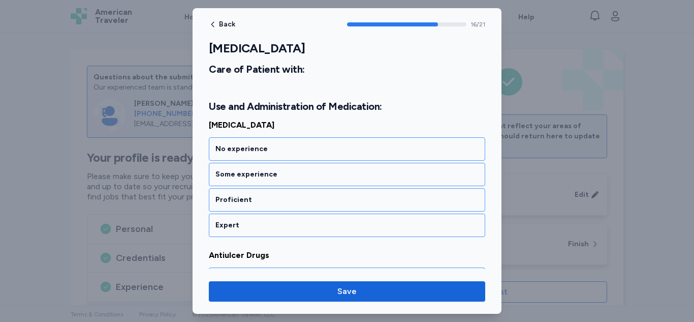
click at [330, 214] on div "Expert" at bounding box center [347, 224] width 276 height 23
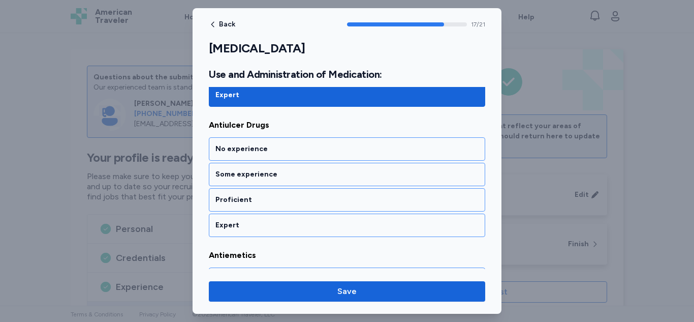
click at [330, 214] on div "Expert" at bounding box center [347, 224] width 276 height 23
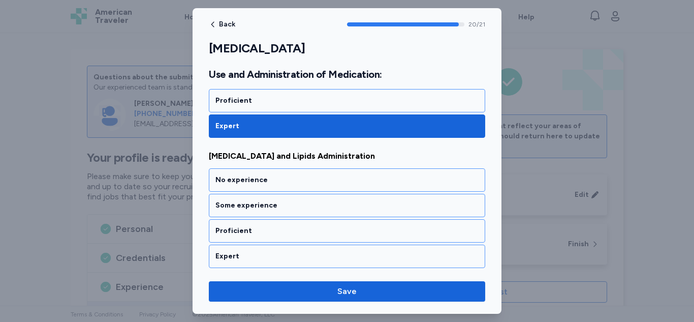
scroll to position [2713, 0]
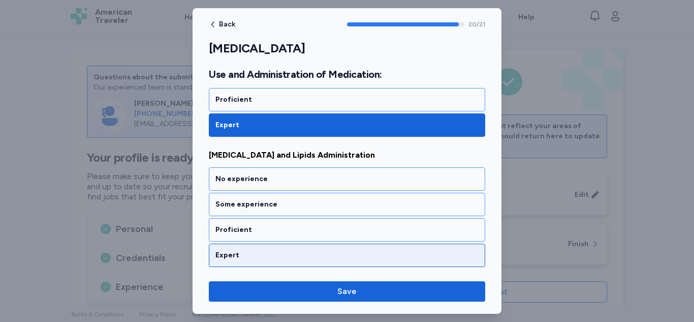
click at [317, 252] on div "Expert" at bounding box center [346, 255] width 263 height 10
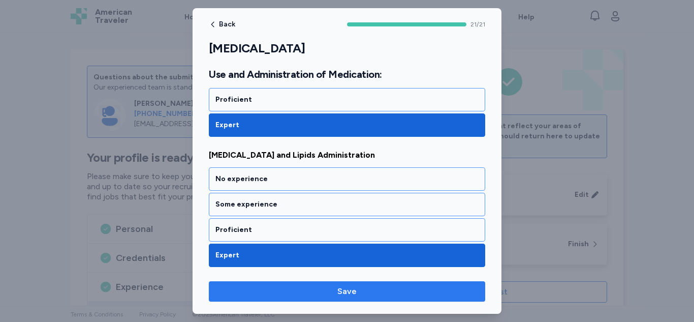
click at [304, 290] on span "Save" at bounding box center [347, 291] width 260 height 12
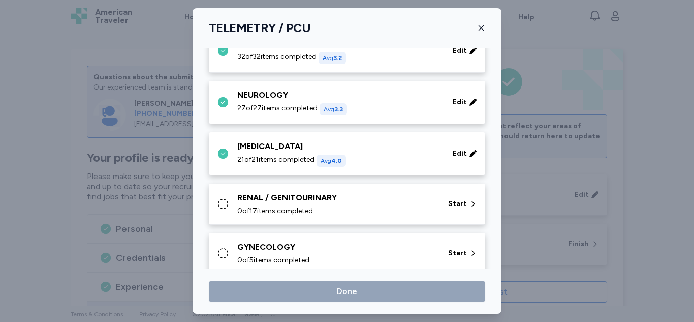
scroll to position [186, 0]
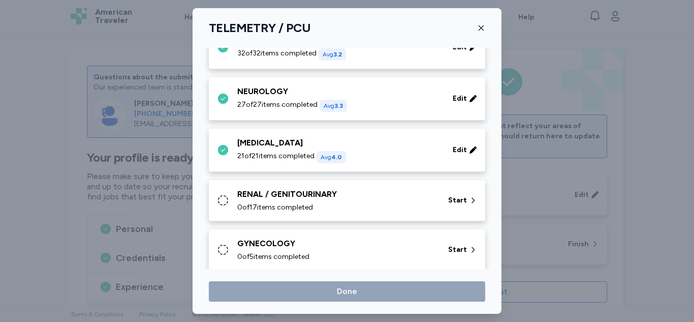
click at [308, 194] on div "RENAL / GENITOURINARY" at bounding box center [336, 194] width 199 height 12
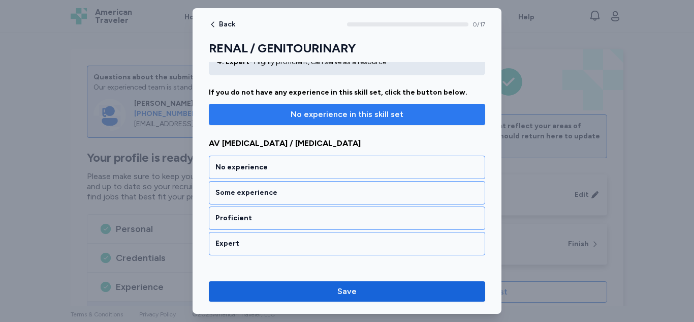
scroll to position [75, 0]
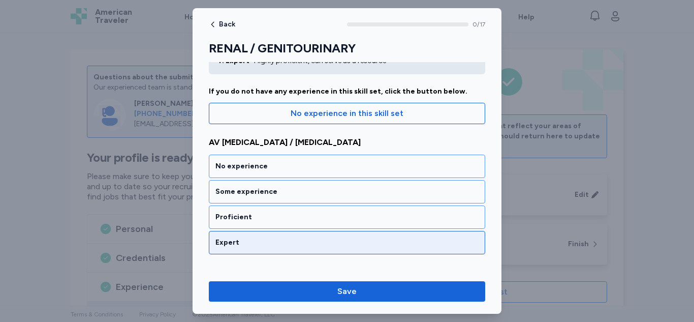
click at [286, 235] on div "Expert" at bounding box center [347, 242] width 276 height 23
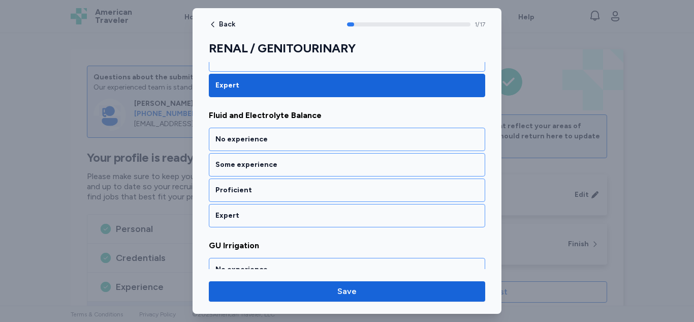
scroll to position [235, 0]
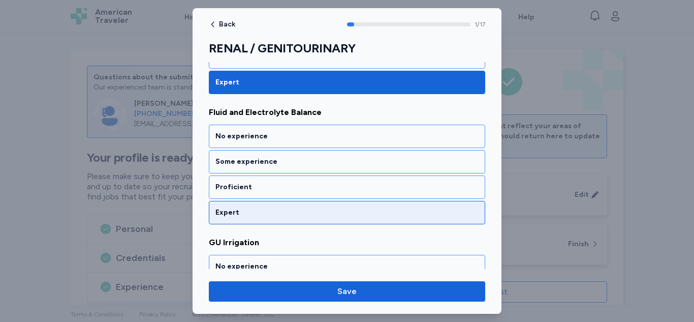
click at [304, 205] on div "Expert" at bounding box center [347, 212] width 276 height 23
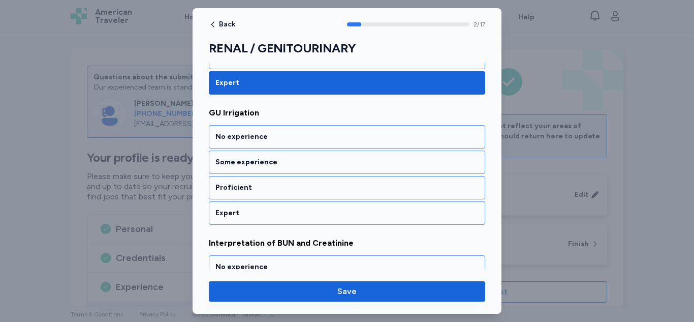
scroll to position [365, 0]
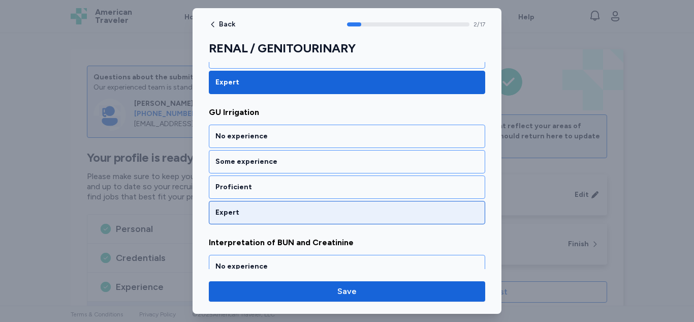
click at [276, 209] on div "Expert" at bounding box center [346, 212] width 263 height 10
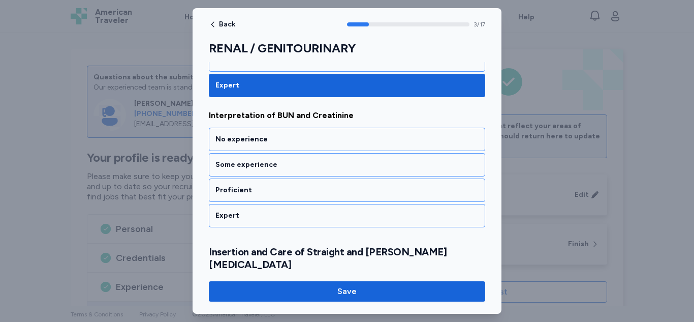
scroll to position [495, 0]
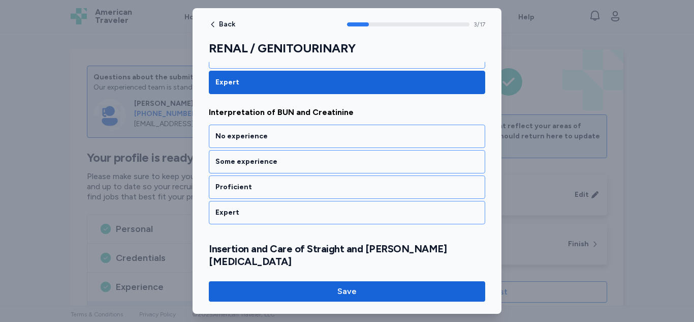
click at [276, 209] on div "Expert" at bounding box center [346, 212] width 263 height 10
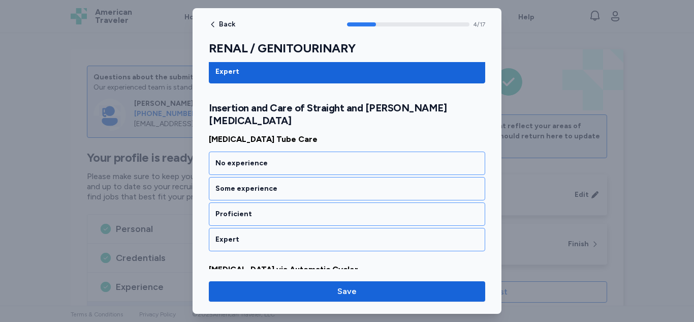
scroll to position [637, 0]
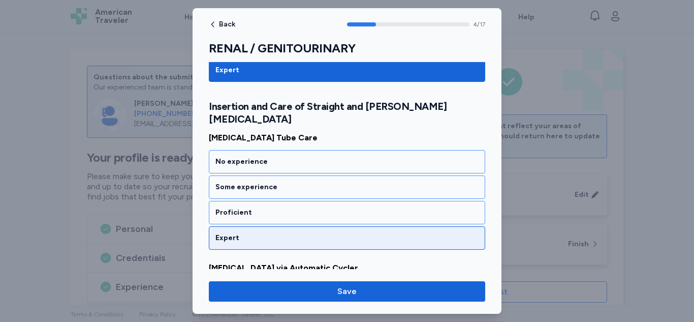
click at [260, 233] on div "Expert" at bounding box center [346, 238] width 263 height 10
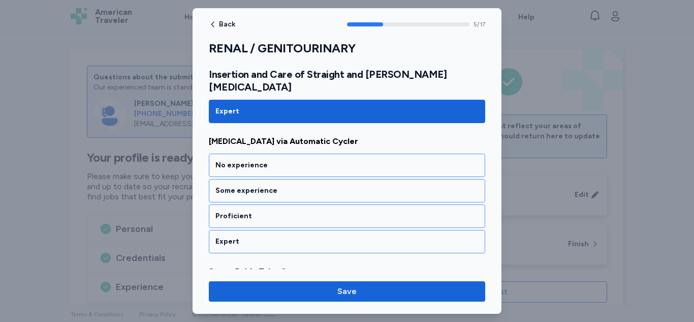
scroll to position [767, 0]
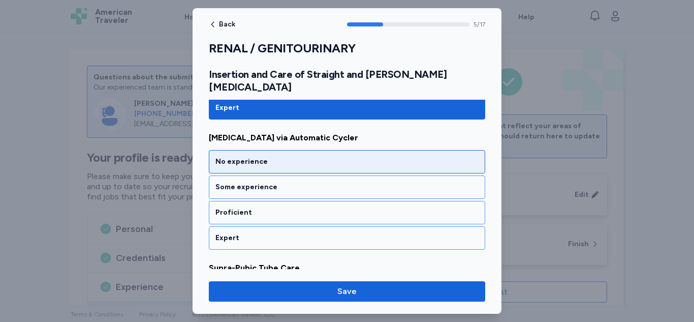
click at [272, 156] on div "No experience" at bounding box center [346, 161] width 263 height 10
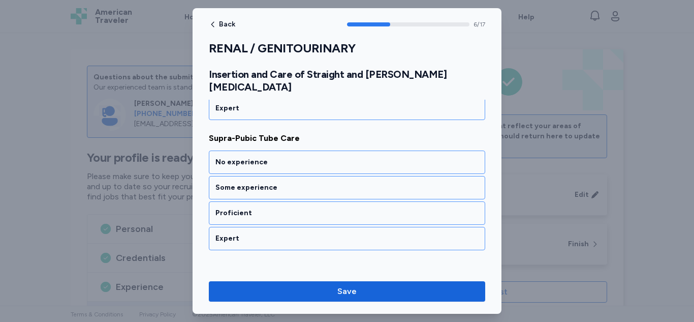
scroll to position [897, 0]
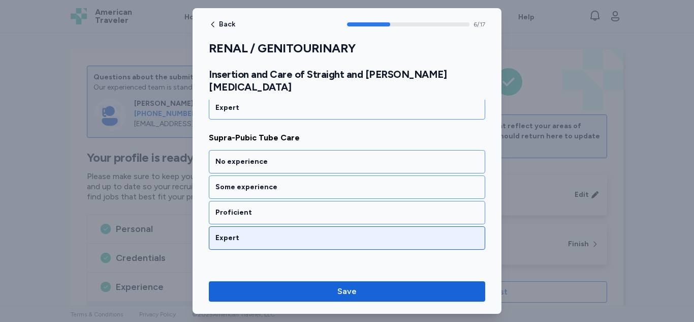
click at [254, 233] on div "Expert" at bounding box center [346, 238] width 263 height 10
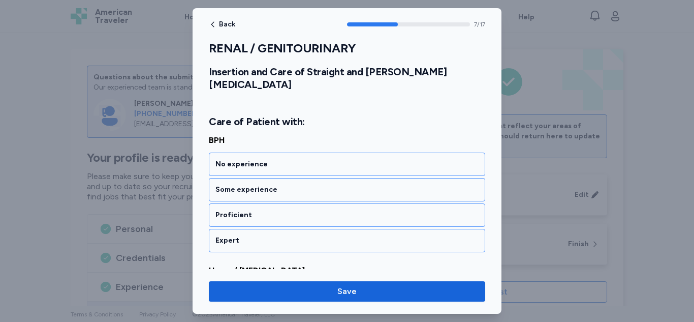
scroll to position [1052, 0]
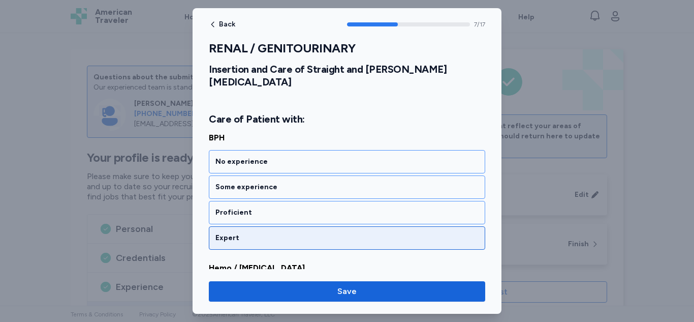
click at [264, 226] on div "Expert" at bounding box center [347, 237] width 276 height 23
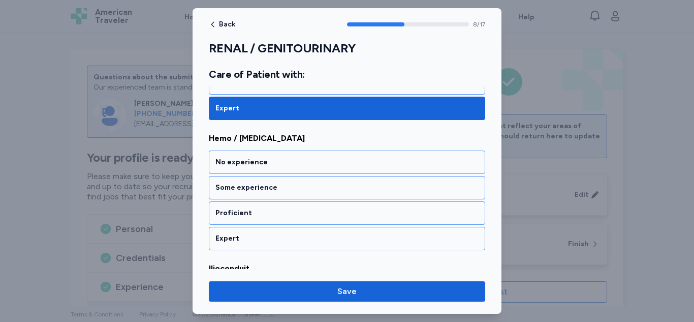
scroll to position [1182, 0]
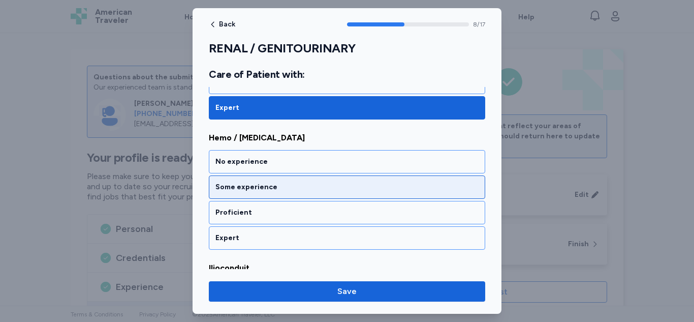
click at [286, 181] on div "Some experience" at bounding box center [347, 186] width 276 height 23
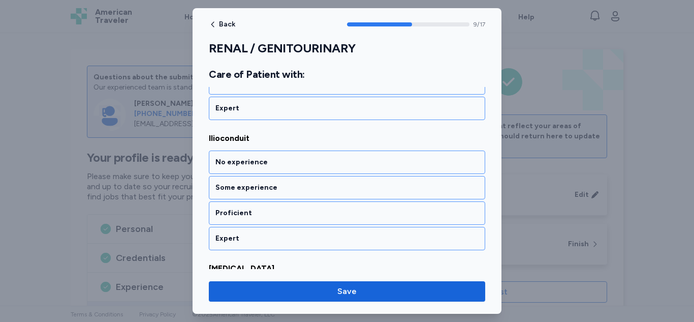
scroll to position [1312, 0]
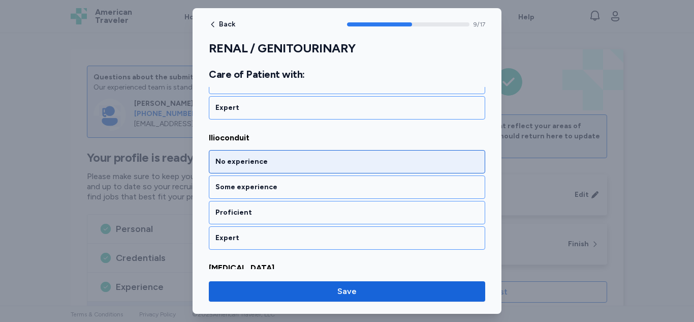
click at [275, 155] on div "No experience" at bounding box center [347, 161] width 276 height 23
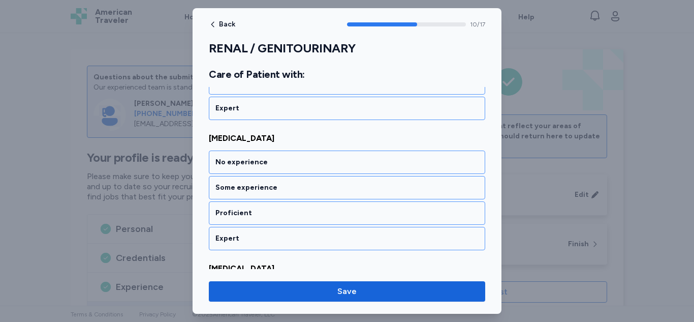
scroll to position [1442, 0]
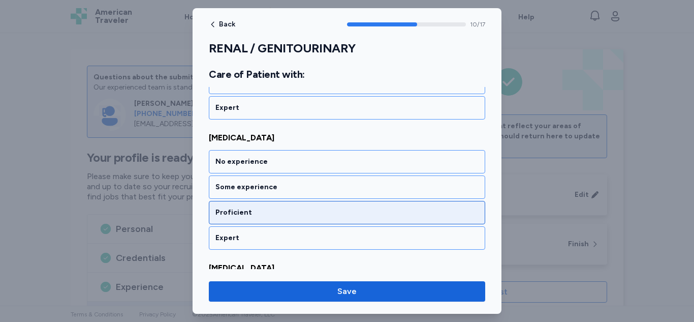
click at [258, 207] on div "Proficient" at bounding box center [346, 212] width 263 height 10
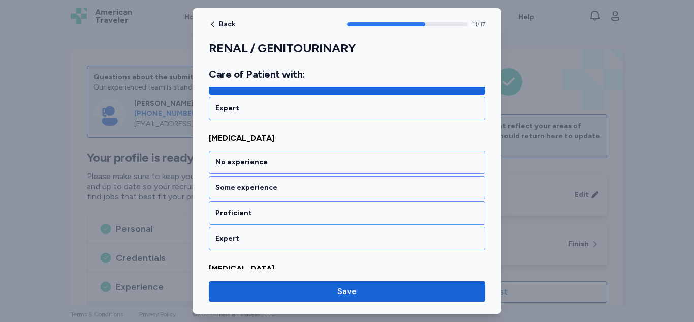
scroll to position [1572, 0]
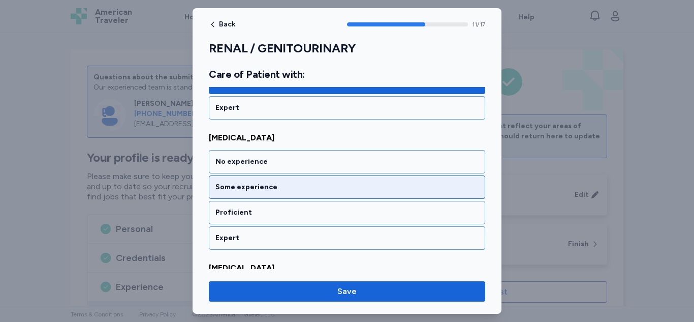
click at [278, 182] on div "Some experience" at bounding box center [346, 187] width 263 height 10
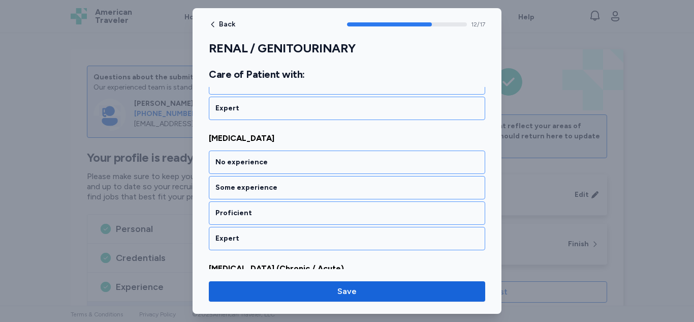
scroll to position [1703, 0]
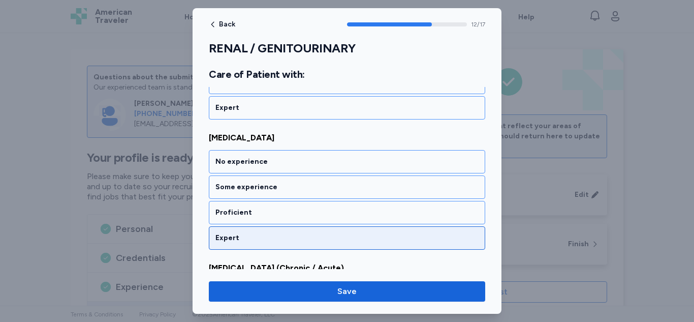
click at [250, 226] on div "Expert" at bounding box center [347, 237] width 276 height 23
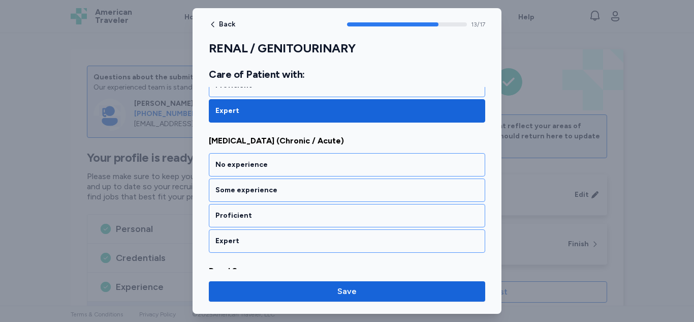
scroll to position [1833, 0]
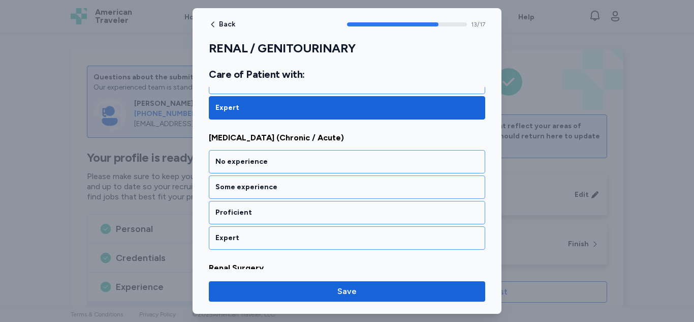
click at [250, 226] on div "Expert" at bounding box center [347, 237] width 276 height 23
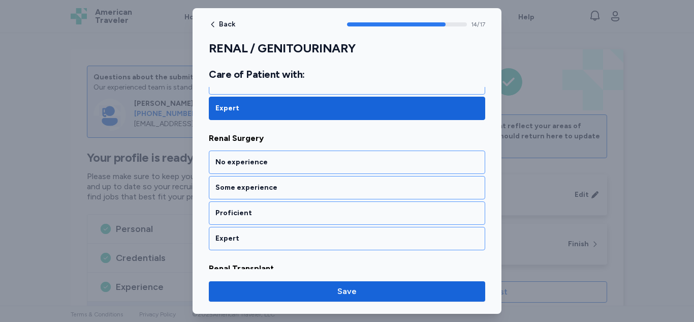
scroll to position [1963, 0]
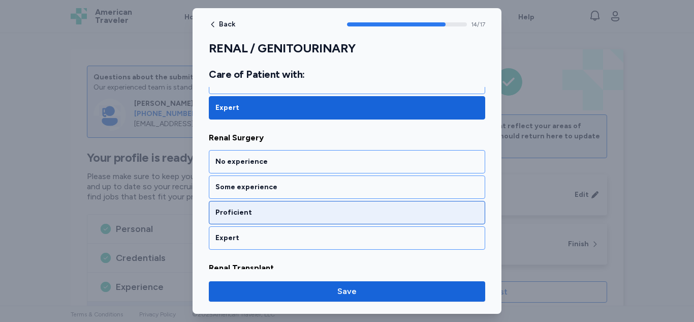
click at [254, 207] on div "Proficient" at bounding box center [346, 212] width 263 height 10
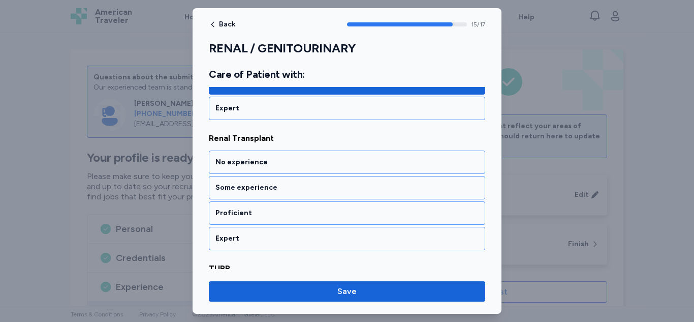
scroll to position [2093, 0]
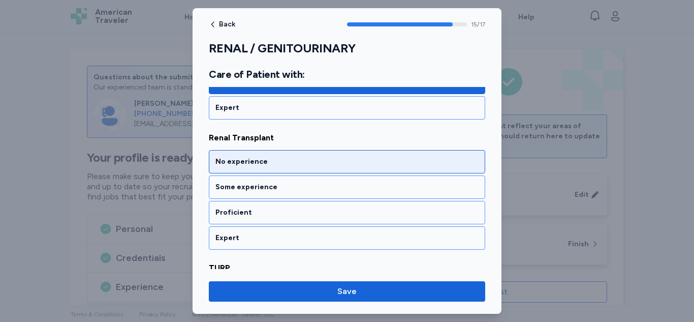
click at [260, 157] on div "No experience" at bounding box center [347, 161] width 276 height 23
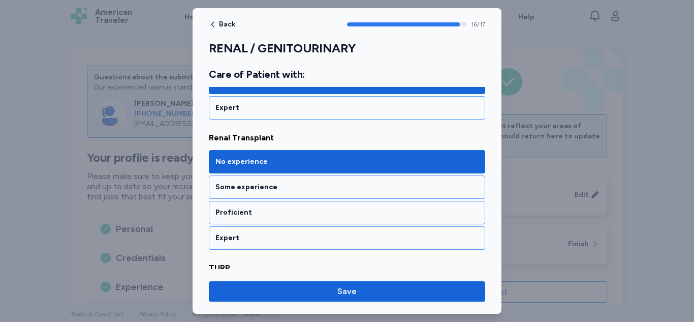
scroll to position [2193, 0]
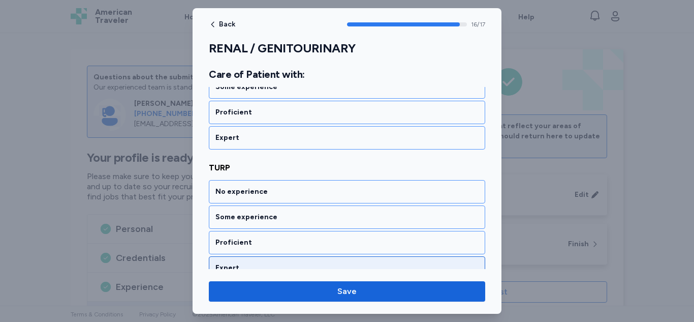
click at [237, 256] on div "Expert" at bounding box center [347, 267] width 276 height 23
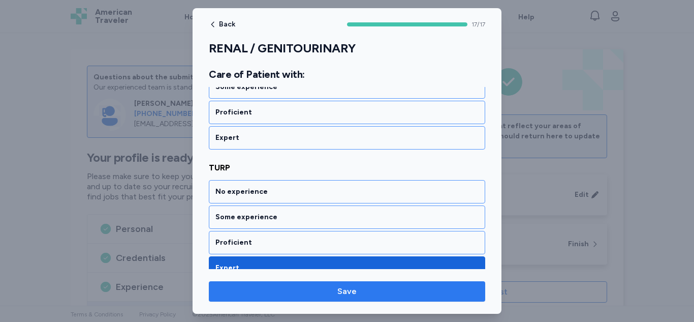
click at [244, 293] on span "Save" at bounding box center [347, 291] width 260 height 12
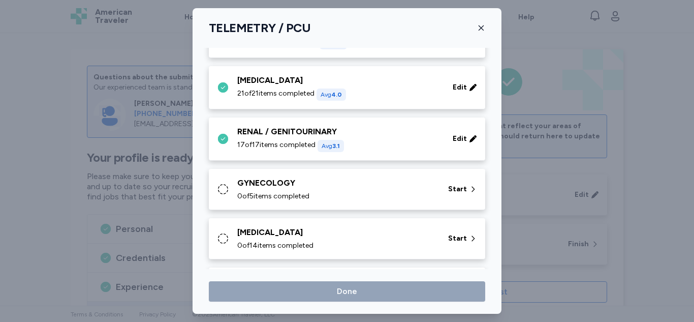
scroll to position [249, 0]
click at [288, 185] on div "GYNECOLOGY" at bounding box center [336, 182] width 199 height 12
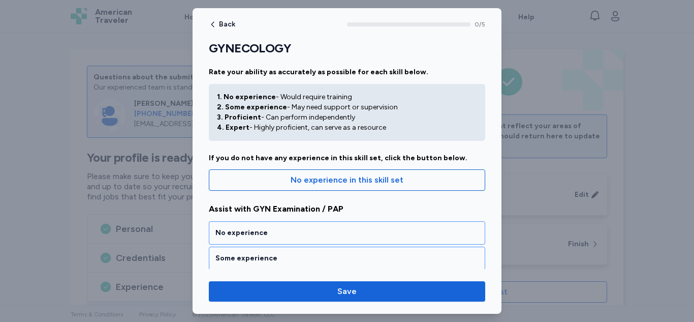
scroll to position [5, 0]
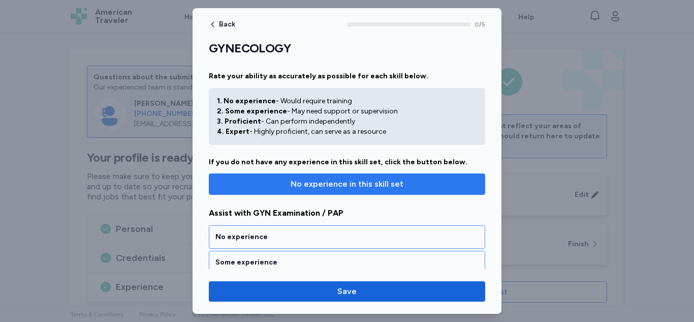
click at [307, 185] on span "No experience in this skill set" at bounding box center [347, 184] width 113 height 12
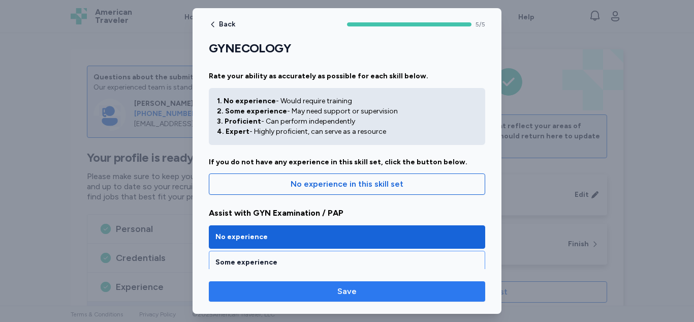
click at [303, 290] on span "Save" at bounding box center [347, 291] width 260 height 12
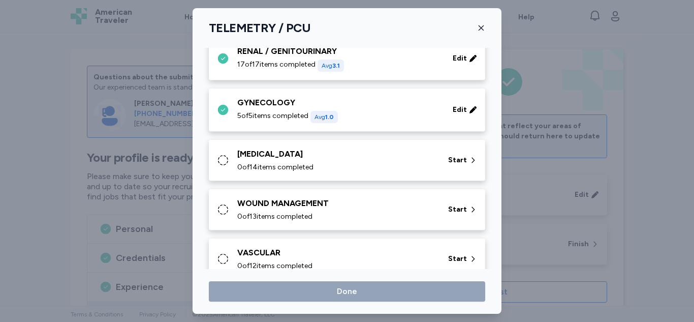
scroll to position [330, 0]
click at [301, 161] on div "[MEDICAL_DATA] 0 of 14 items completed" at bounding box center [336, 159] width 199 height 24
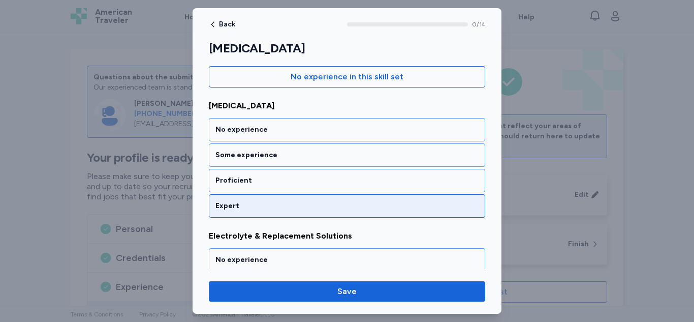
click at [268, 208] on div "Expert" at bounding box center [346, 206] width 263 height 10
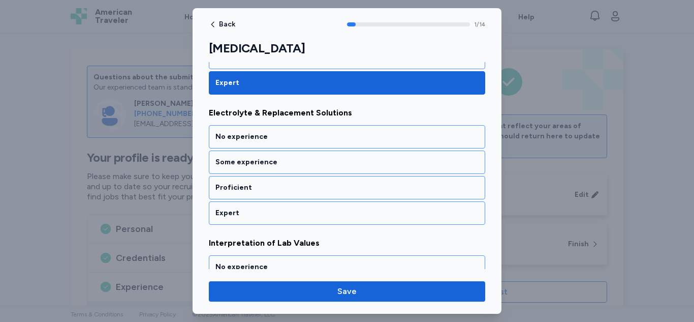
scroll to position [235, 0]
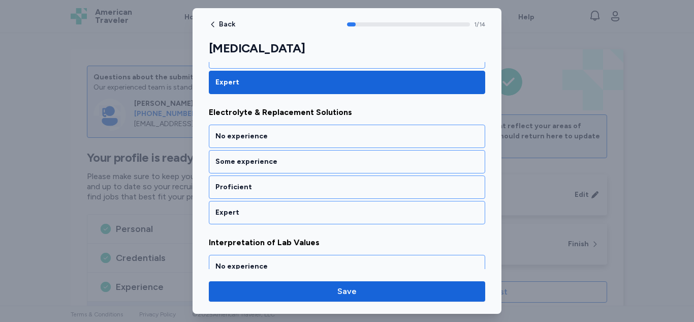
click at [268, 208] on div "Expert" at bounding box center [346, 212] width 263 height 10
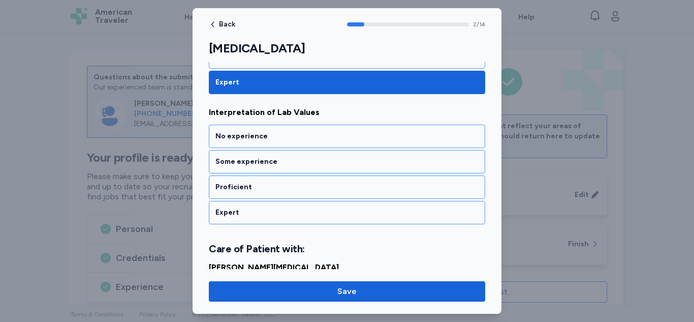
click at [268, 208] on div "Expert" at bounding box center [346, 212] width 263 height 10
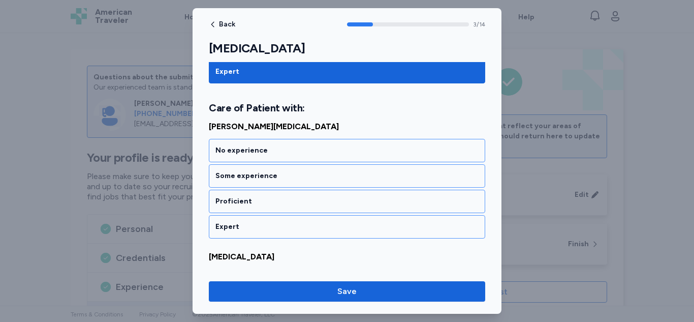
scroll to position [507, 0]
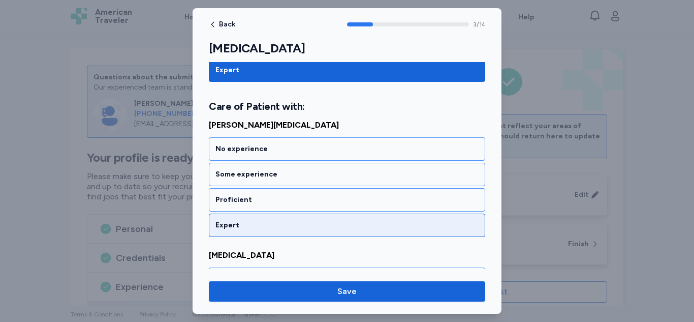
click at [264, 224] on div "Expert" at bounding box center [346, 225] width 263 height 10
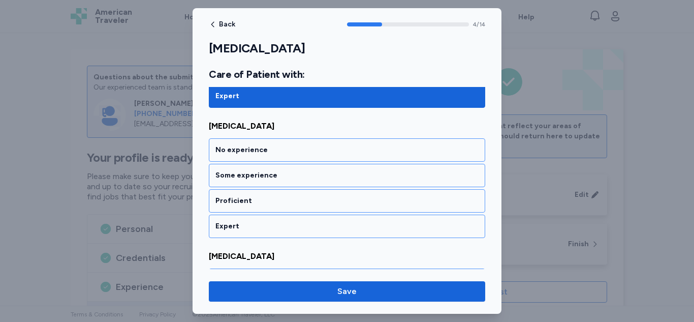
scroll to position [637, 0]
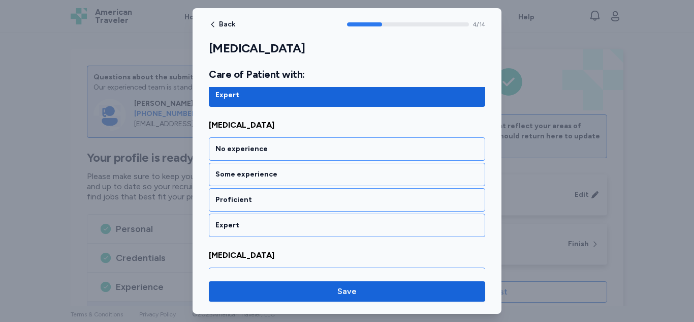
click at [264, 224] on div "Expert" at bounding box center [346, 225] width 263 height 10
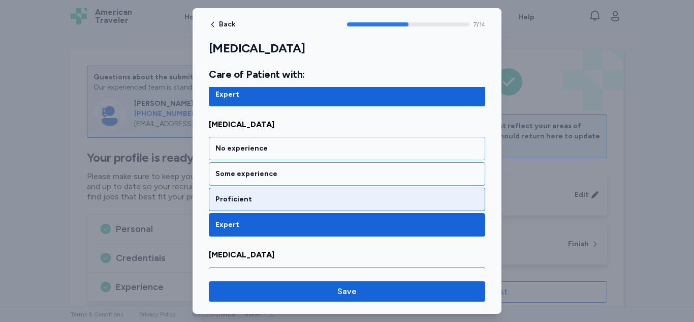
click at [259, 205] on div "Proficient" at bounding box center [347, 198] width 276 height 23
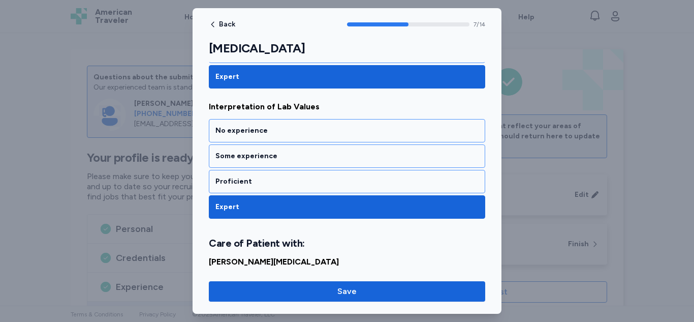
scroll to position [370, 0]
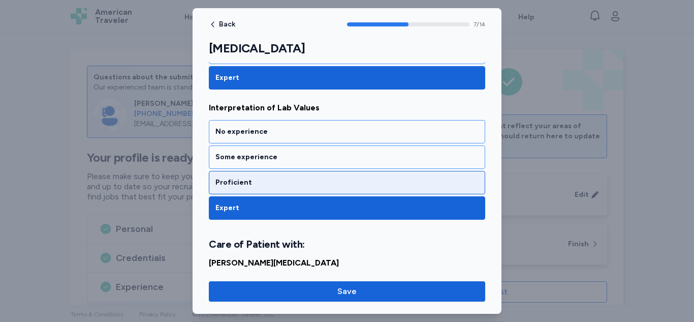
click at [255, 185] on div "Proficient" at bounding box center [346, 182] width 263 height 10
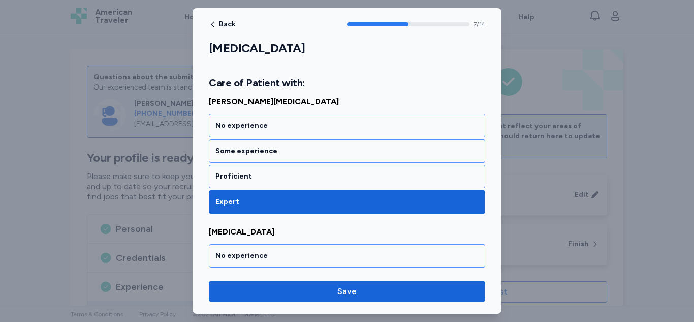
scroll to position [531, 0]
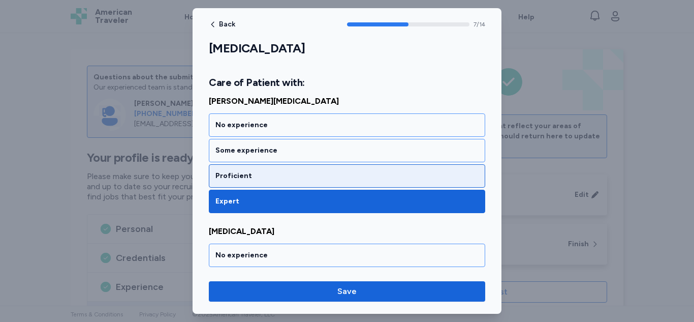
click at [249, 174] on div "Proficient" at bounding box center [346, 176] width 263 height 10
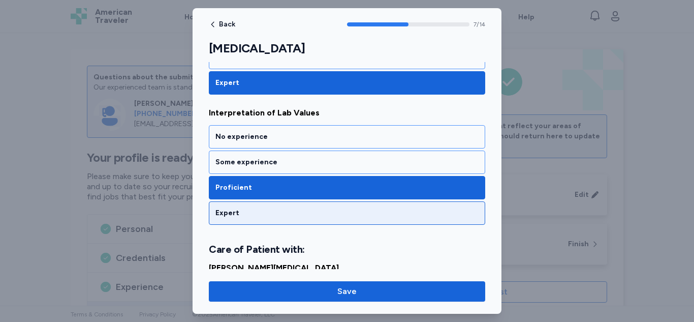
scroll to position [396, 0]
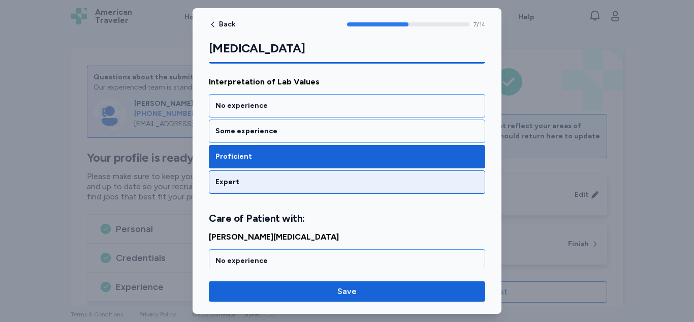
click at [226, 179] on div "Expert" at bounding box center [346, 182] width 263 height 10
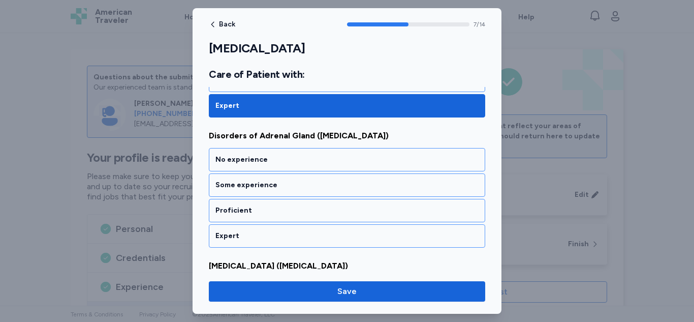
scroll to position [1028, 0]
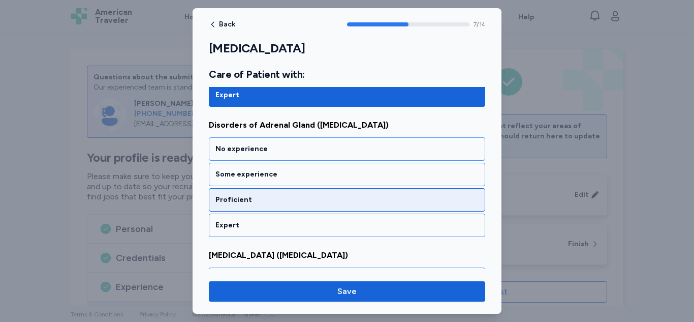
click at [232, 197] on div "Proficient" at bounding box center [346, 200] width 263 height 10
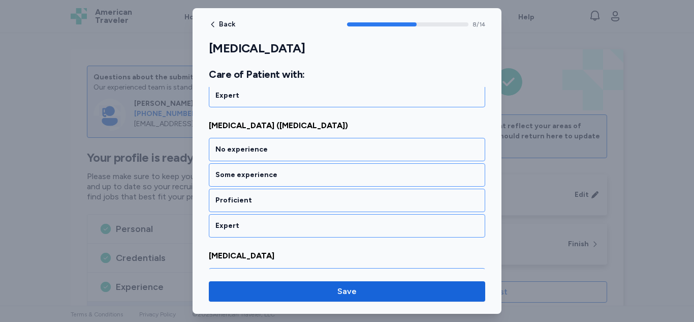
scroll to position [1158, 0]
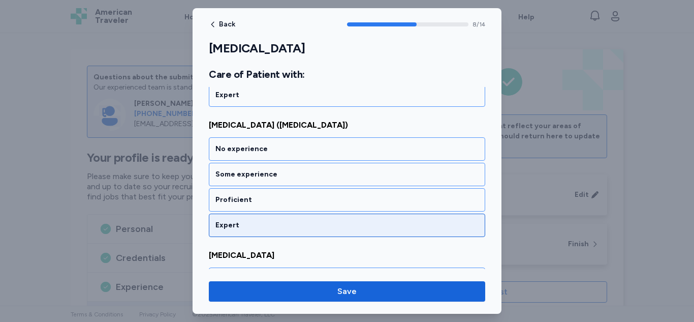
click at [231, 218] on div "Expert" at bounding box center [347, 224] width 276 height 23
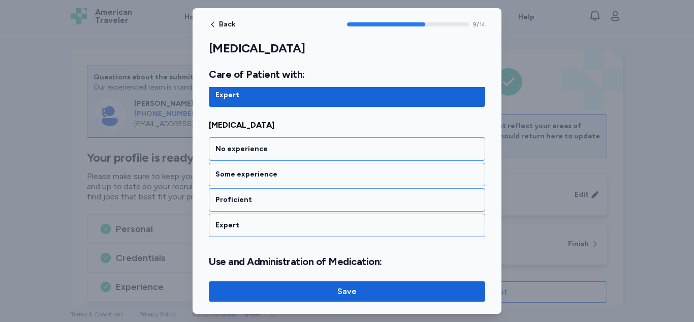
click at [231, 218] on div "Expert" at bounding box center [347, 224] width 276 height 23
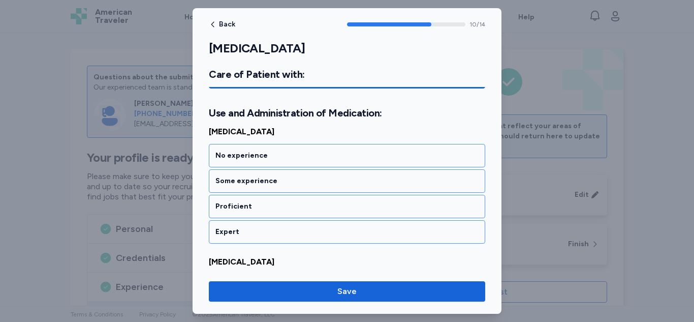
scroll to position [1442, 0]
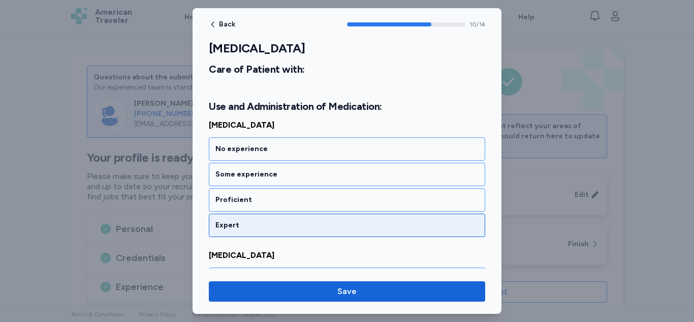
click at [240, 218] on div "Expert" at bounding box center [347, 224] width 276 height 23
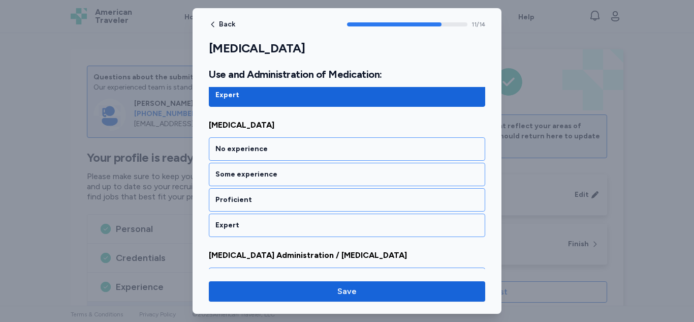
click at [240, 218] on div "Expert" at bounding box center [347, 224] width 276 height 23
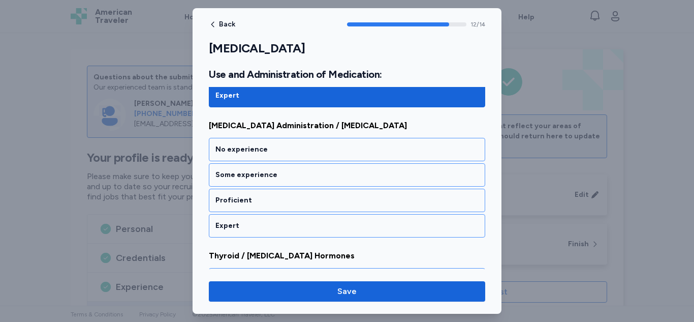
scroll to position [1703, 0]
click at [240, 218] on div "Expert" at bounding box center [347, 224] width 276 height 23
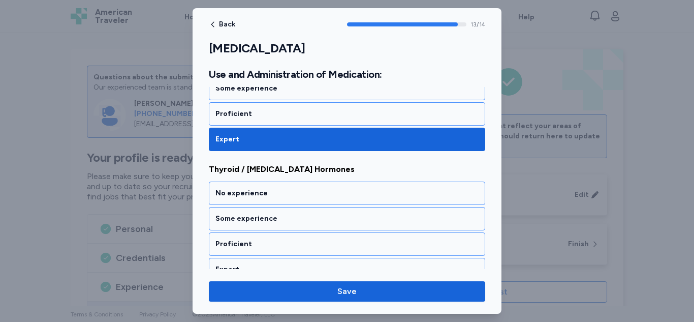
scroll to position [1803, 0]
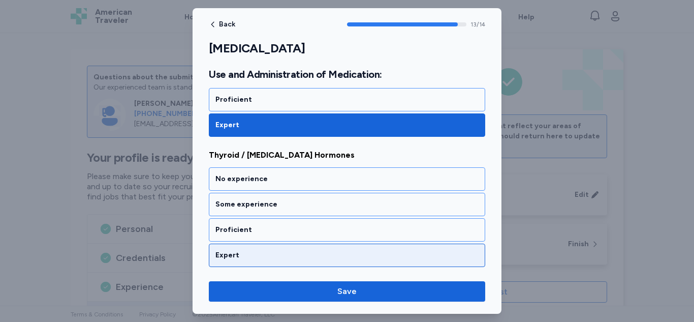
click at [236, 247] on div "Expert" at bounding box center [347, 254] width 276 height 23
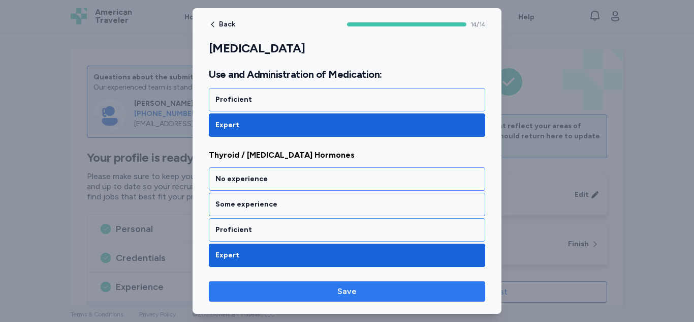
click at [256, 286] on span "Save" at bounding box center [347, 291] width 260 height 12
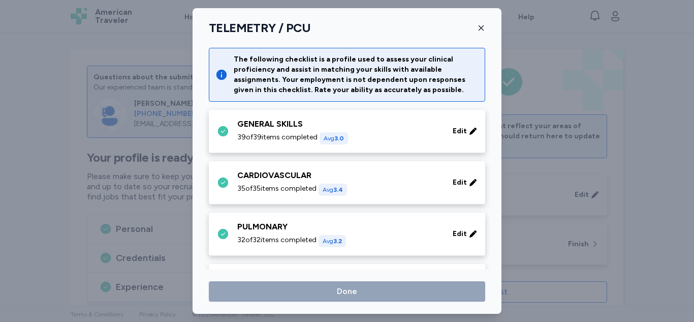
scroll to position [330, 0]
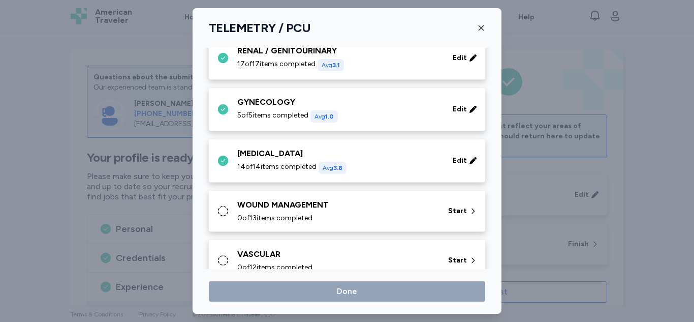
click at [274, 215] on span "0 of 13 items completed" at bounding box center [274, 218] width 75 height 10
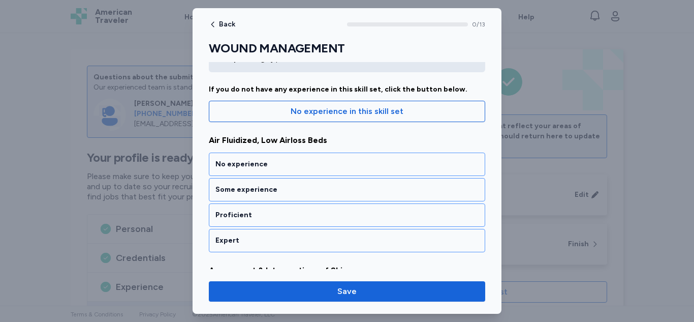
scroll to position [78, 0]
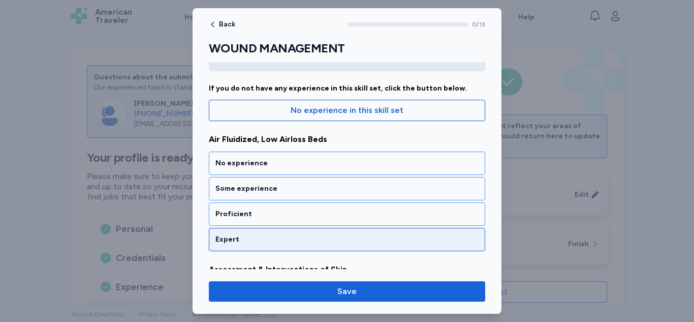
click at [268, 237] on div "Expert" at bounding box center [346, 239] width 263 height 10
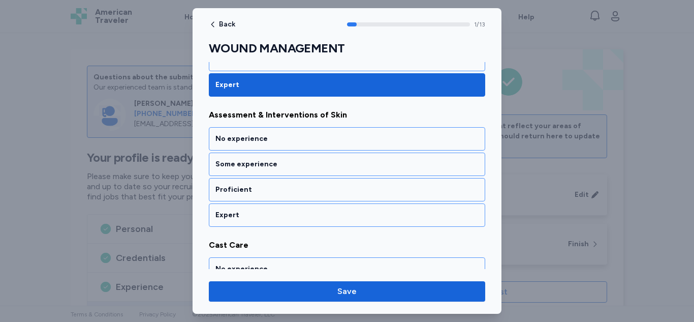
scroll to position [235, 0]
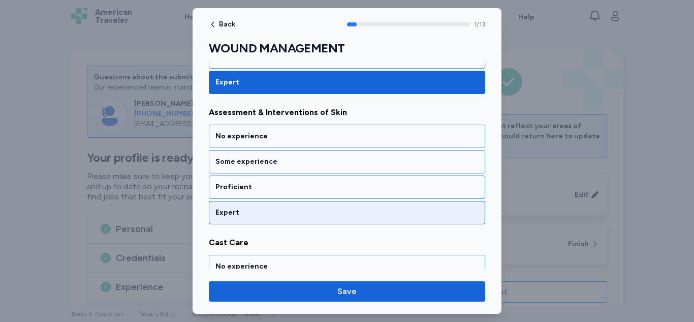
click at [277, 211] on div "Expert" at bounding box center [346, 212] width 263 height 10
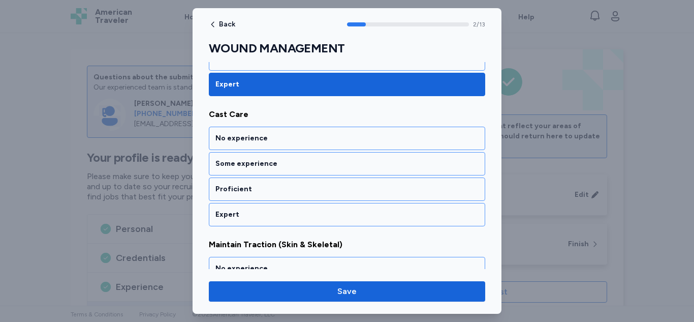
scroll to position [365, 0]
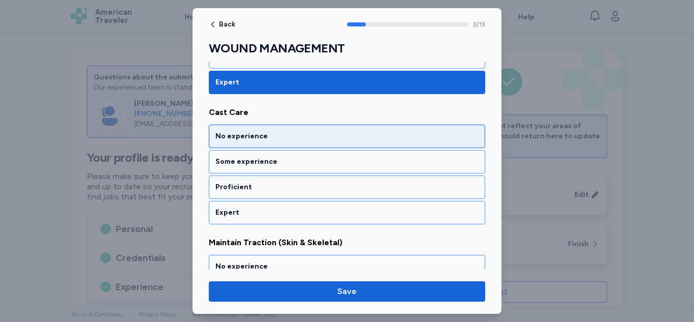
click at [283, 142] on div "No experience" at bounding box center [347, 135] width 276 height 23
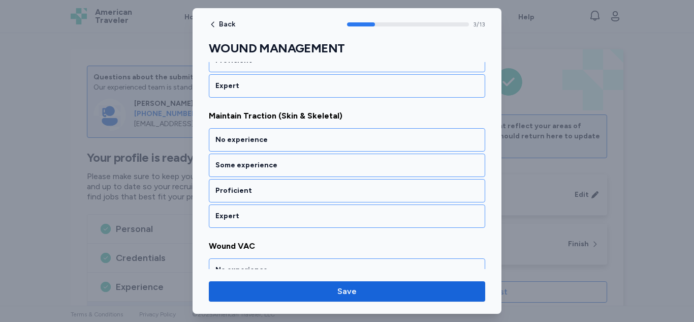
scroll to position [495, 0]
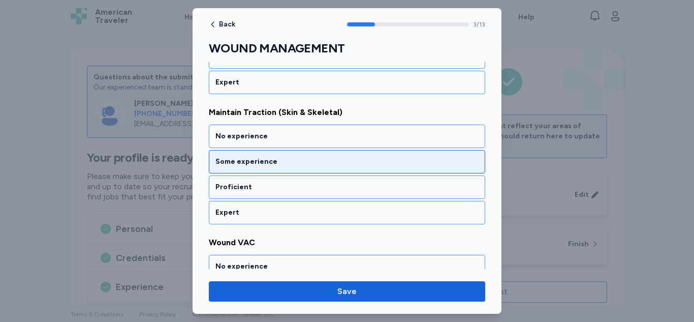
click at [283, 160] on div "Some experience" at bounding box center [346, 161] width 263 height 10
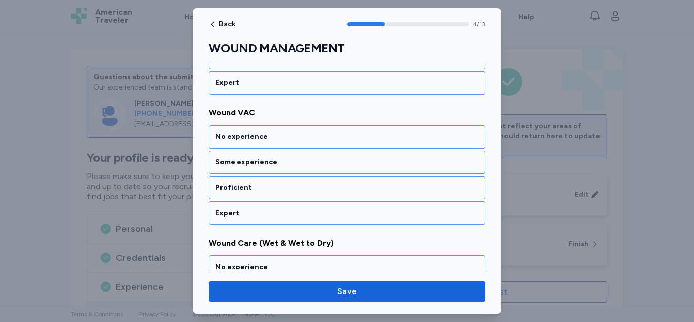
scroll to position [625, 0]
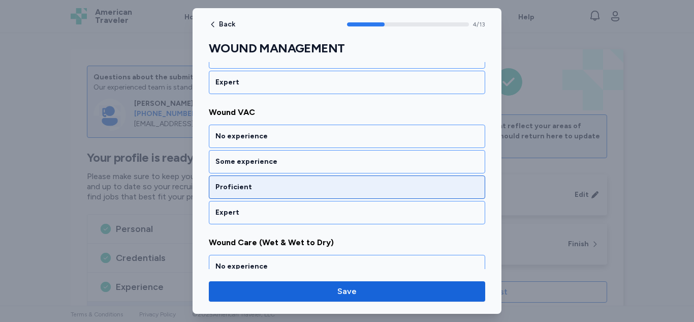
click at [273, 191] on div "Proficient" at bounding box center [346, 187] width 263 height 10
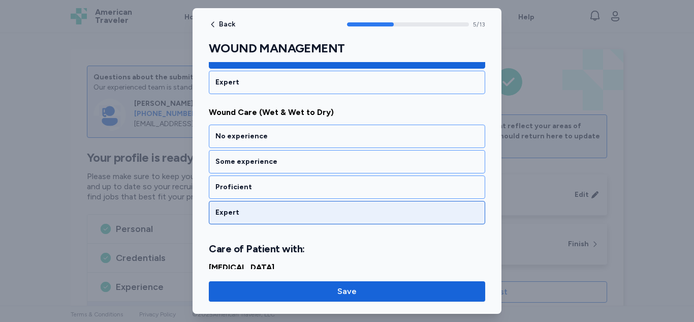
click at [265, 212] on div "Expert" at bounding box center [346, 212] width 263 height 10
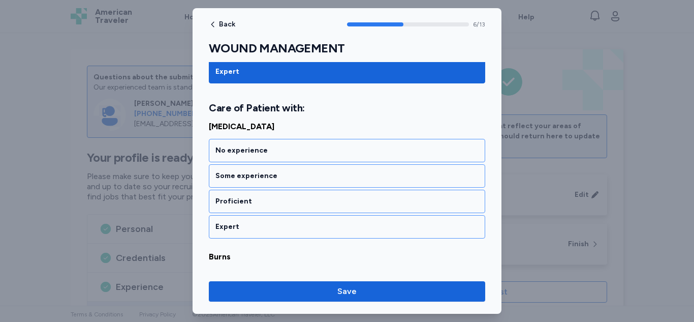
scroll to position [897, 0]
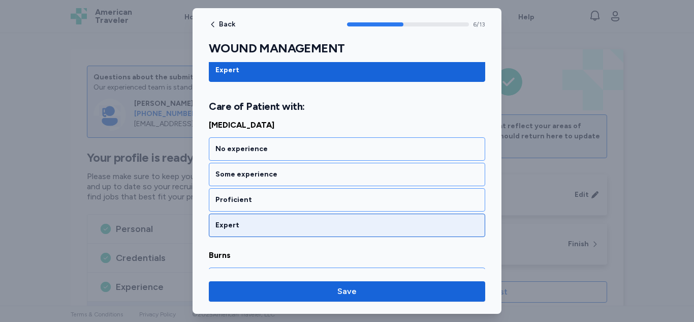
click at [263, 218] on div "Expert" at bounding box center [347, 224] width 276 height 23
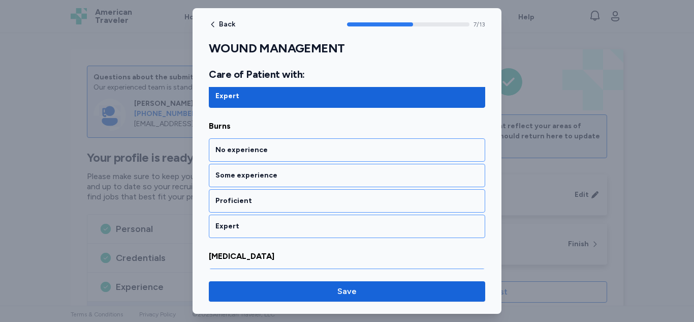
scroll to position [1028, 0]
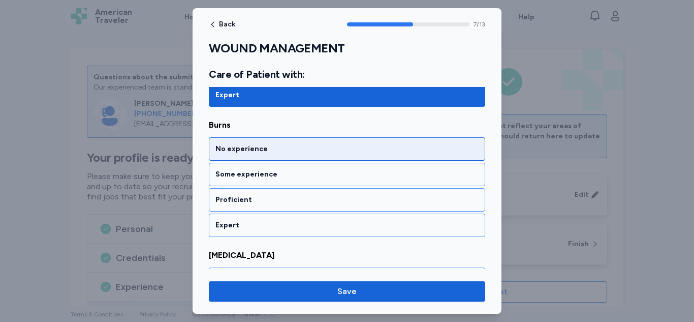
click at [272, 155] on div "No experience" at bounding box center [347, 148] width 276 height 23
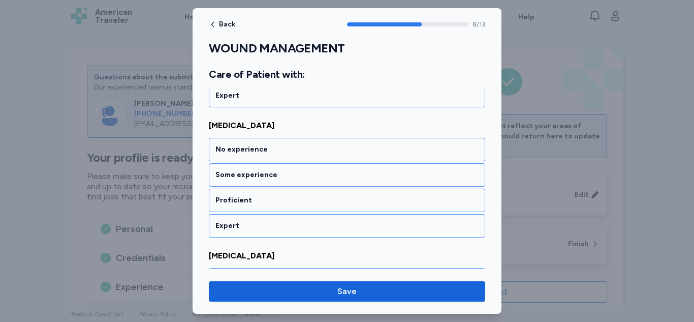
scroll to position [1158, 0]
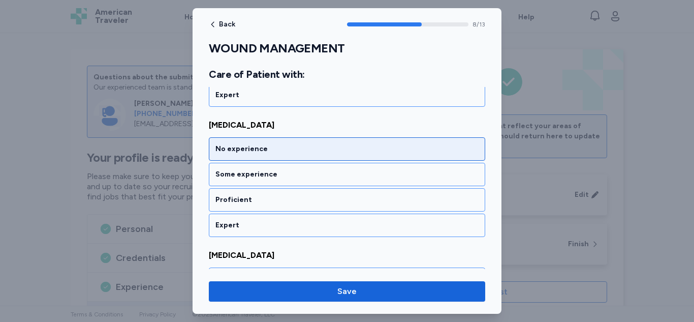
click at [272, 146] on div "No experience" at bounding box center [346, 149] width 263 height 10
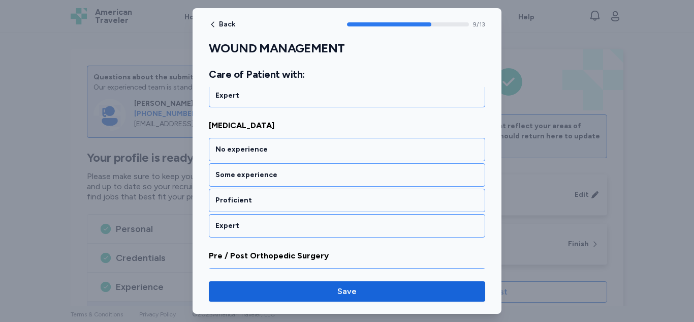
scroll to position [1288, 0]
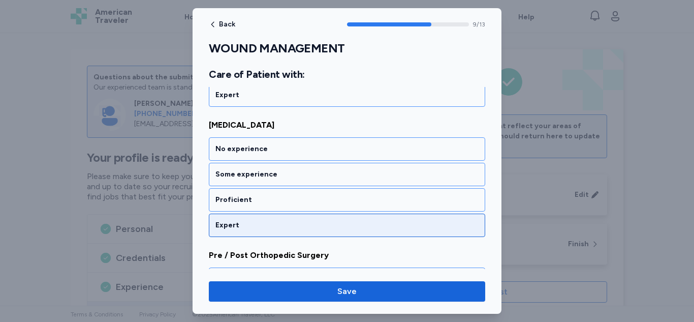
click at [254, 216] on div "Expert" at bounding box center [347, 224] width 276 height 23
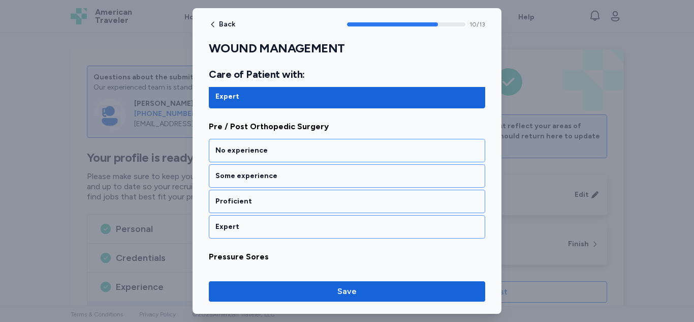
scroll to position [1418, 0]
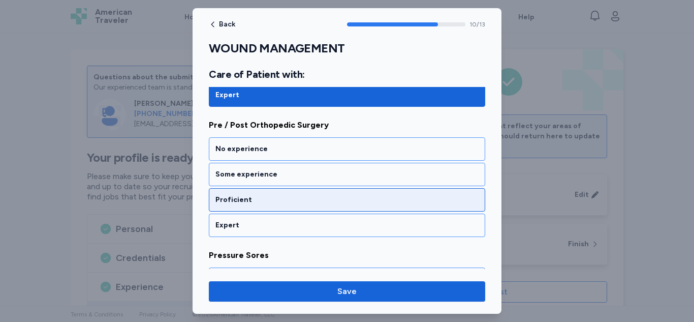
click at [262, 204] on div "Proficient" at bounding box center [346, 200] width 263 height 10
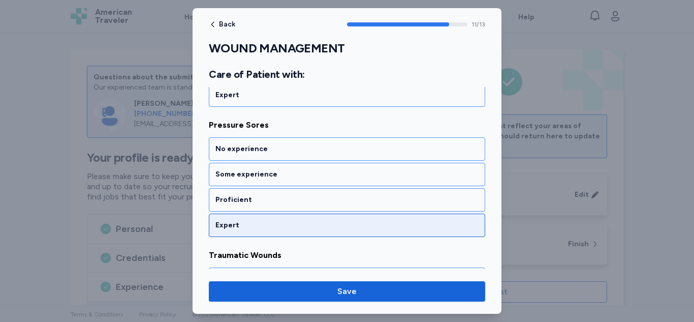
click at [254, 230] on div "Expert" at bounding box center [347, 224] width 276 height 23
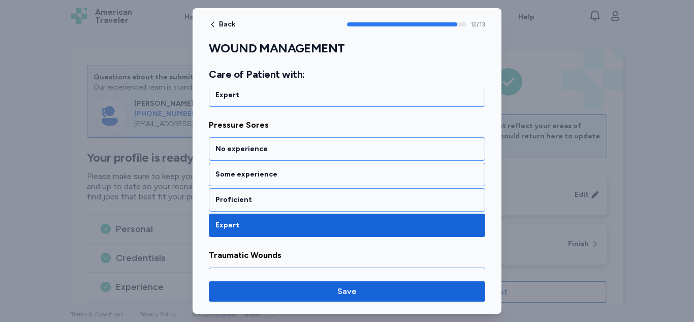
scroll to position [1648, 0]
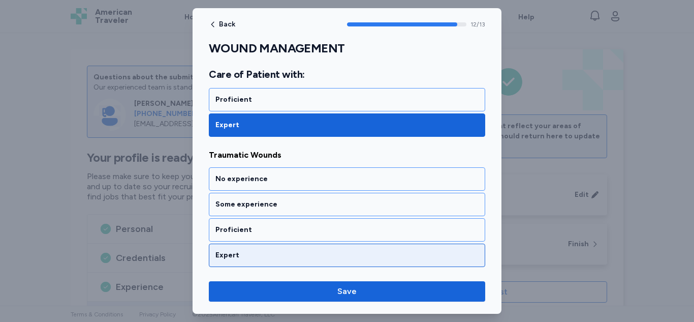
click at [247, 250] on div "Expert" at bounding box center [346, 255] width 263 height 10
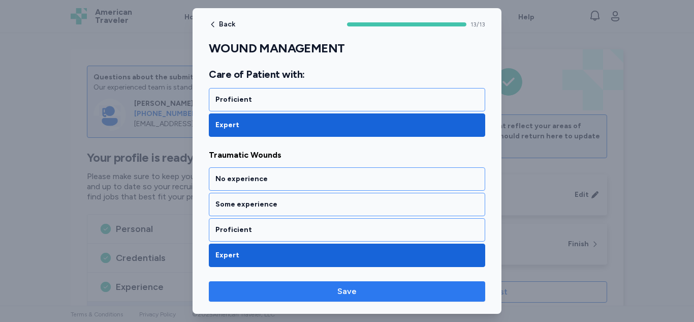
click at [246, 287] on span "Save" at bounding box center [347, 291] width 260 height 12
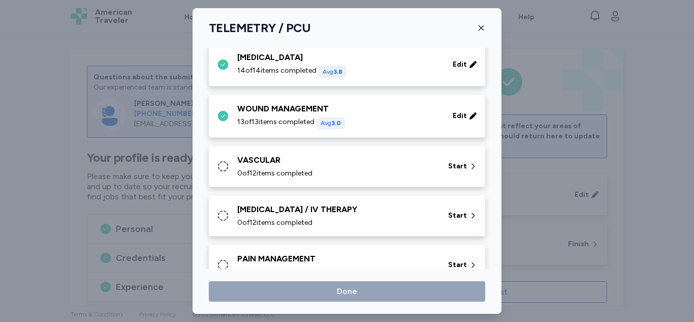
scroll to position [426, 0]
click at [270, 155] on div "VASCULAR" at bounding box center [336, 159] width 199 height 12
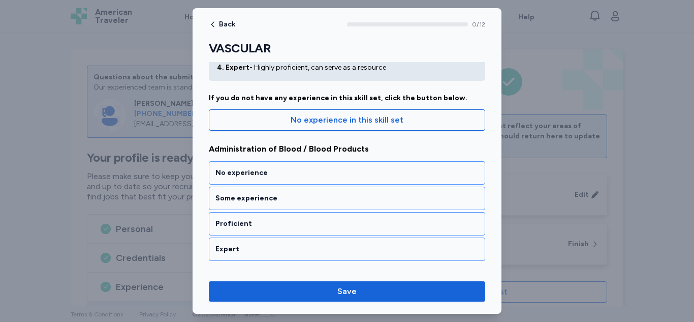
scroll to position [70, 0]
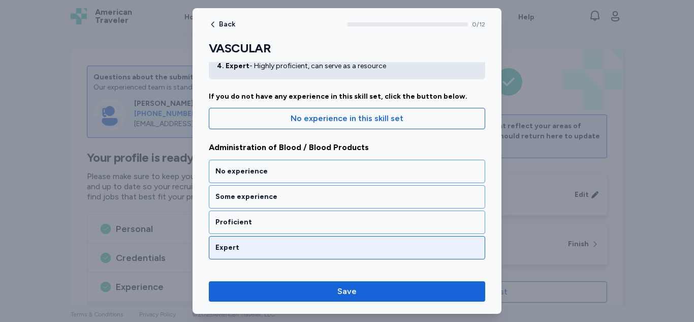
click at [263, 240] on div "Expert" at bounding box center [347, 247] width 276 height 23
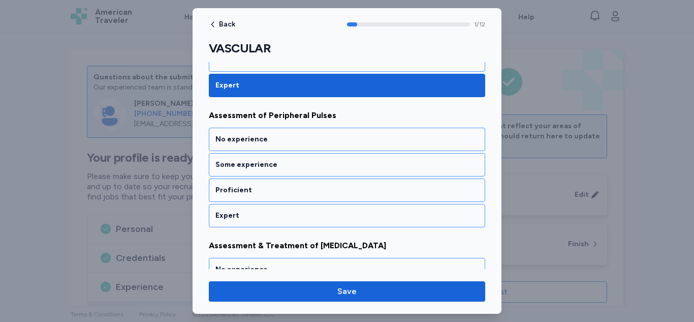
scroll to position [235, 0]
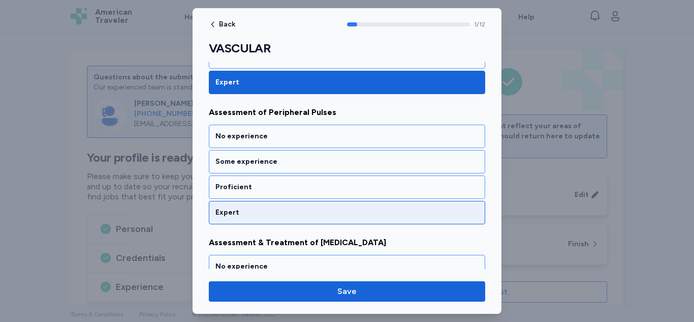
click at [274, 214] on div "Expert" at bounding box center [346, 212] width 263 height 10
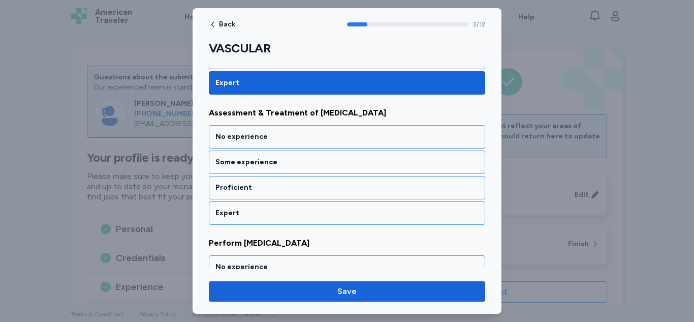
scroll to position [365, 0]
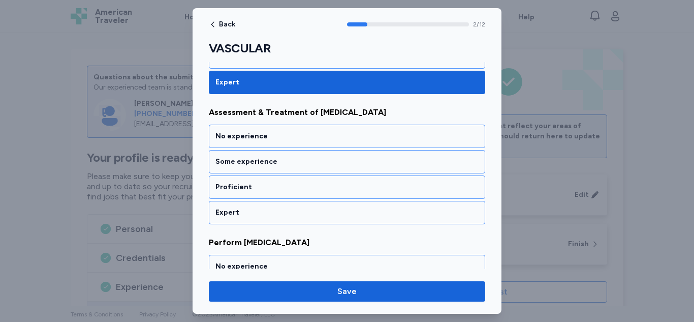
click at [274, 214] on div "Expert" at bounding box center [346, 212] width 263 height 10
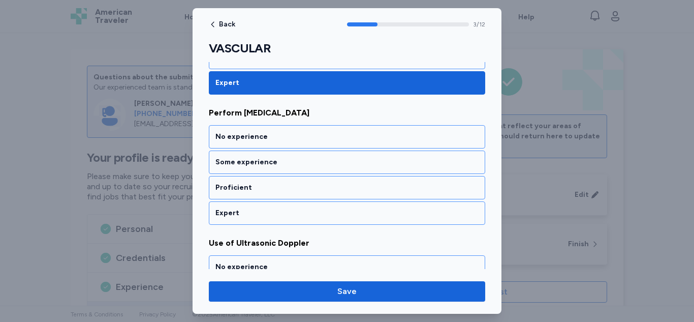
scroll to position [495, 0]
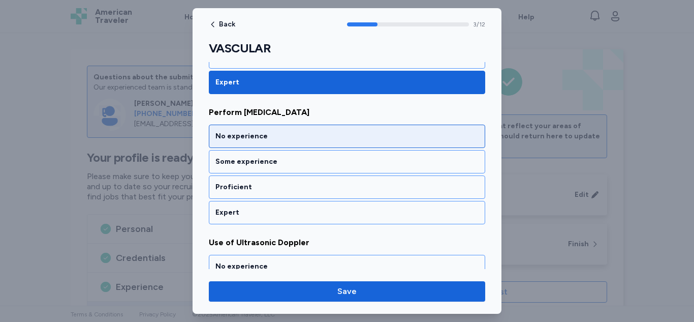
click at [288, 133] on div "No experience" at bounding box center [346, 136] width 263 height 10
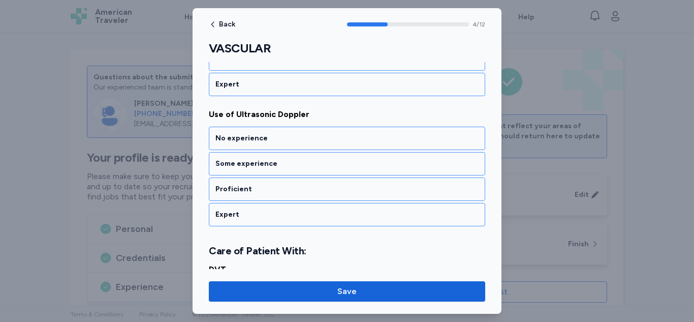
scroll to position [625, 0]
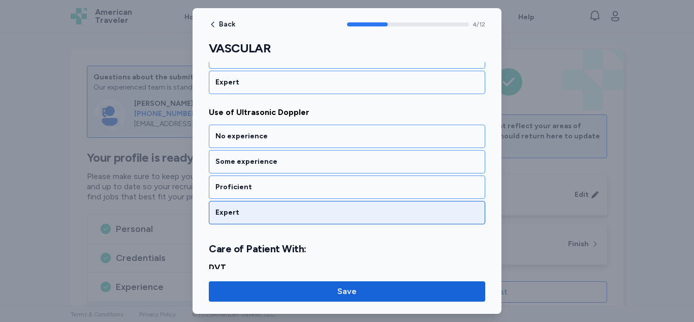
click at [264, 209] on div "Expert" at bounding box center [346, 212] width 263 height 10
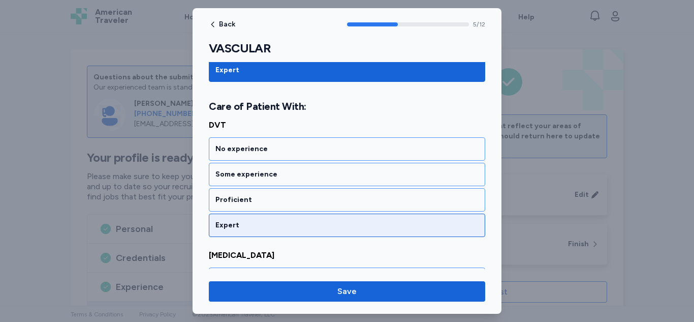
click at [259, 227] on div "Expert" at bounding box center [346, 225] width 263 height 10
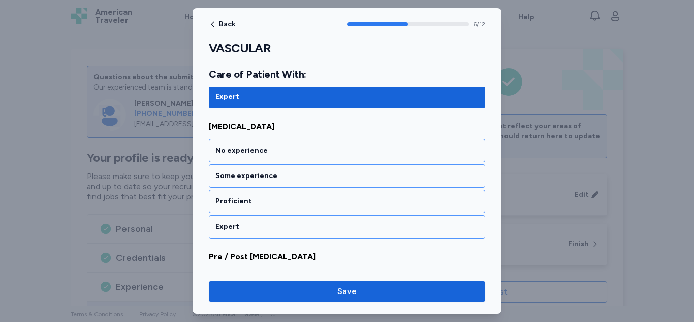
scroll to position [897, 0]
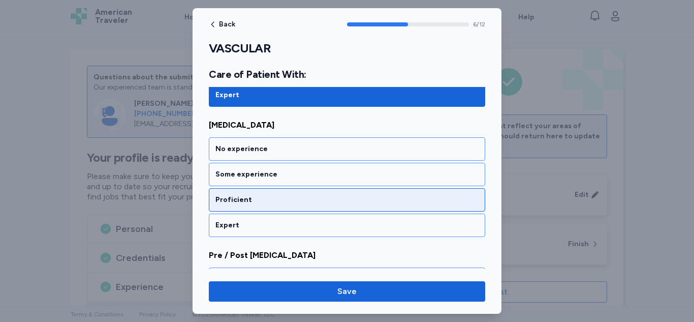
click at [264, 207] on div "Proficient" at bounding box center [347, 199] width 276 height 23
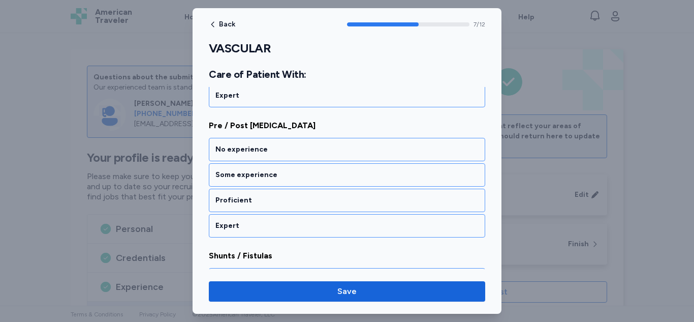
scroll to position [1028, 0]
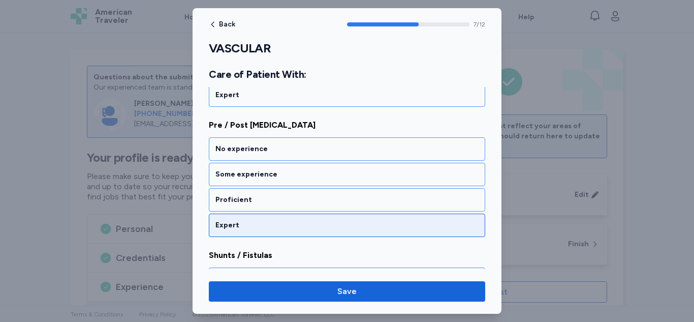
click at [262, 223] on div "Expert" at bounding box center [346, 225] width 263 height 10
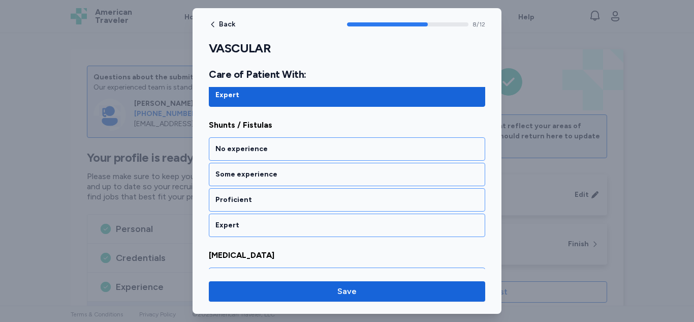
click at [262, 223] on div "Expert" at bounding box center [346, 225] width 263 height 10
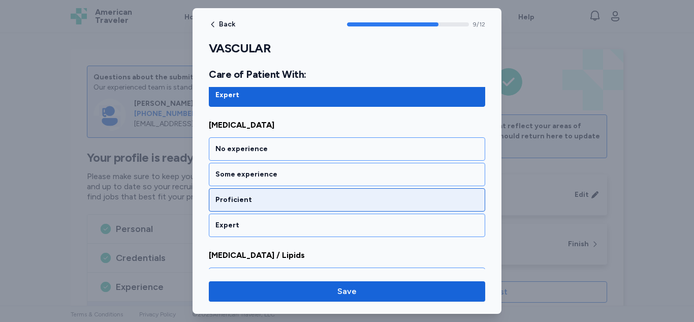
click at [269, 206] on div "Proficient" at bounding box center [347, 199] width 276 height 23
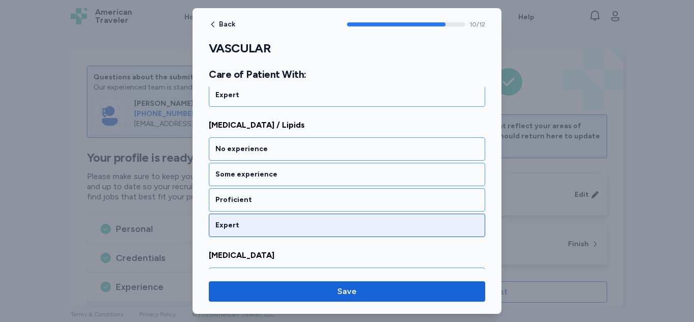
click at [262, 225] on div "Expert" at bounding box center [346, 225] width 263 height 10
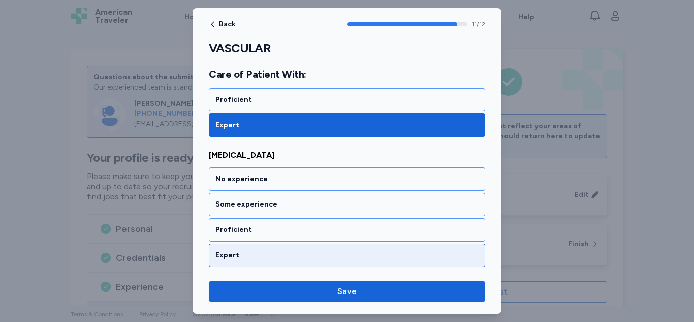
click at [243, 259] on div "Expert" at bounding box center [346, 255] width 263 height 10
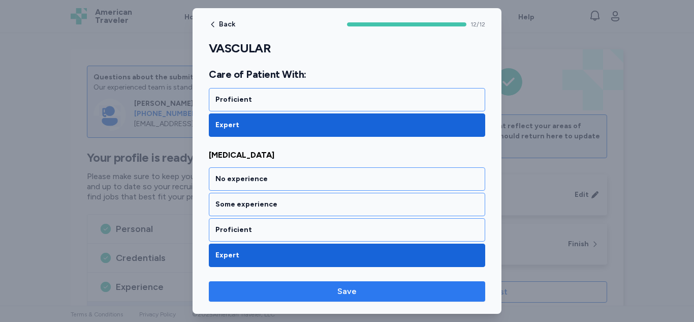
click at [241, 286] on span "Save" at bounding box center [347, 291] width 260 height 12
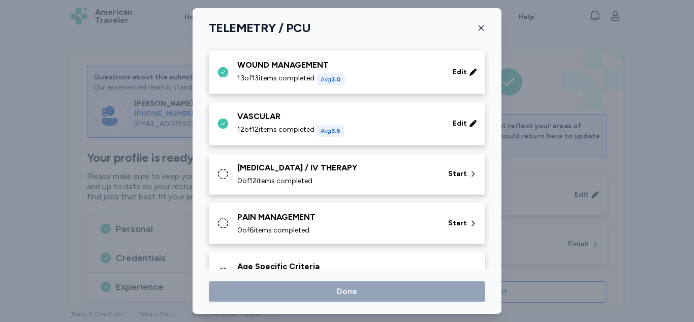
scroll to position [470, 0]
click at [324, 183] on div "0 of 12 items completed" at bounding box center [336, 180] width 199 height 10
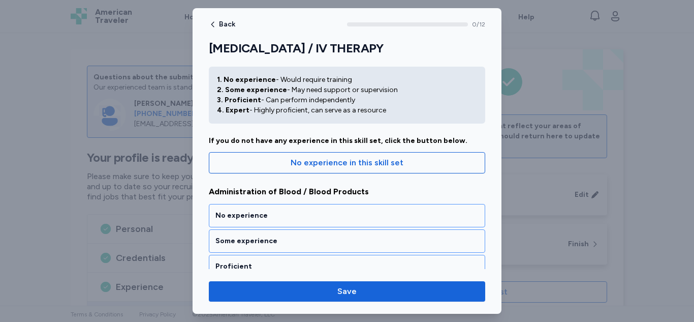
scroll to position [26, 0]
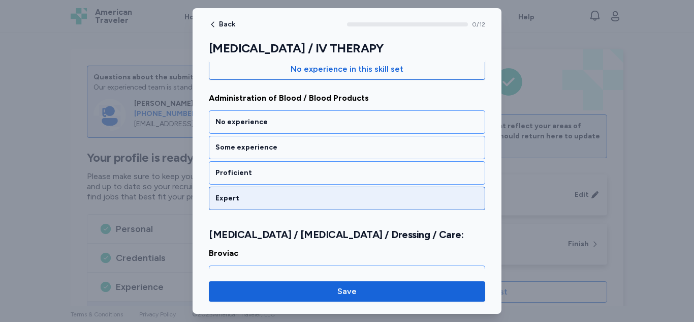
click at [301, 201] on div "Expert" at bounding box center [346, 198] width 263 height 10
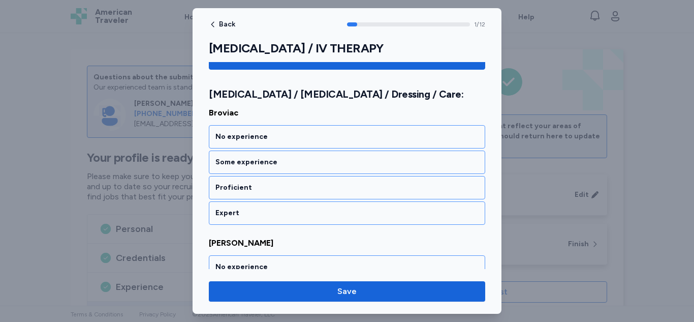
scroll to position [260, 0]
click at [266, 149] on div "No experience Some experience Proficient Expert" at bounding box center [347, 174] width 276 height 100
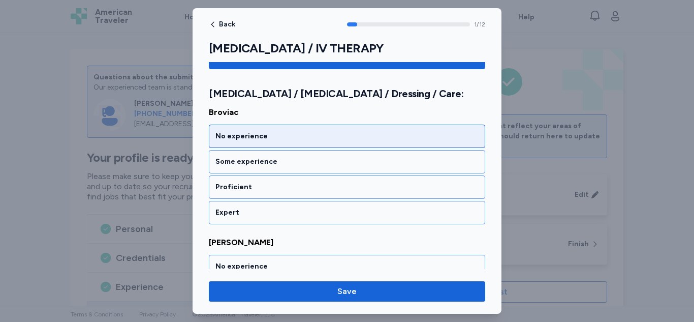
click at [268, 143] on div "No experience" at bounding box center [347, 135] width 276 height 23
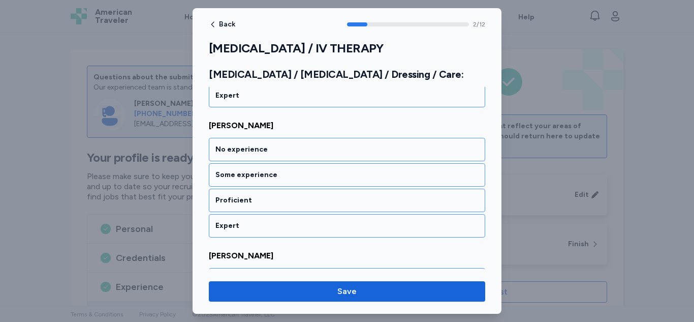
scroll to position [377, 0]
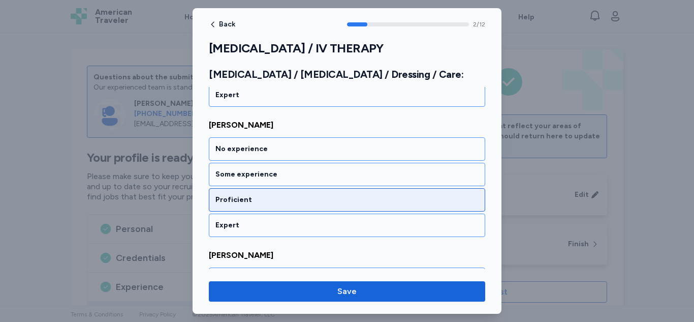
click at [261, 198] on div "Proficient" at bounding box center [346, 200] width 263 height 10
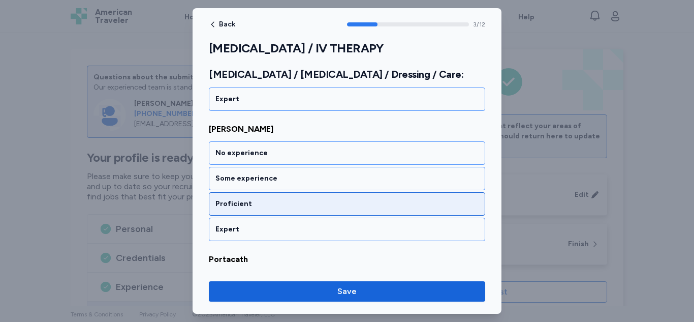
click at [260, 198] on div "Proficient" at bounding box center [347, 203] width 276 height 23
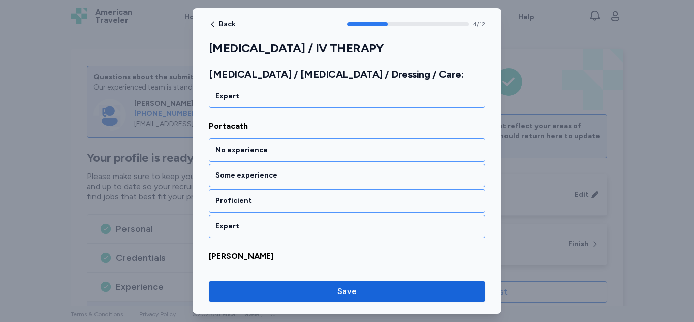
scroll to position [637, 0]
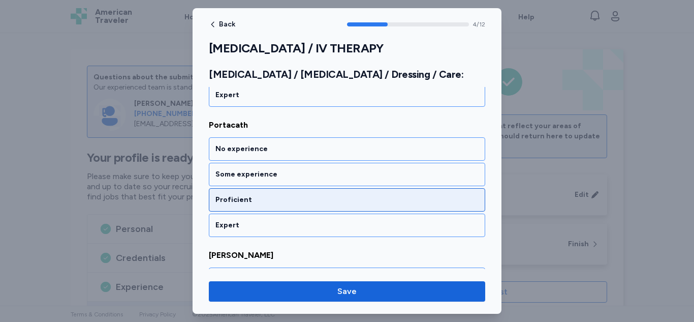
click at [241, 208] on div "Proficient" at bounding box center [347, 199] width 276 height 23
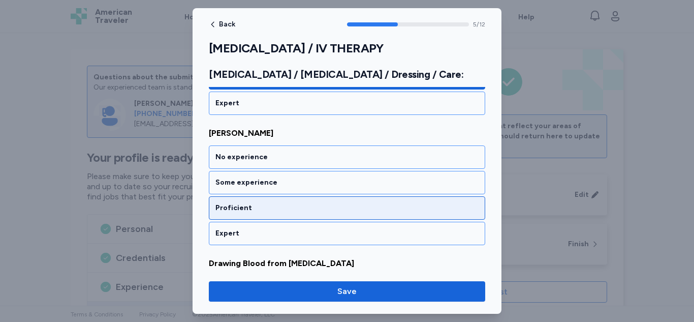
scroll to position [779, 0]
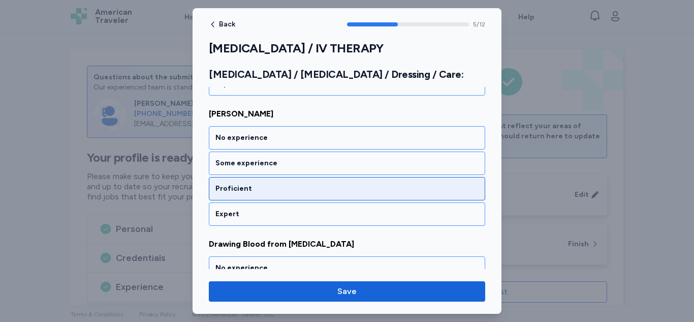
click at [250, 191] on div "Proficient" at bounding box center [346, 188] width 263 height 10
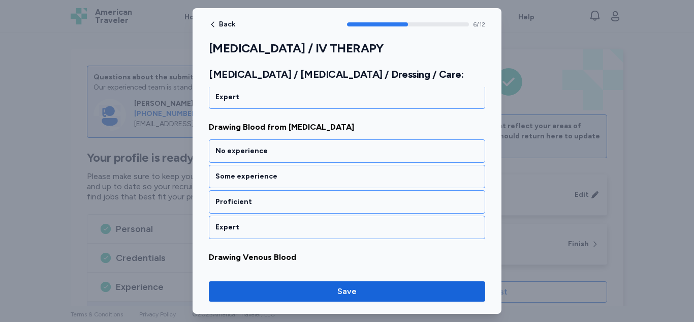
scroll to position [897, 0]
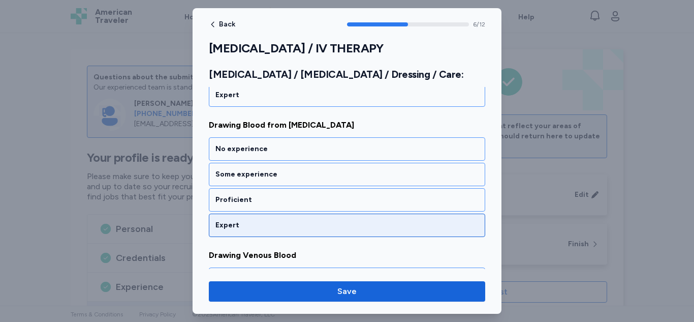
click at [249, 221] on div "Expert" at bounding box center [346, 225] width 263 height 10
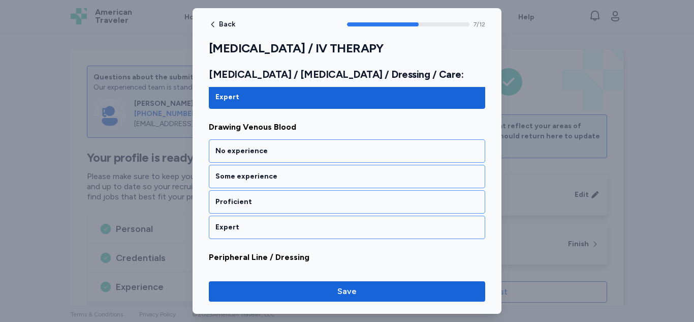
scroll to position [1028, 0]
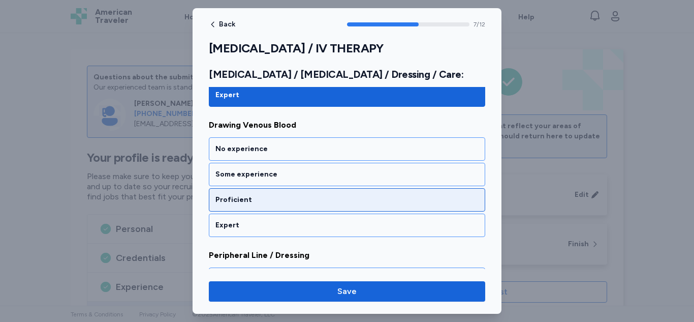
click at [255, 199] on div "Proficient" at bounding box center [346, 200] width 263 height 10
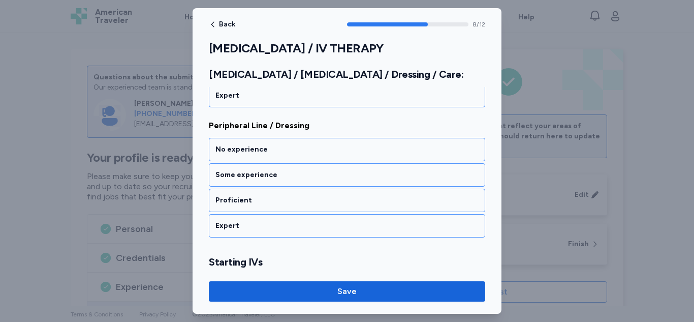
scroll to position [1158, 0]
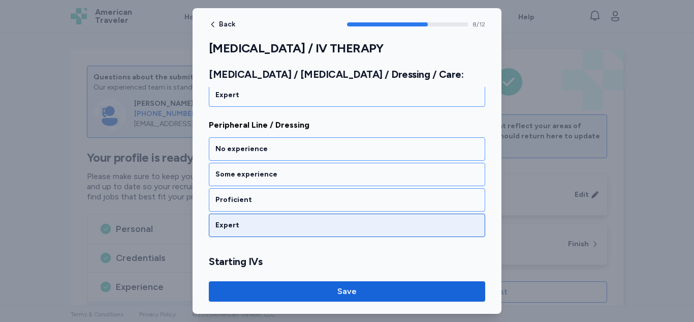
click at [247, 217] on div "Expert" at bounding box center [347, 224] width 276 height 23
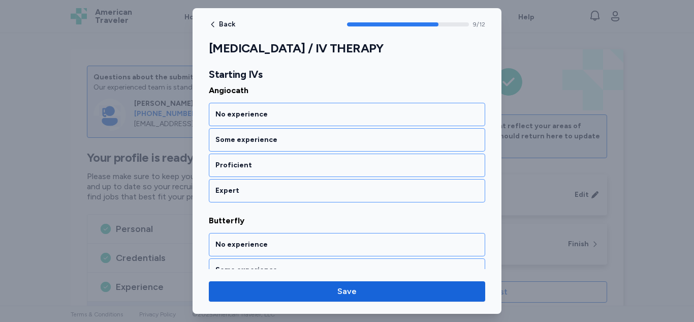
scroll to position [1346, 0]
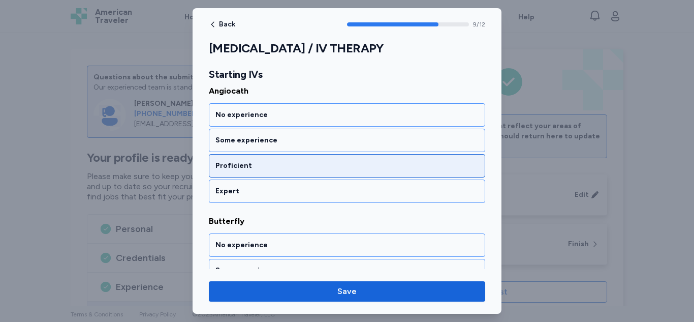
click at [278, 173] on div "Proficient" at bounding box center [347, 165] width 276 height 23
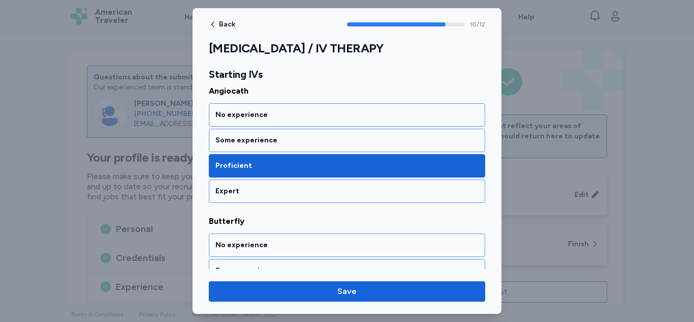
scroll to position [1442, 0]
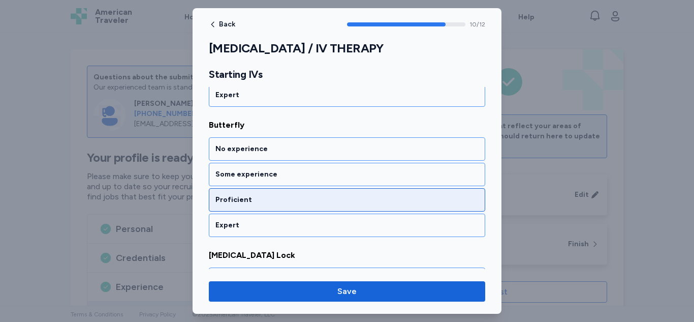
click at [261, 203] on div "Proficient" at bounding box center [346, 200] width 263 height 10
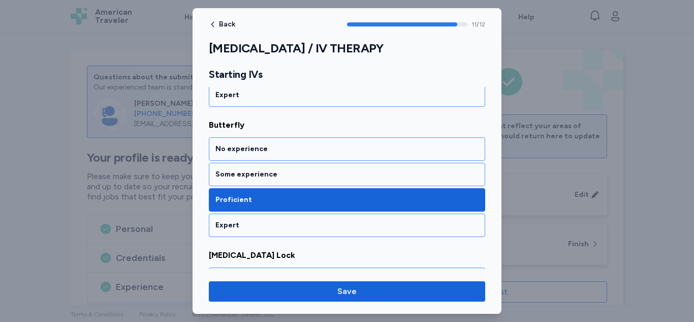
scroll to position [1543, 0]
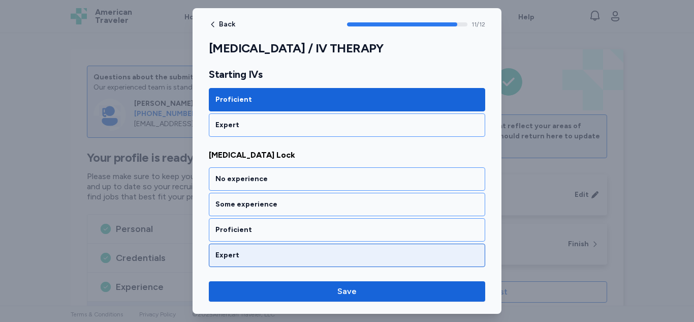
click at [271, 249] on div "Expert" at bounding box center [347, 254] width 276 height 23
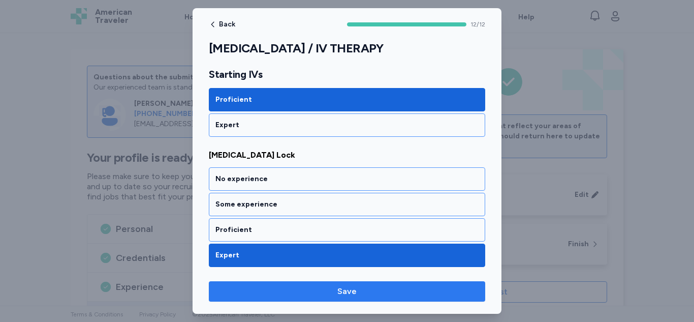
click at [270, 290] on span "Save" at bounding box center [347, 291] width 260 height 12
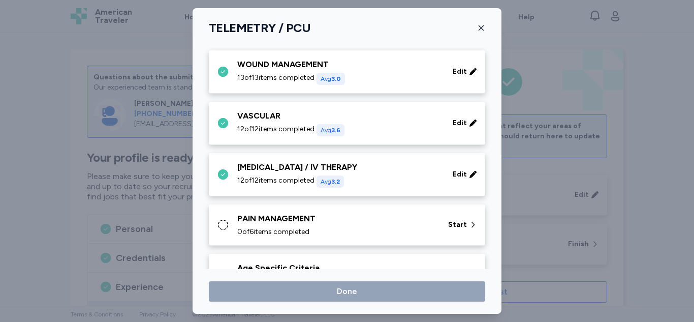
scroll to position [506, 0]
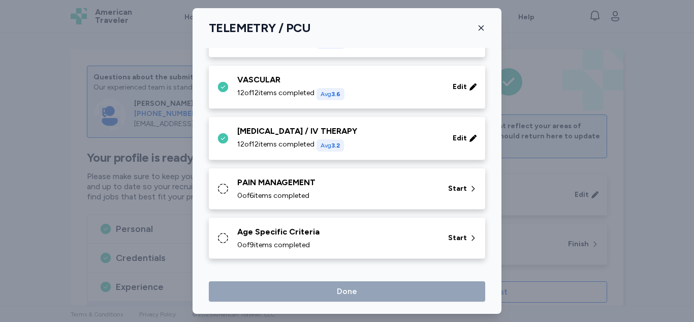
click at [271, 194] on span "0 of 6 items completed" at bounding box center [273, 195] width 72 height 10
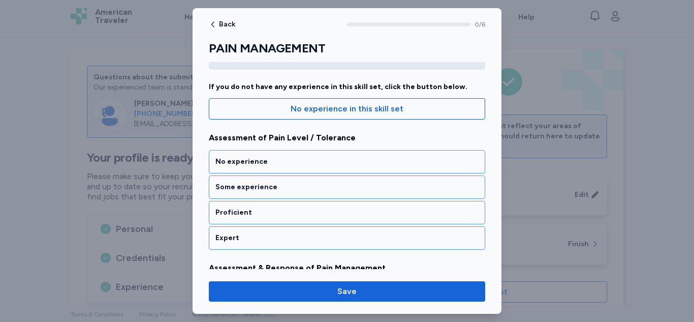
scroll to position [85, 0]
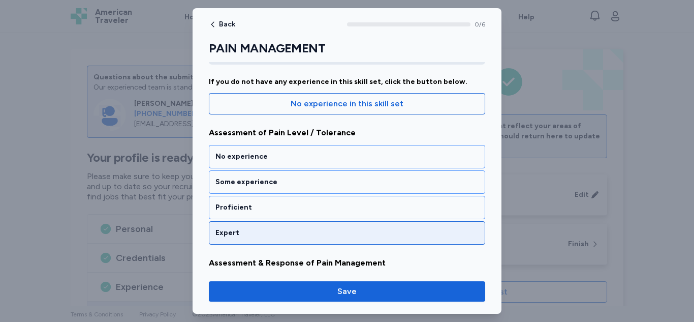
click at [252, 227] on div "Expert" at bounding box center [347, 232] width 276 height 23
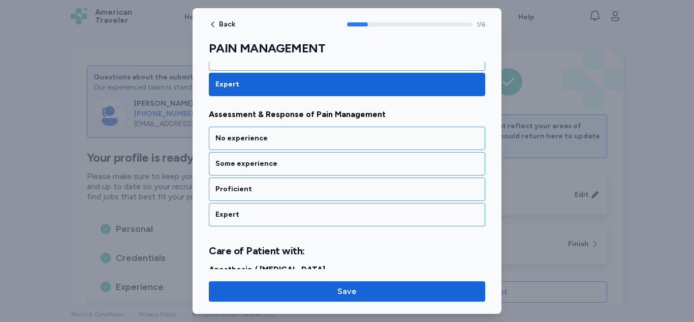
scroll to position [235, 0]
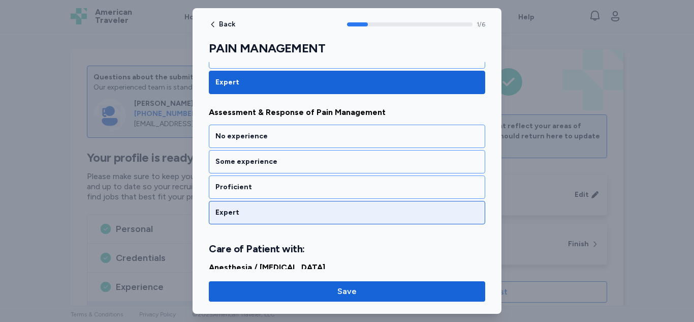
click at [256, 211] on div "Expert" at bounding box center [346, 212] width 263 height 10
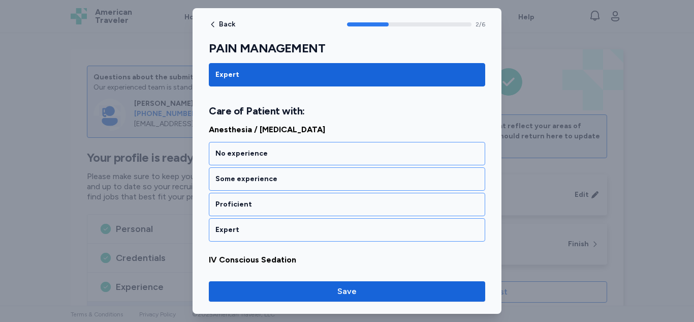
scroll to position [377, 0]
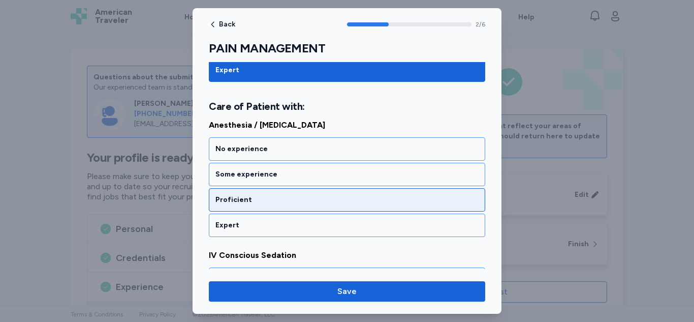
click at [249, 199] on div "Proficient" at bounding box center [346, 200] width 263 height 10
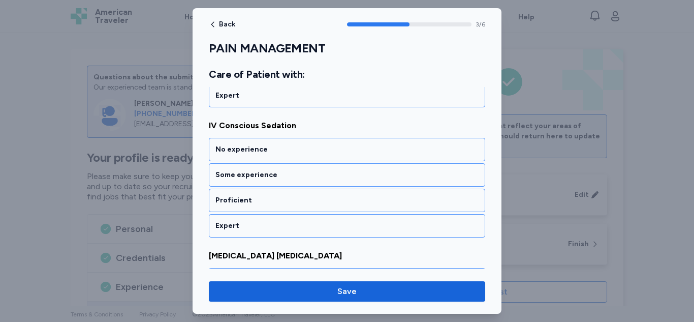
scroll to position [507, 0]
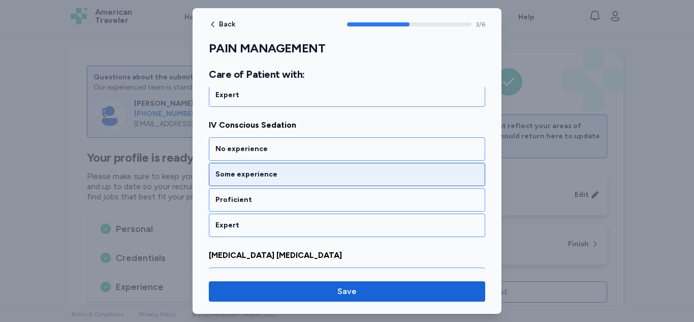
click at [253, 178] on div "Some experience" at bounding box center [346, 174] width 263 height 10
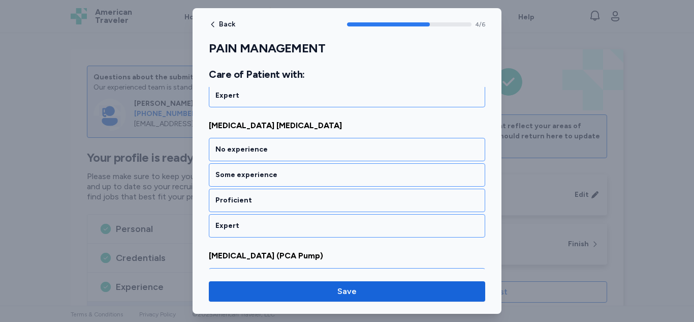
scroll to position [637, 0]
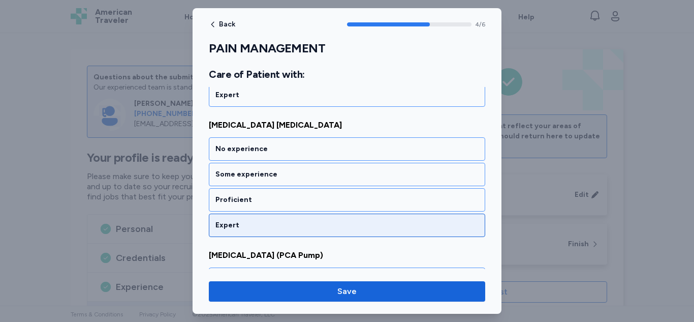
click at [245, 219] on div "Expert" at bounding box center [347, 224] width 276 height 23
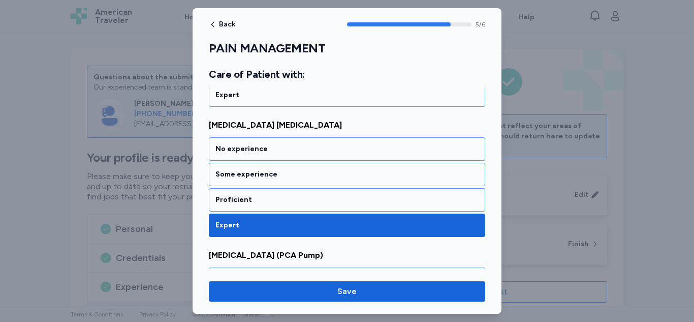
scroll to position [737, 0]
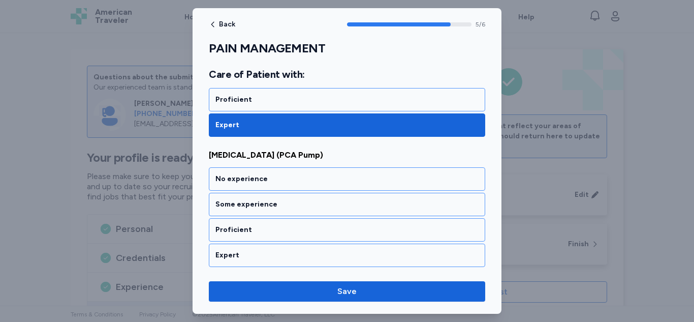
click at [242, 243] on div "No experience Some experience Proficient Expert" at bounding box center [347, 217] width 276 height 100
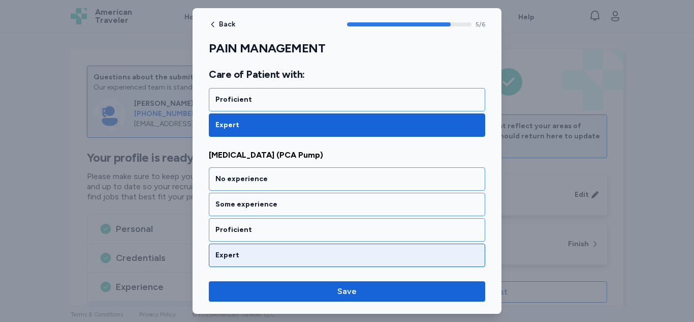
click at [239, 246] on div "Expert" at bounding box center [347, 254] width 276 height 23
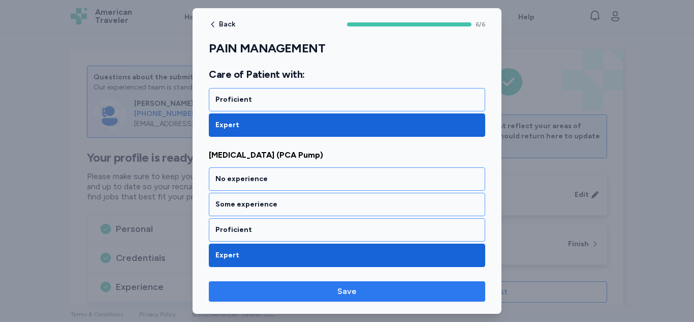
click at [245, 289] on span "Save" at bounding box center [347, 291] width 260 height 12
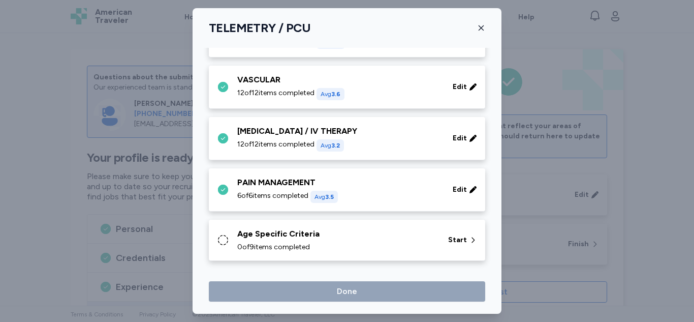
scroll to position [508, 0]
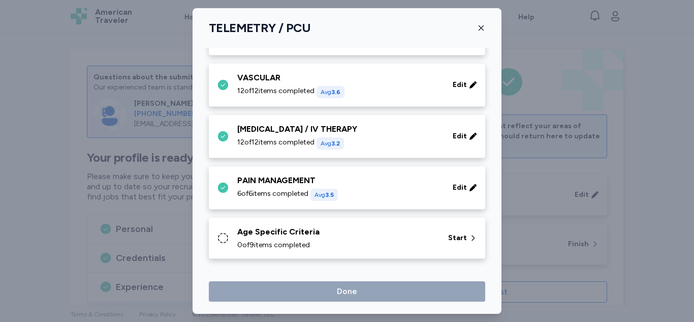
click at [270, 235] on div "Age Specific Criteria" at bounding box center [336, 232] width 199 height 12
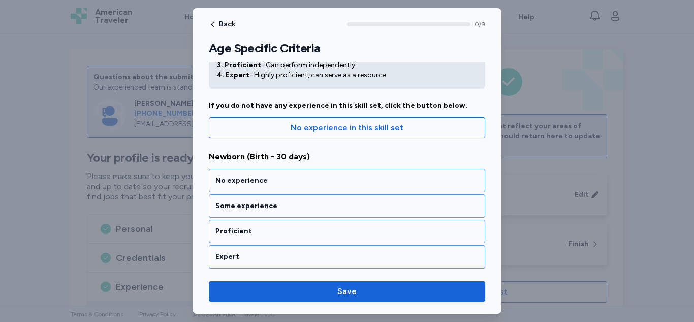
scroll to position [62, 0]
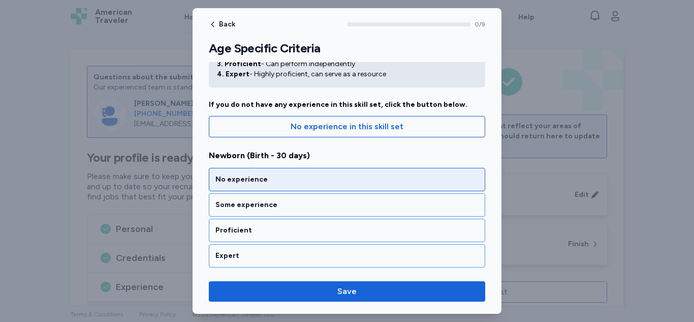
click at [256, 174] on div "No experience" at bounding box center [346, 179] width 263 height 10
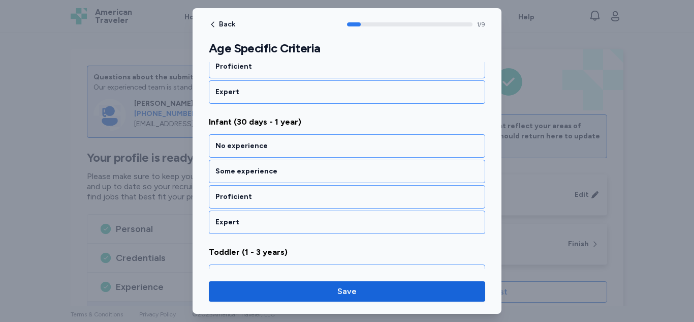
scroll to position [235, 0]
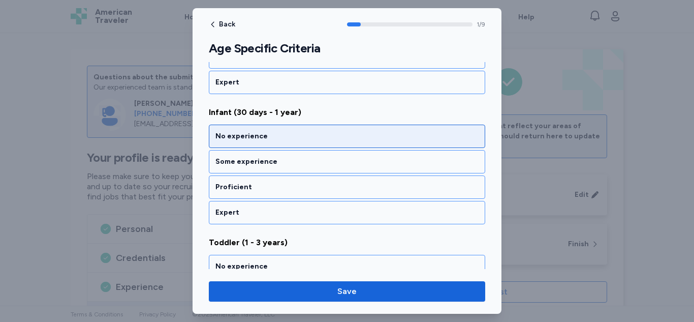
click at [259, 138] on div "No experience" at bounding box center [346, 136] width 263 height 10
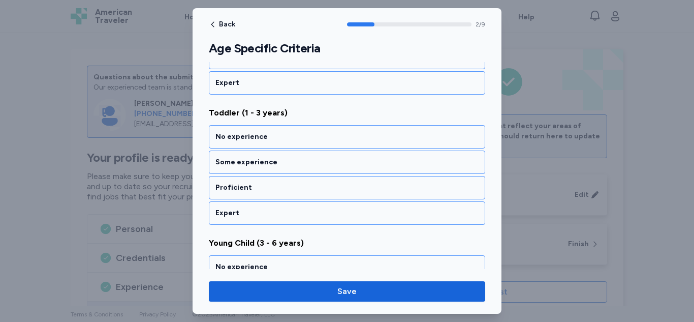
scroll to position [365, 0]
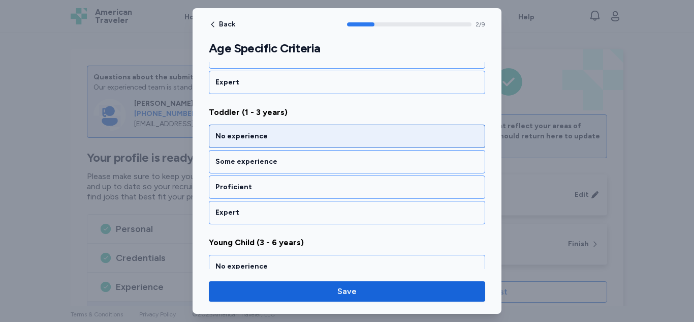
click at [251, 135] on div "No experience" at bounding box center [346, 136] width 263 height 10
click at [246, 134] on div "No experience" at bounding box center [346, 136] width 263 height 10
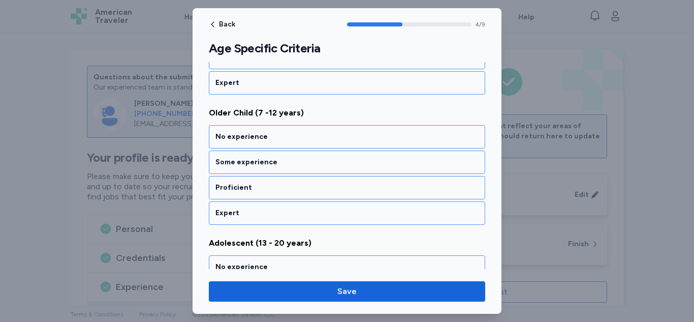
scroll to position [625, 0]
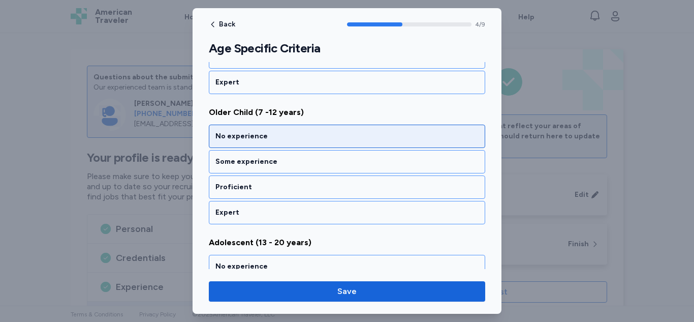
click at [241, 135] on div "No experience" at bounding box center [346, 136] width 263 height 10
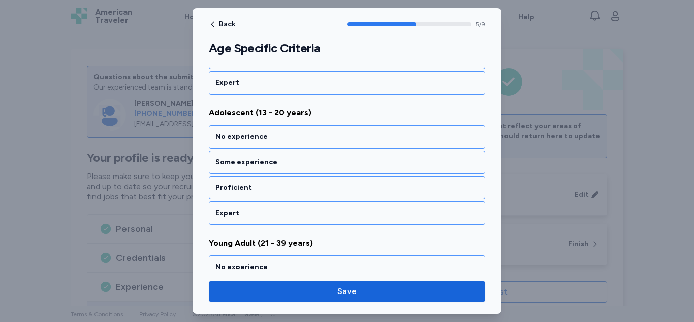
scroll to position [755, 0]
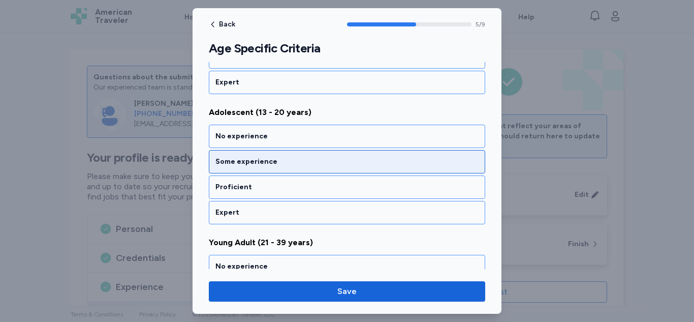
click at [241, 161] on div "Some experience" at bounding box center [346, 161] width 263 height 10
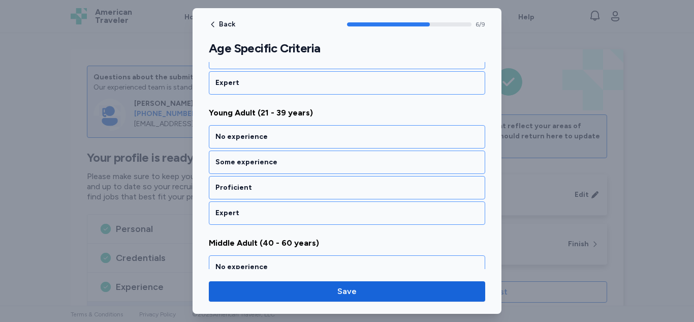
scroll to position [885, 0]
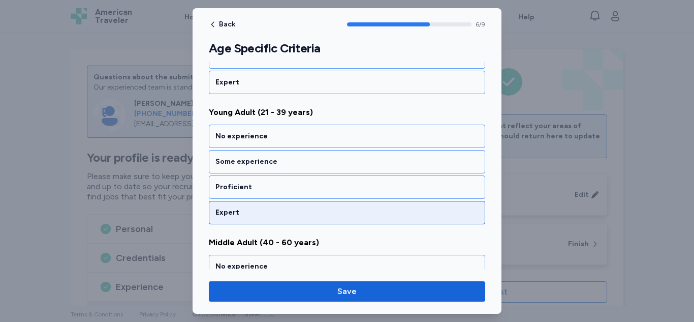
click at [233, 208] on div "Expert" at bounding box center [346, 212] width 263 height 10
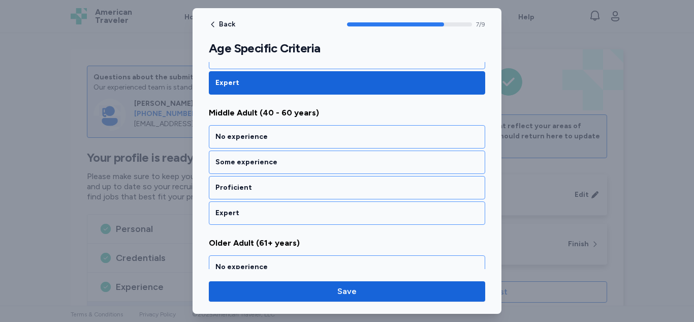
scroll to position [1015, 0]
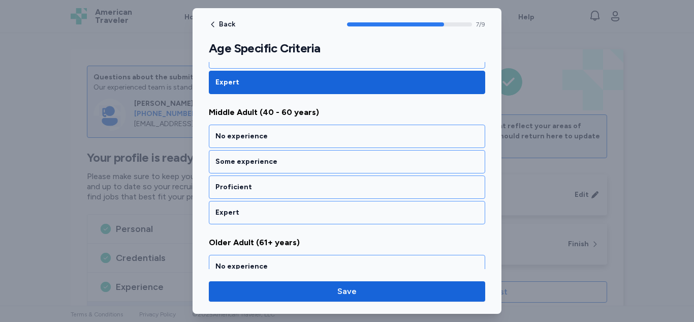
click at [233, 208] on div "Expert" at bounding box center [346, 212] width 263 height 10
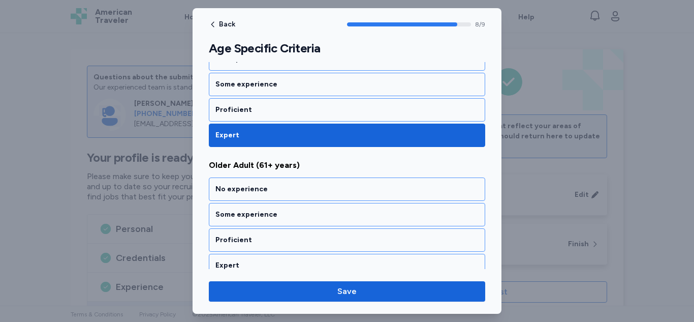
scroll to position [1103, 0]
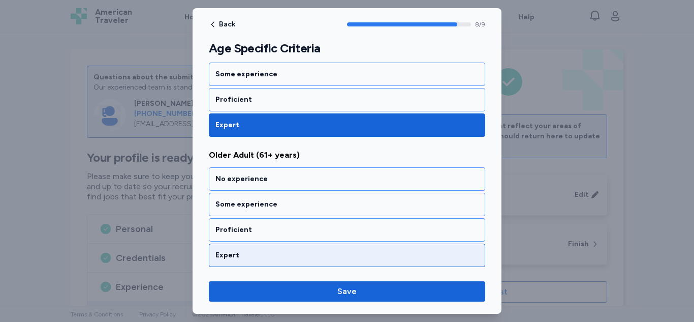
click at [231, 253] on div "Expert" at bounding box center [346, 255] width 263 height 10
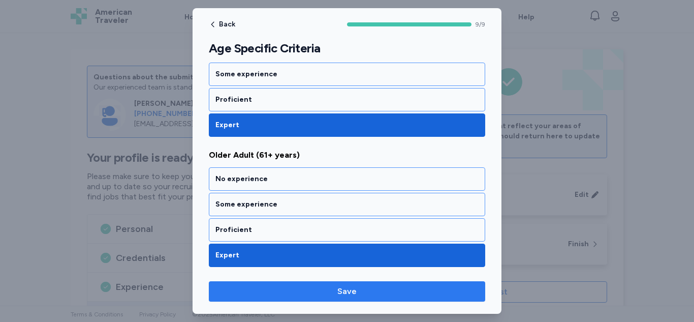
click at [235, 294] on span "Save" at bounding box center [347, 291] width 260 height 12
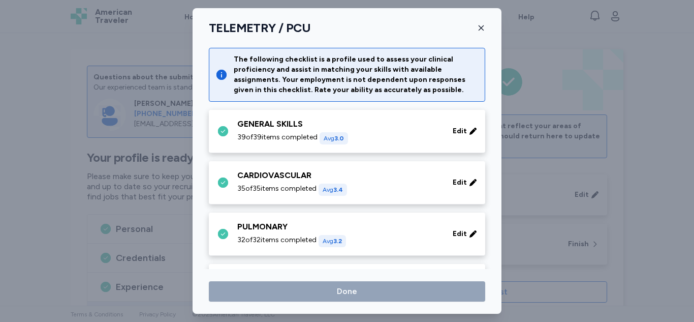
scroll to position [508, 0]
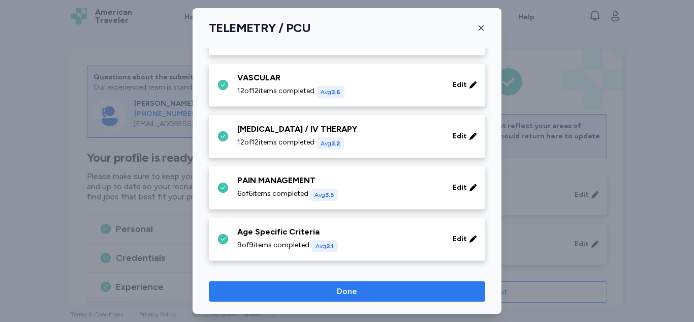
click at [259, 293] on span "Done" at bounding box center [347, 291] width 260 height 12
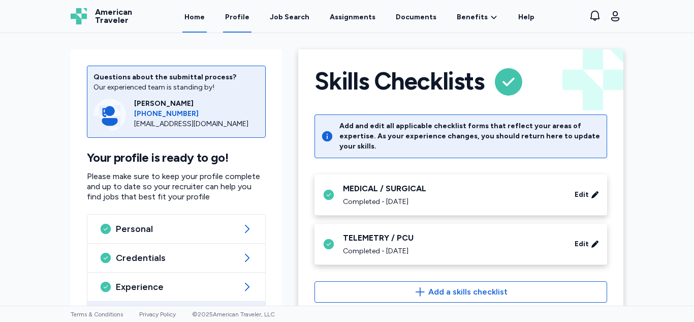
click at [197, 17] on link "Home" at bounding box center [194, 16] width 24 height 31
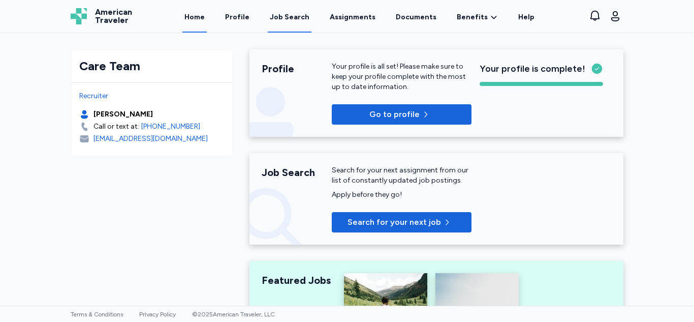
click at [288, 19] on div "Job Search" at bounding box center [290, 17] width 40 height 10
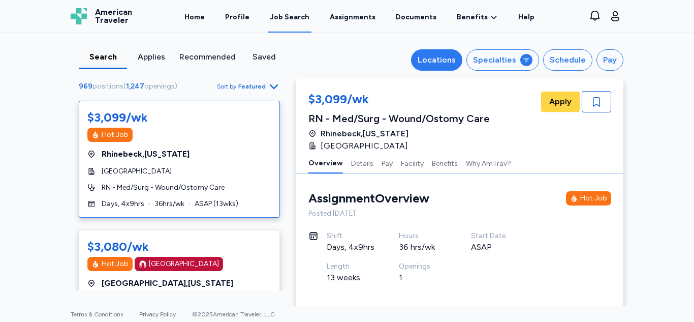
click at [435, 58] on div "Locations" at bounding box center [437, 60] width 38 height 12
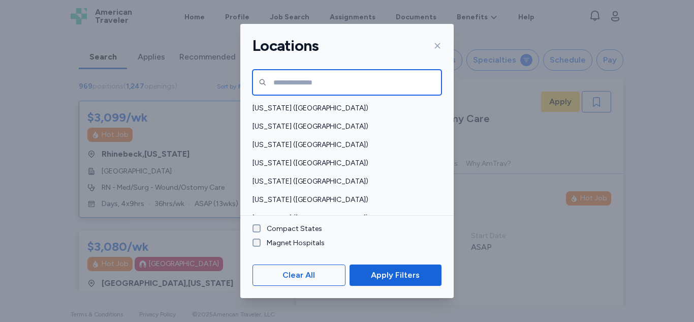
click at [302, 86] on input "text" at bounding box center [346, 82] width 189 height 25
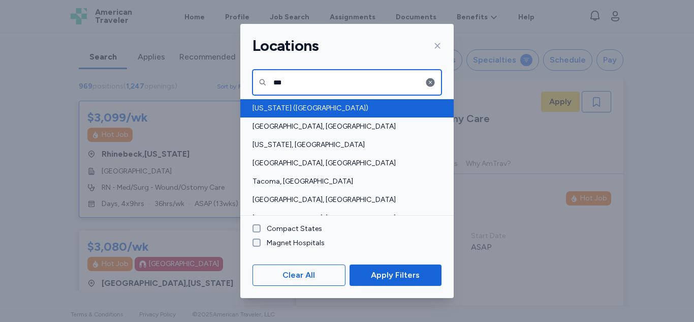
type input "***"
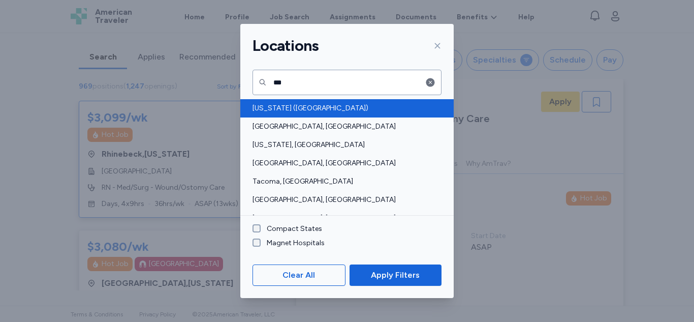
click at [300, 101] on div "[US_STATE] ([GEOGRAPHIC_DATA])" at bounding box center [346, 108] width 213 height 18
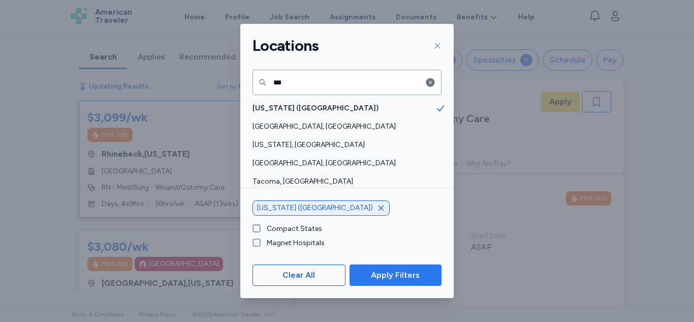
click at [390, 277] on span "Apply Filters" at bounding box center [395, 275] width 49 height 12
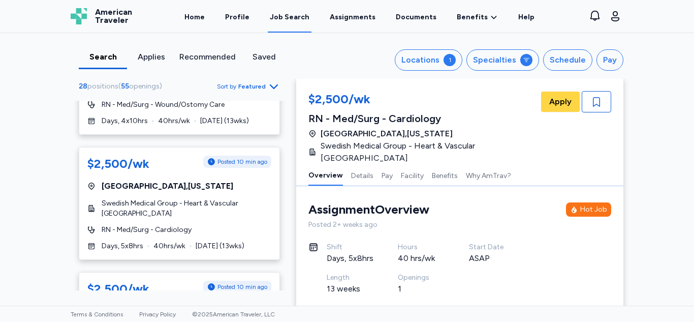
scroll to position [591, 0]
click at [188, 203] on span "Swedish Medical Group - Heart & Vascular [GEOGRAPHIC_DATA]" at bounding box center [187, 208] width 170 height 20
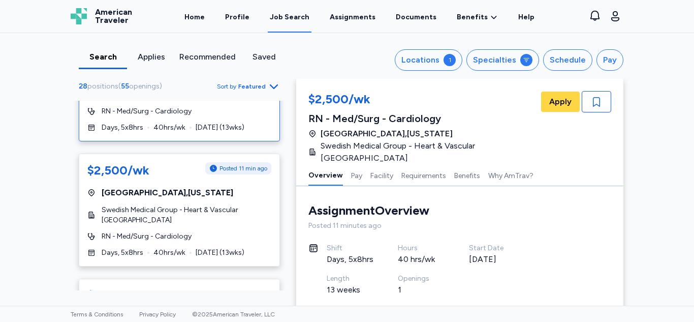
scroll to position [710, 0]
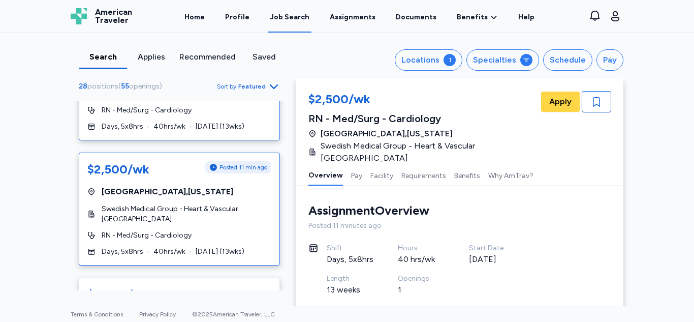
click at [137, 207] on span "Swedish Medical Group - Heart & Vascular [GEOGRAPHIC_DATA]" at bounding box center [187, 214] width 170 height 20
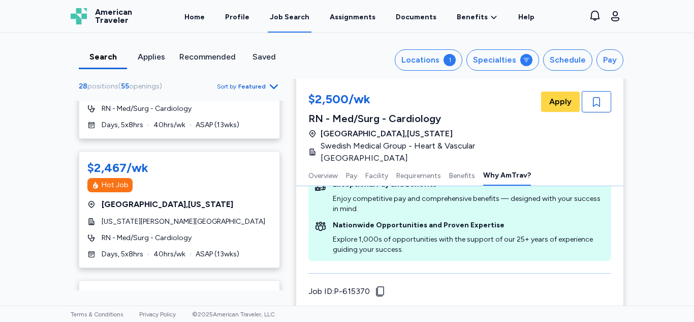
scroll to position [98, 0]
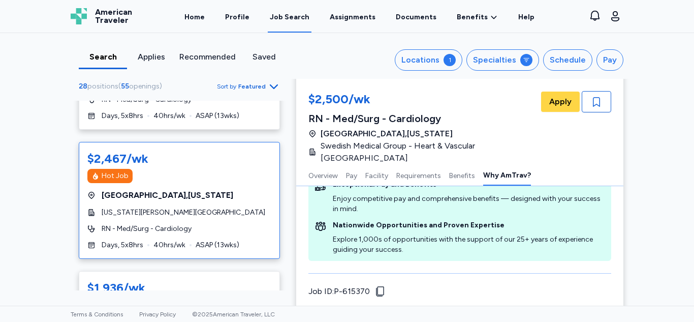
click at [150, 205] on div "$2,467/wk Hot Job [GEOGRAPHIC_DATA] , [US_STATE][GEOGRAPHIC_DATA][US_STATE][PER…" at bounding box center [179, 200] width 201 height 117
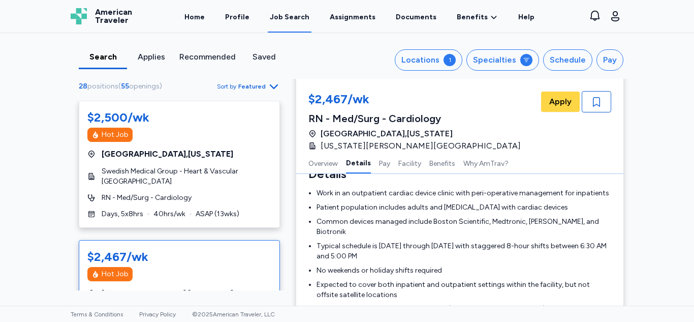
click at [154, 184] on span "Swedish Medical Group - Heart & Vascular [GEOGRAPHIC_DATA]" at bounding box center [187, 176] width 170 height 20
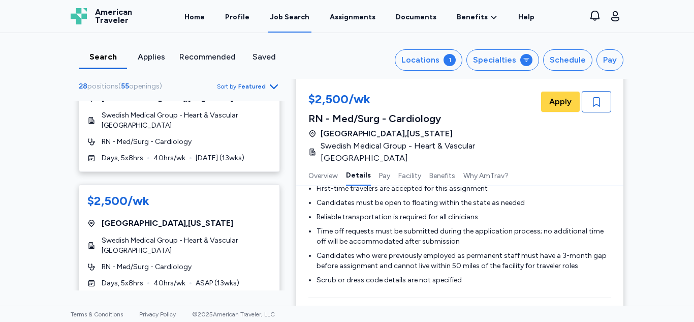
scroll to position [809, 0]
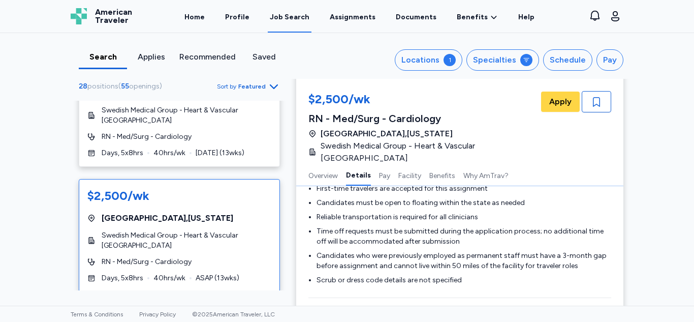
click at [171, 236] on span "Swedish Medical Group - Heart & Vascular [GEOGRAPHIC_DATA]" at bounding box center [187, 240] width 170 height 20
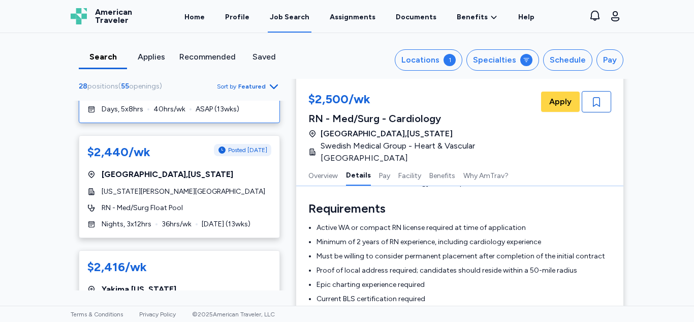
scroll to position [978, 0]
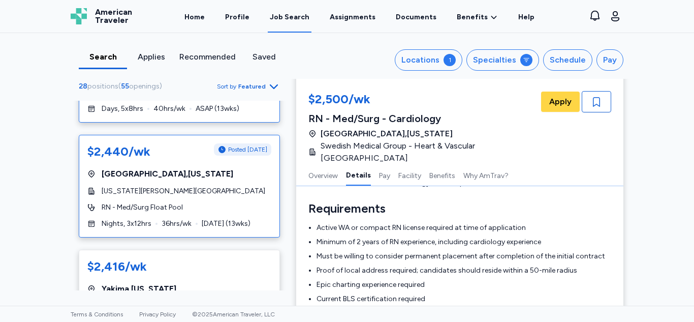
click at [197, 186] on div "[US_STATE][PERSON_NAME][GEOGRAPHIC_DATA]" at bounding box center [179, 191] width 184 height 10
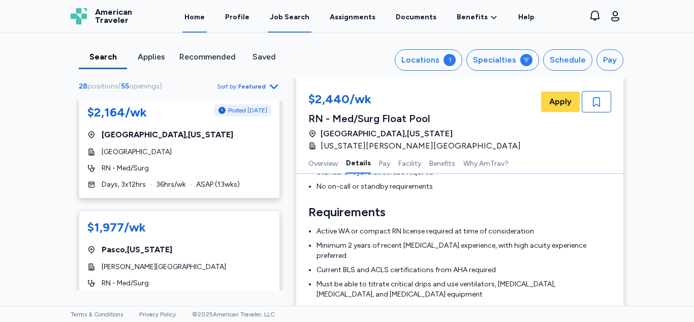
scroll to position [2875, 0]
